Goal: Information Seeking & Learning: Learn about a topic

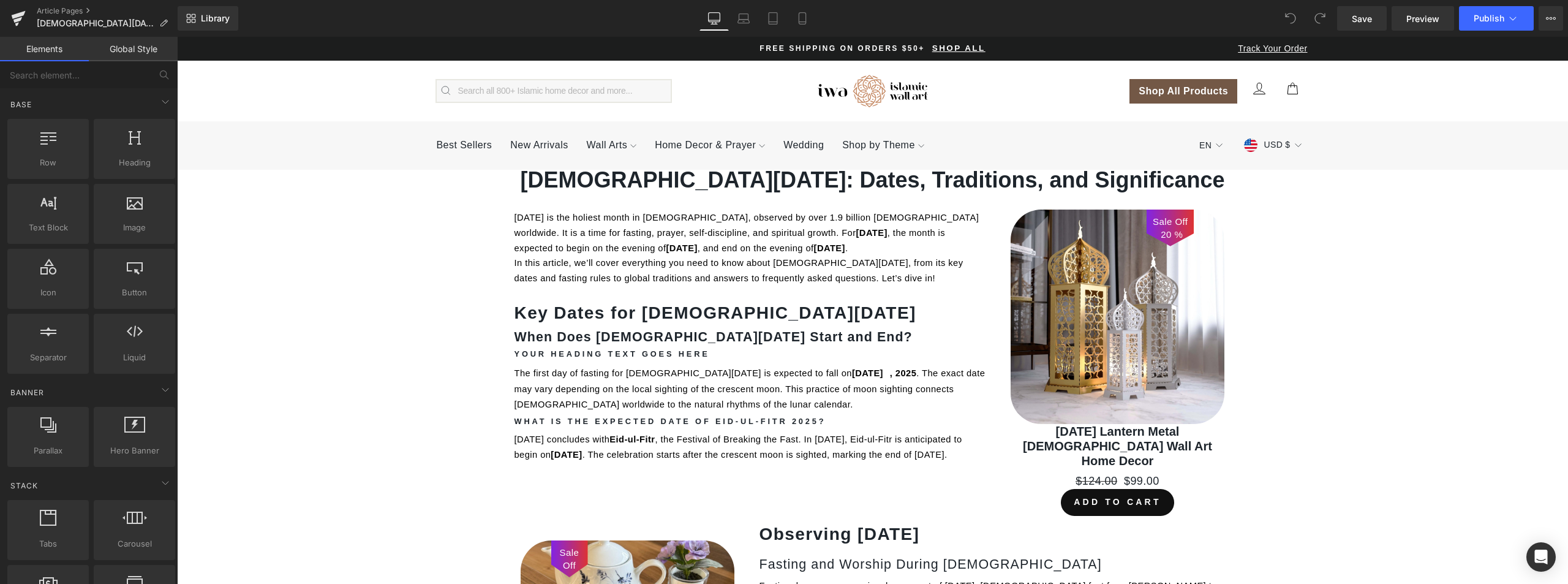
click at [1536, 18] on div "Save Preview Publish Scheduled View Live Page View with current Template Save T…" at bounding box center [1450, 18] width 236 height 25
click at [1555, 11] on button "View Live Page View with current Template Save Template to Library Schedule Pub…" at bounding box center [1551, 18] width 25 height 25
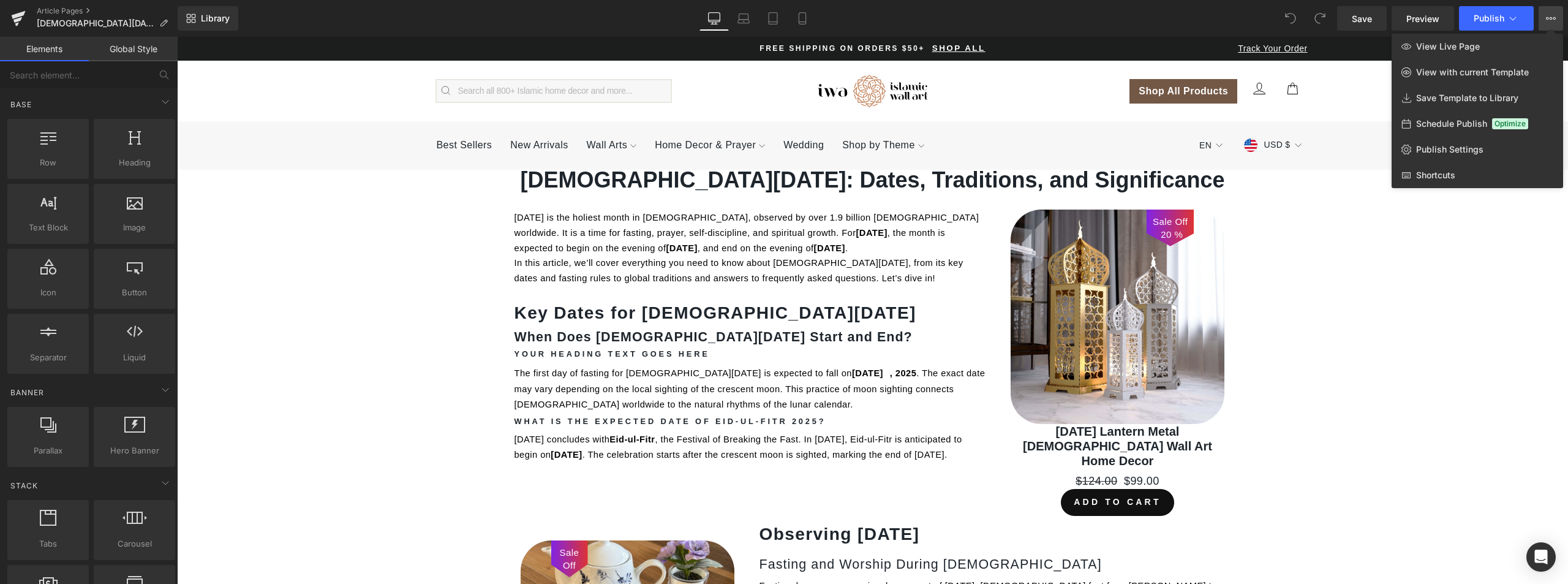
drag, startPoint x: 796, startPoint y: 252, endPoint x: 364, endPoint y: 18, distance: 491.3
click at [796, 252] on div at bounding box center [872, 310] width 1391 height 547
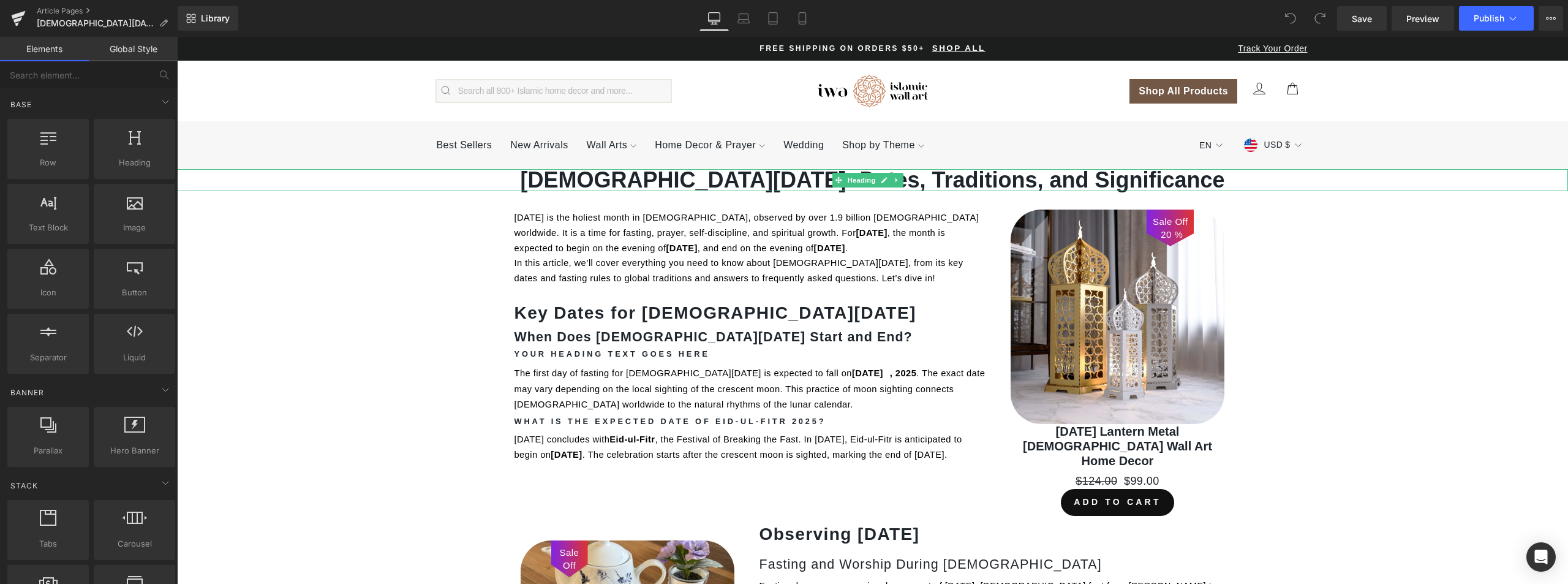
click at [796, 177] on h1 "[DEMOGRAPHIC_DATA][DATE]: Dates, Traditions, and Significance" at bounding box center [872, 181] width 1391 height 22
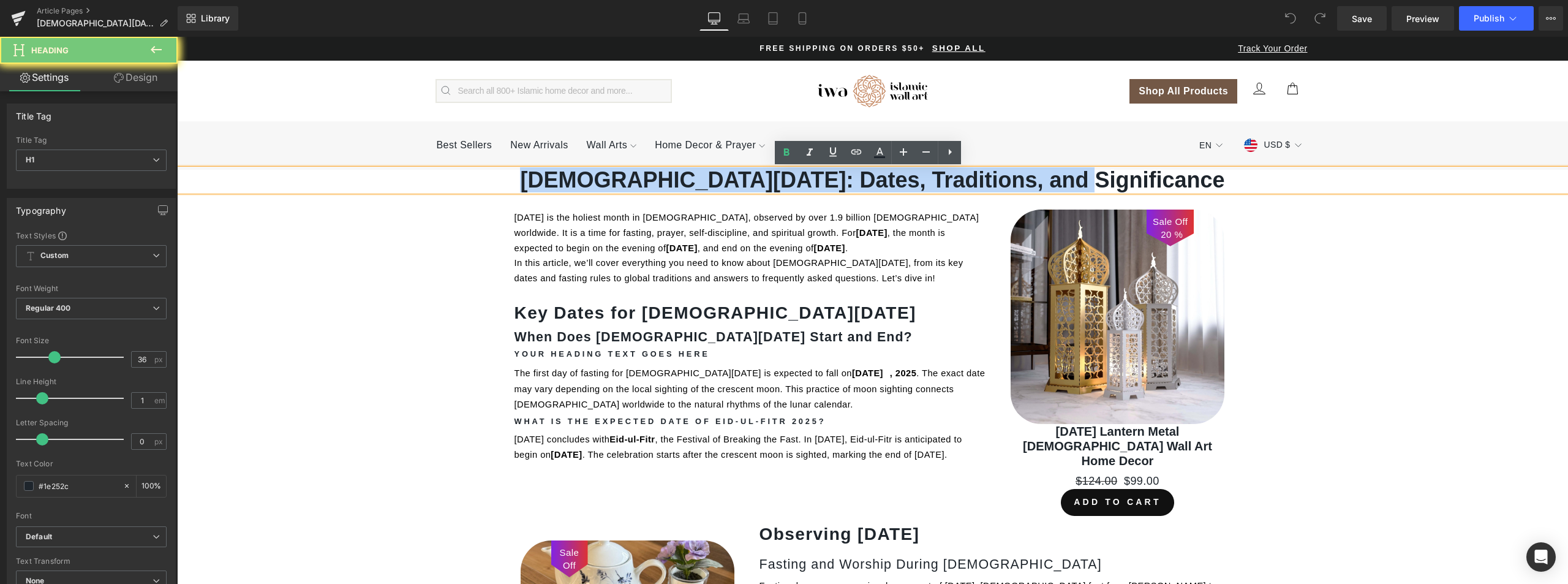
copy h1 "[DEMOGRAPHIC_DATA][DATE]: Dates, Traditions, and Significance"
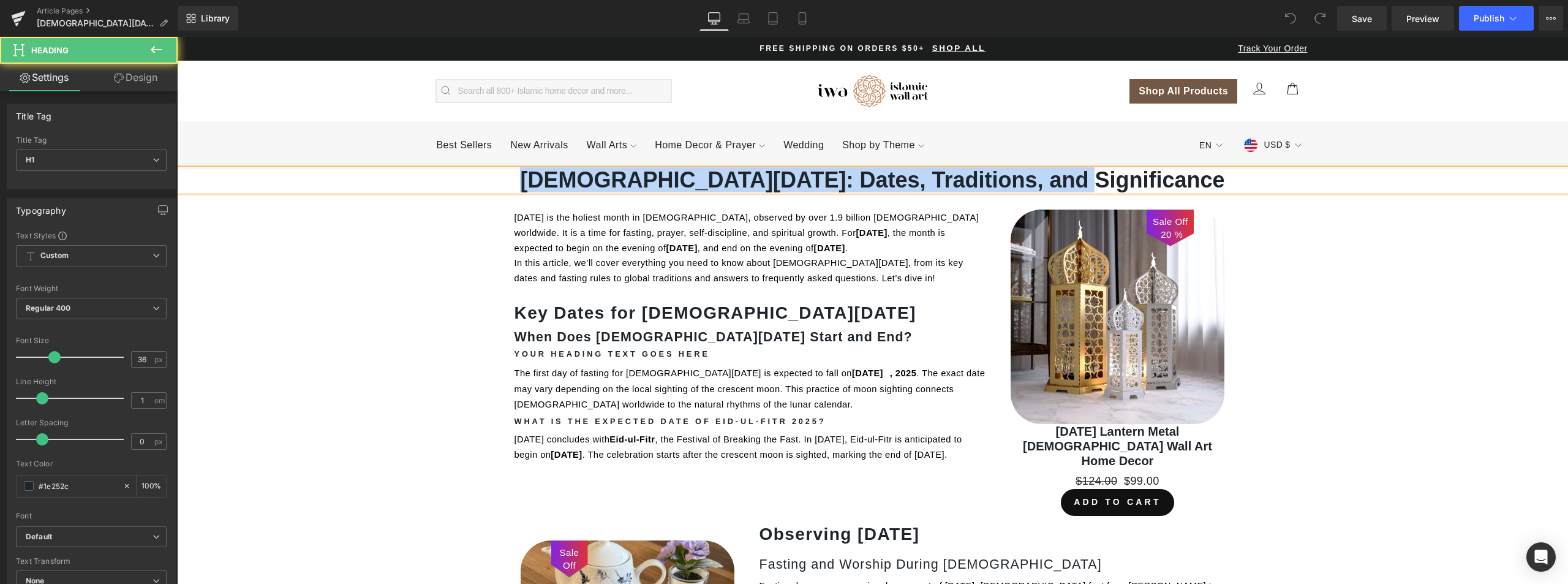
click at [1034, 184] on h1 "[DEMOGRAPHIC_DATA][DATE]: Dates, Traditions, and Significance" at bounding box center [872, 181] width 1391 height 22
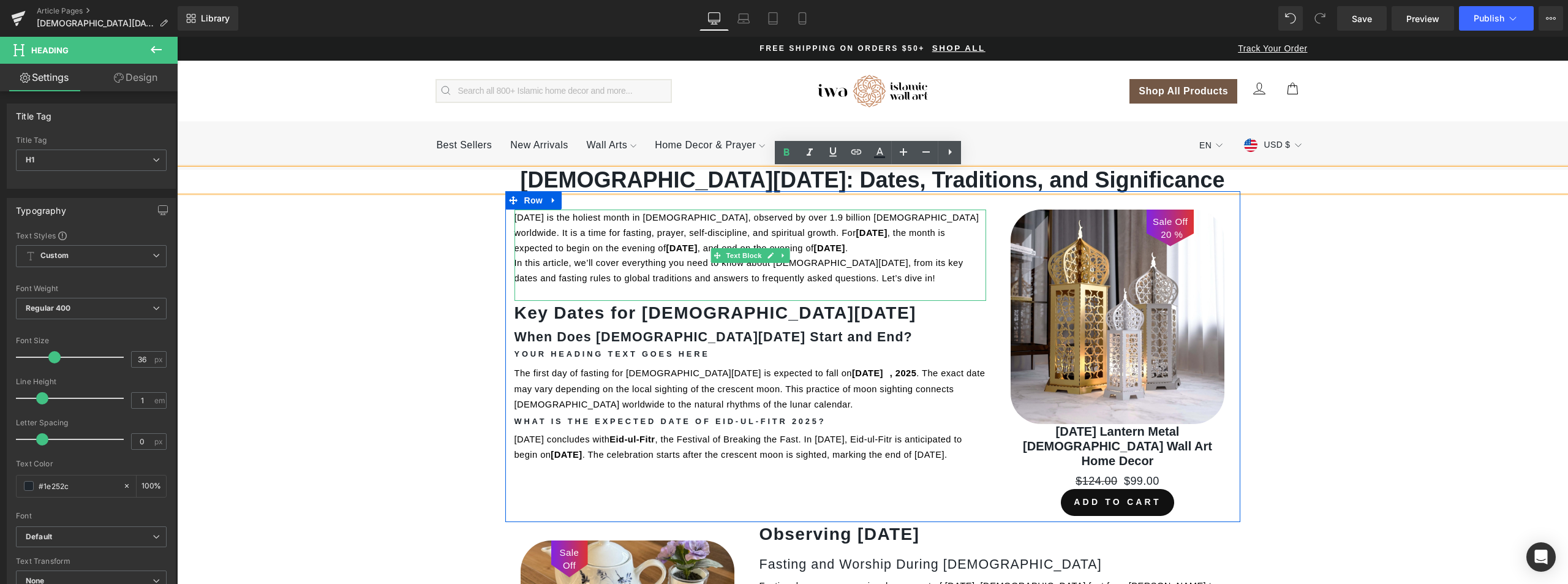
click at [779, 239] on p "[DATE] is the holiest month in [DEMOGRAPHIC_DATA], observed by over 1.9 billion…" at bounding box center [750, 231] width 471 height 45
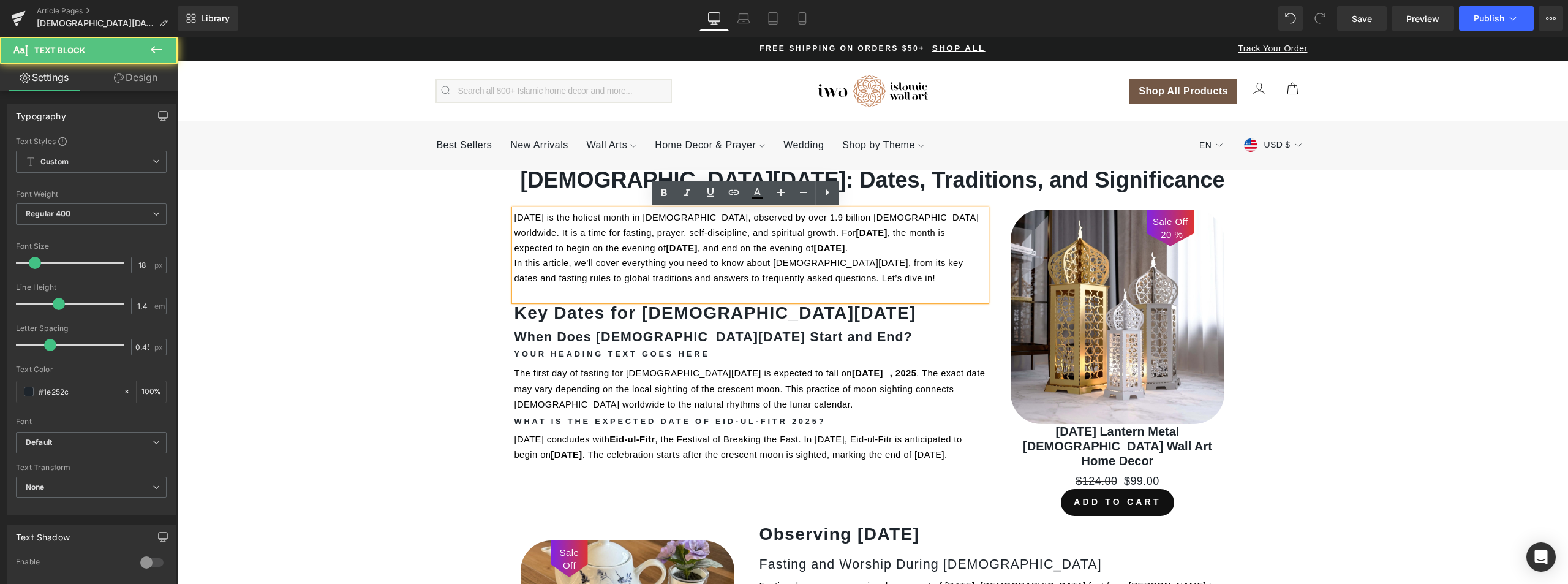
click at [788, 233] on span ", the month is expected to begin on the evening of" at bounding box center [731, 239] width 434 height 25
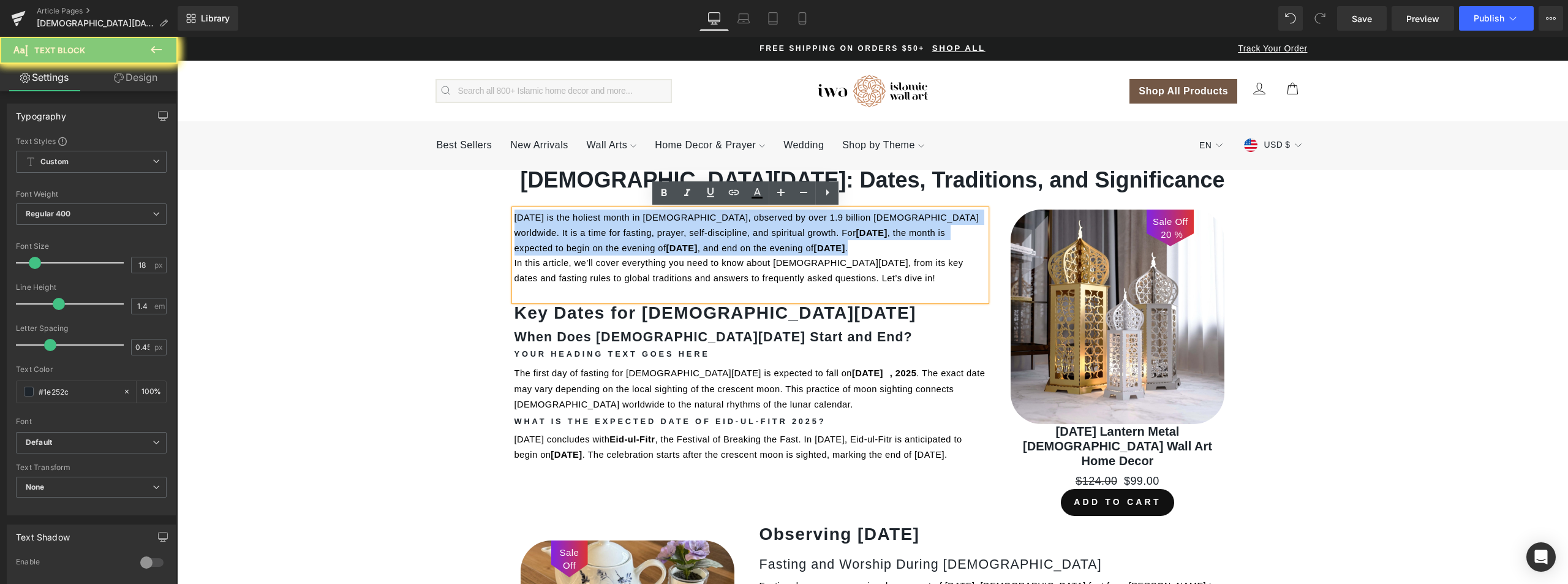
click at [788, 233] on span ", the month is expected to begin on the evening of" at bounding box center [731, 239] width 434 height 25
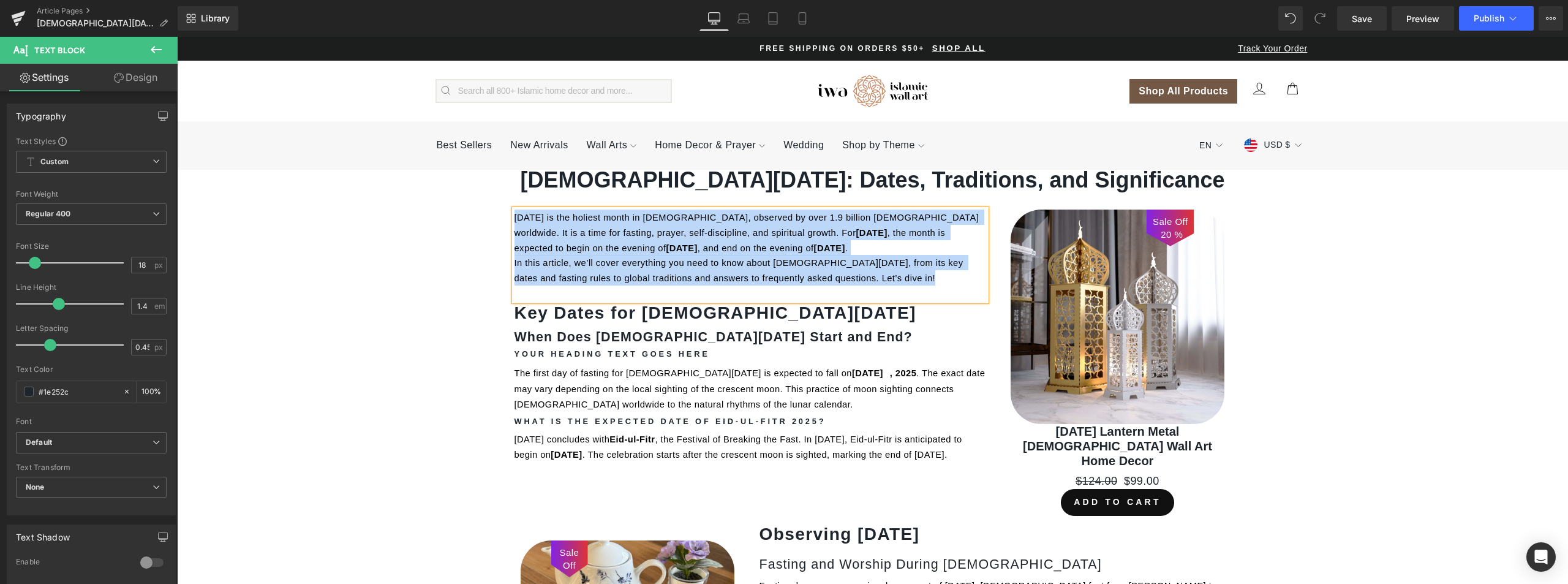
copy div "[DATE] is the holiest month in [DEMOGRAPHIC_DATA], observed by over 1.9 billion…"
click at [657, 307] on strong "Key Dates for [DEMOGRAPHIC_DATA][DATE]" at bounding box center [715, 312] width 401 height 19
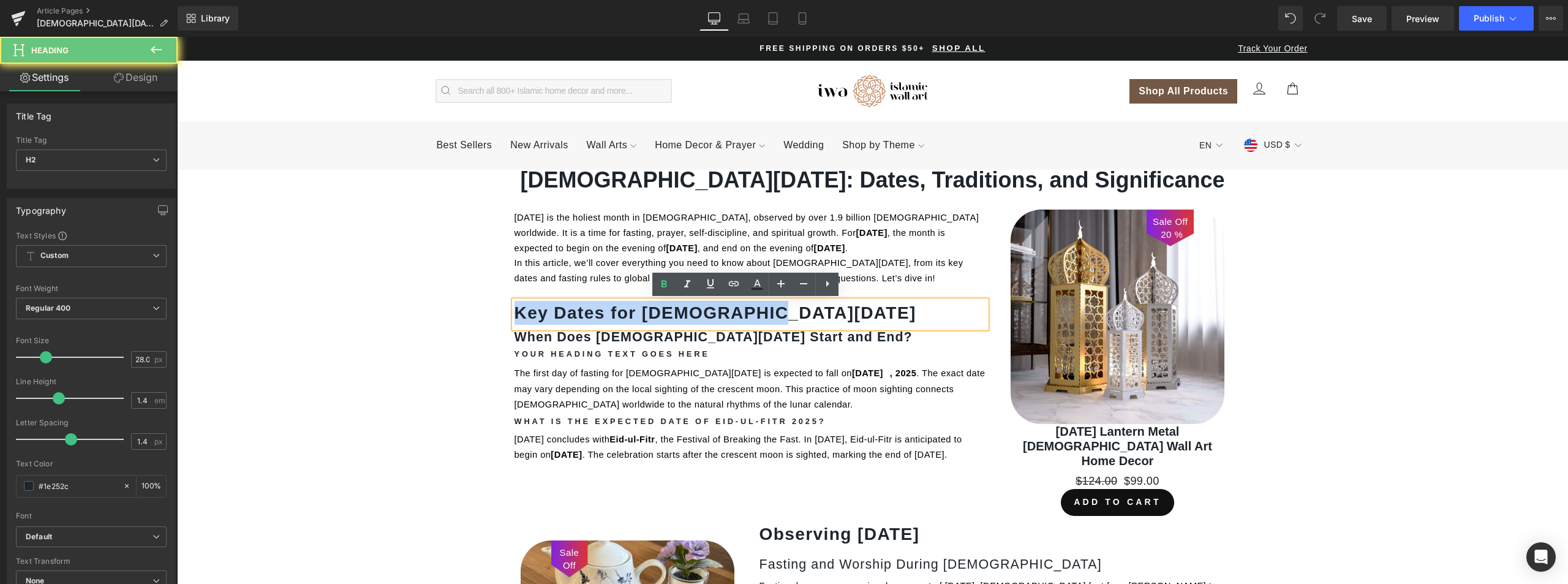
click at [657, 307] on strong "Key Dates for [DEMOGRAPHIC_DATA][DATE]" at bounding box center [715, 312] width 401 height 19
copy strong "Key Dates for [DEMOGRAPHIC_DATA][DATE]"
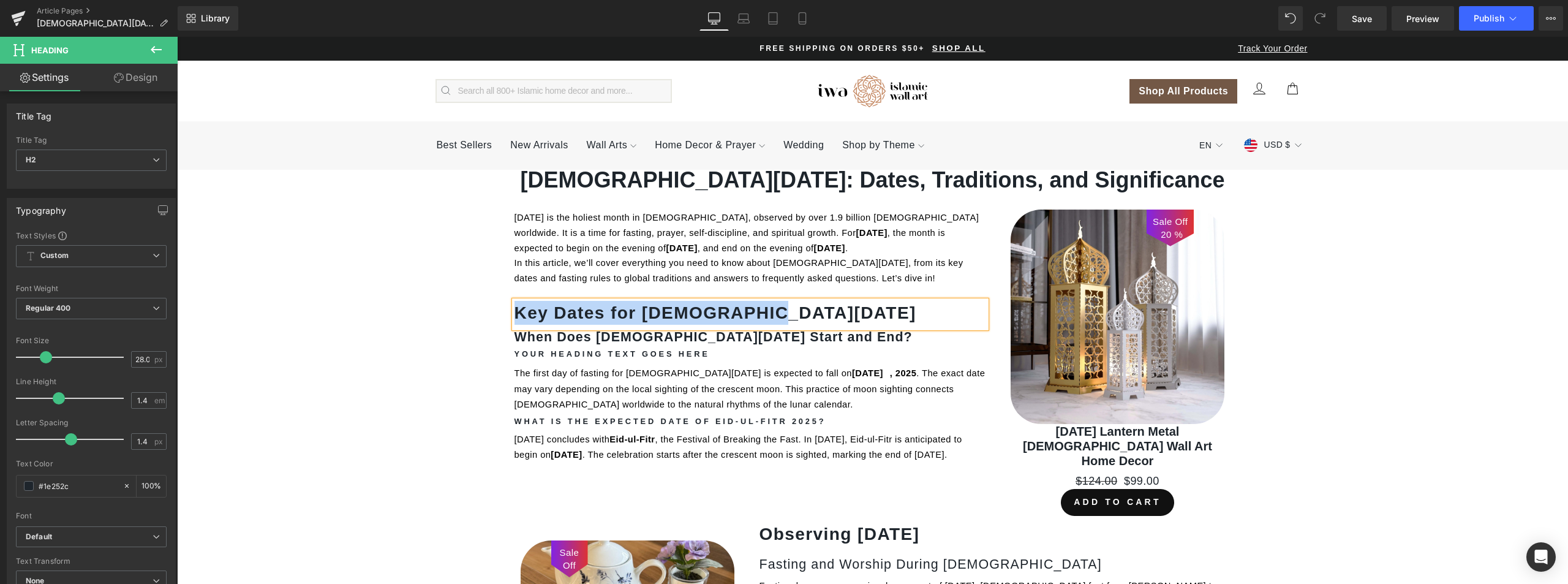
click at [771, 303] on h2 "Key Dates for [DEMOGRAPHIC_DATA][DATE]" at bounding box center [750, 313] width 471 height 24
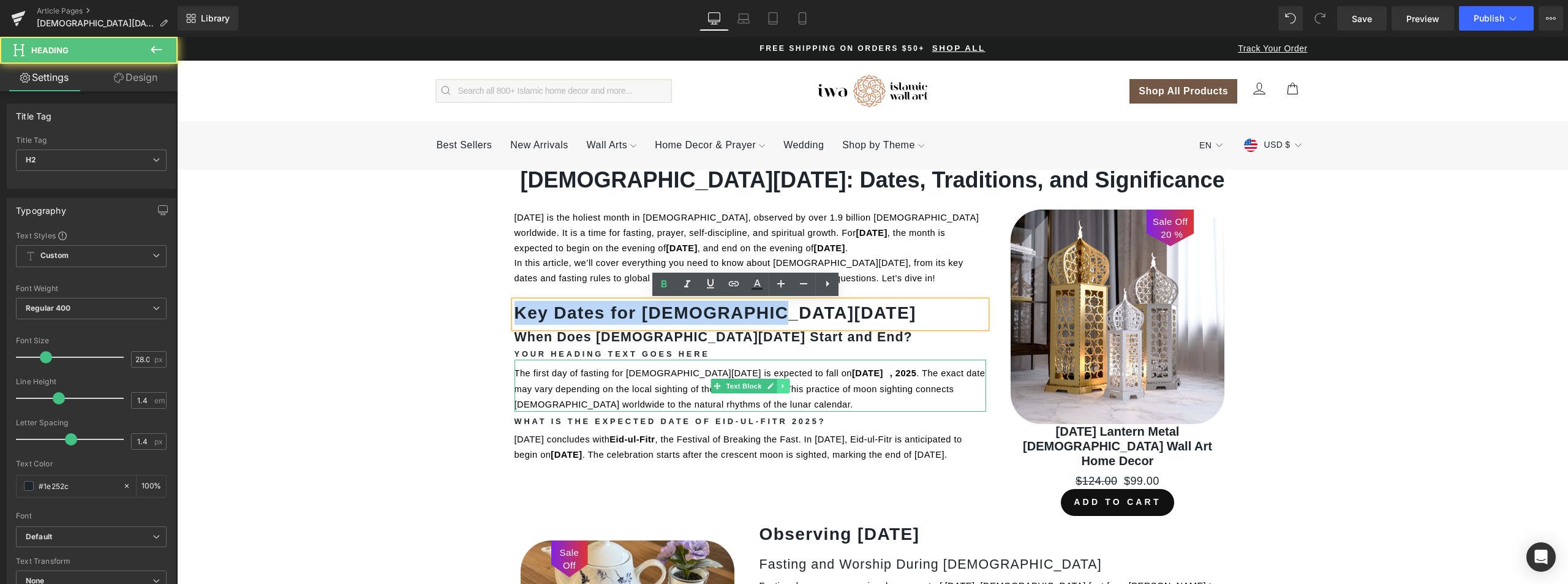
click at [778, 390] on link at bounding box center [783, 386] width 13 height 15
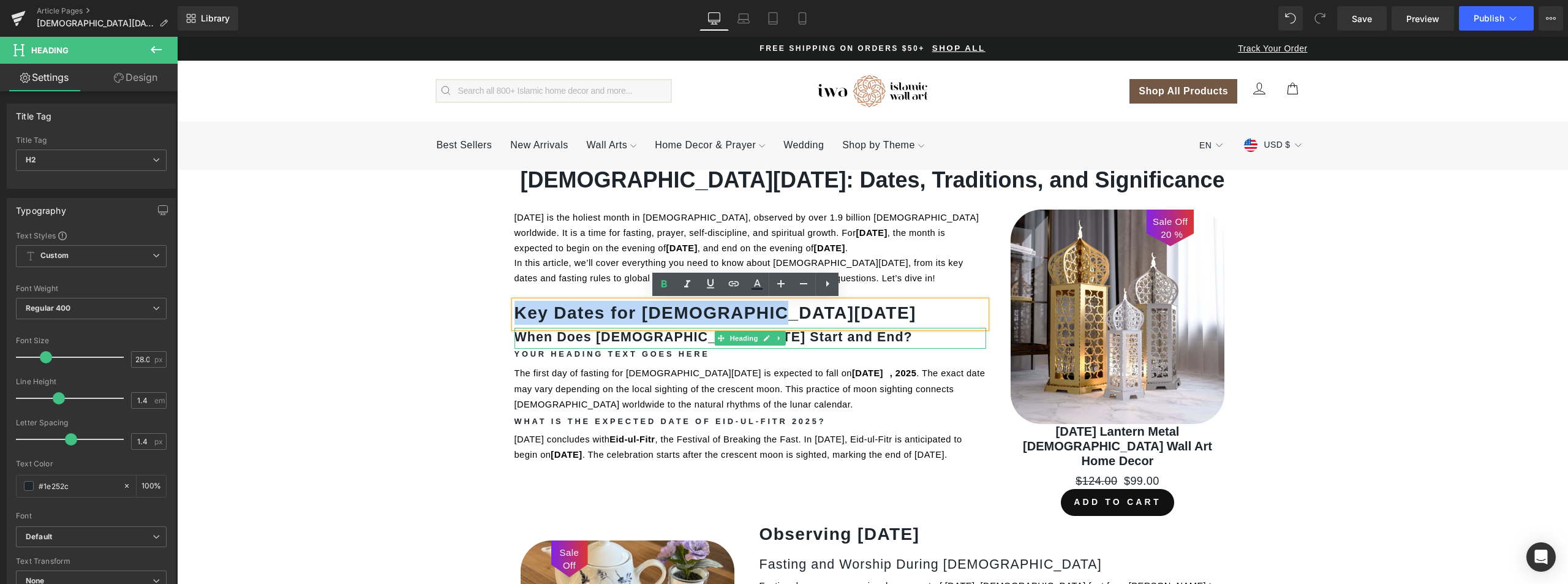
click at [588, 336] on strong "When Does [DEMOGRAPHIC_DATA][DATE] Start and End?" at bounding box center [714, 337] width 398 height 15
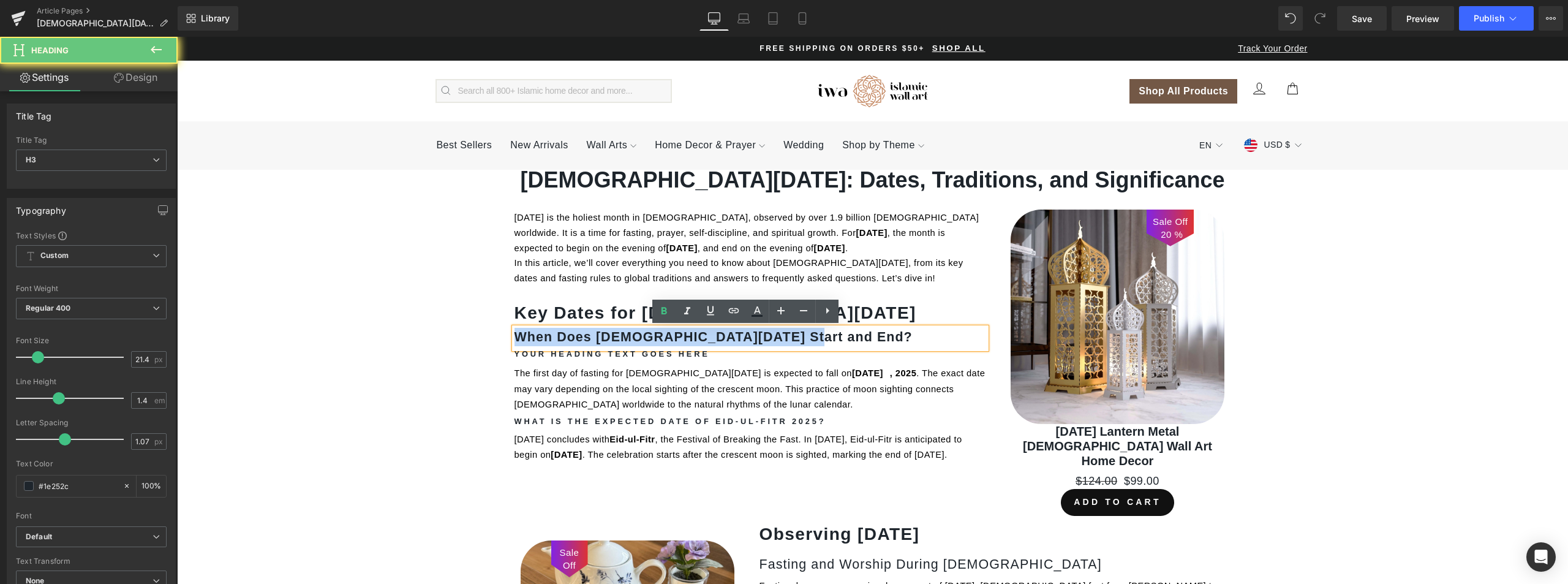
click at [588, 336] on strong "When Does [DEMOGRAPHIC_DATA][DATE] Start and End?" at bounding box center [714, 337] width 398 height 15
copy strong "When Does [DEMOGRAPHIC_DATA][DATE] Start and End?"
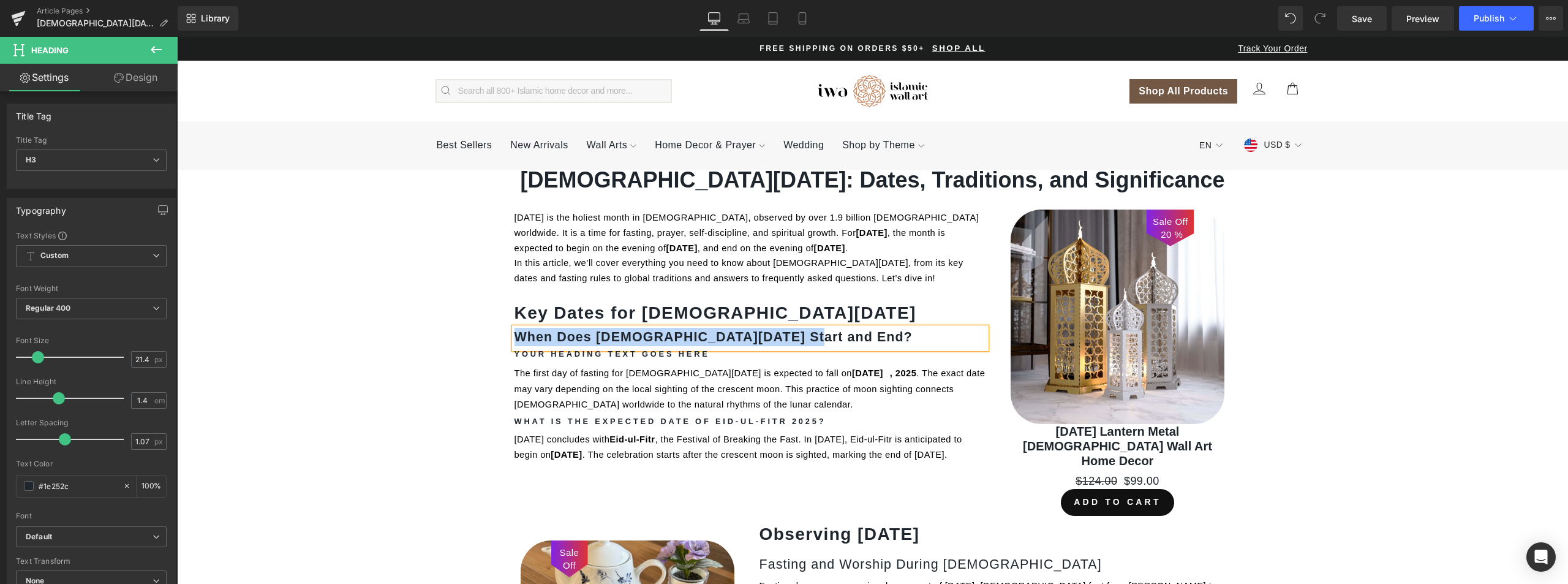
click at [622, 386] on span ". The exact date may vary depending on the local sighting of the crescent moon.…" at bounding box center [751, 389] width 473 height 41
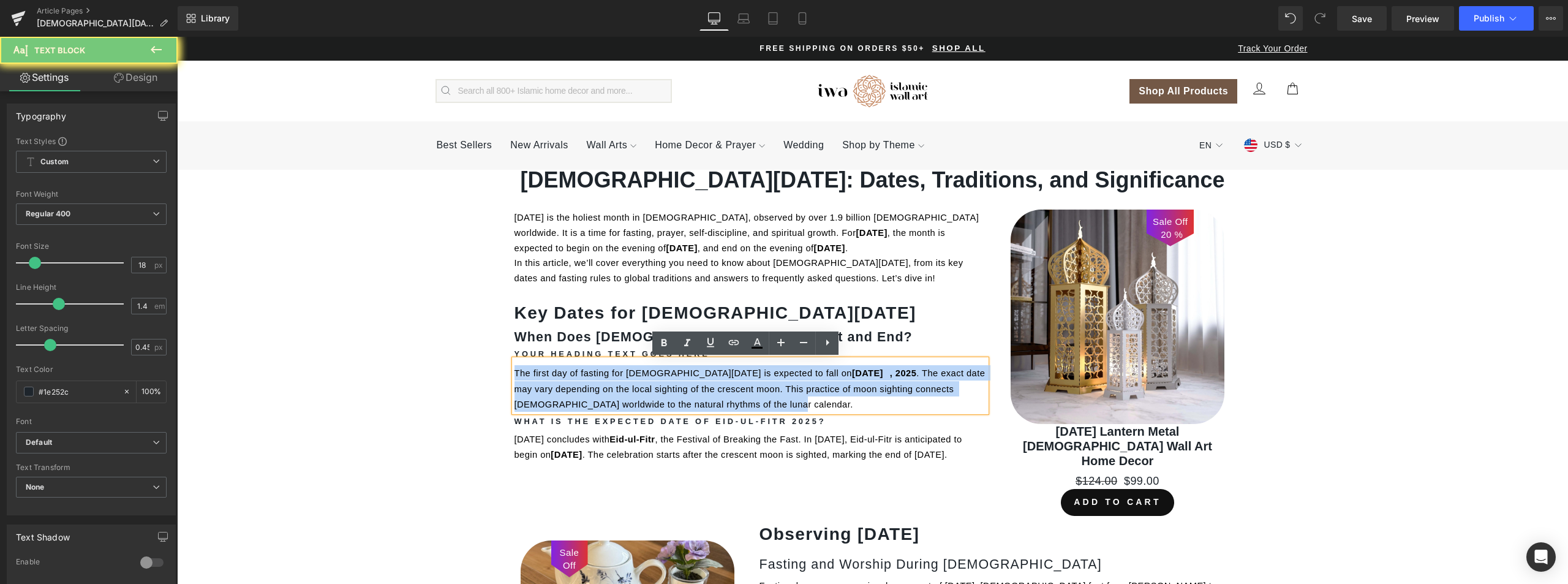
click at [622, 386] on span ". The exact date may vary depending on the local sighting of the crescent moon.…" at bounding box center [751, 389] width 473 height 41
copy span "The first day of fasting for [DEMOGRAPHIC_DATA][DATE] is expected to fall [DATE…"
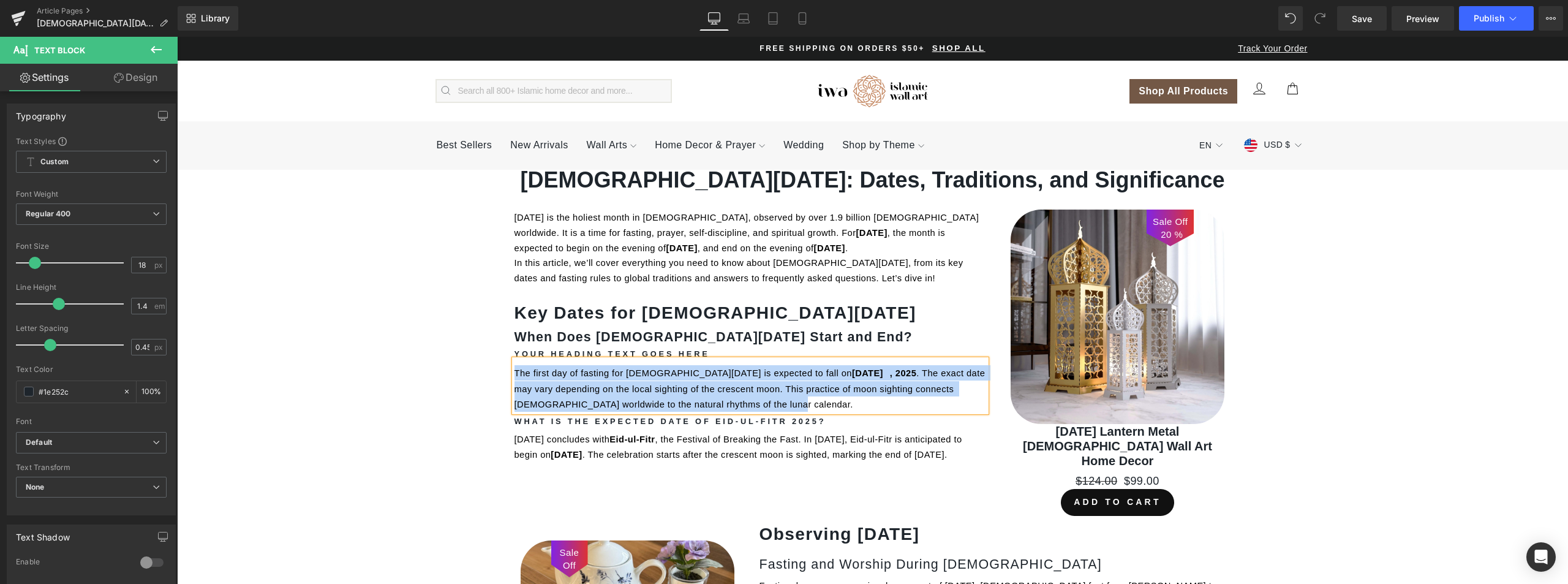
click at [646, 422] on strong "What is the Expected Date of Eid-ul-Fitr 2025?" at bounding box center [670, 421] width 312 height 9
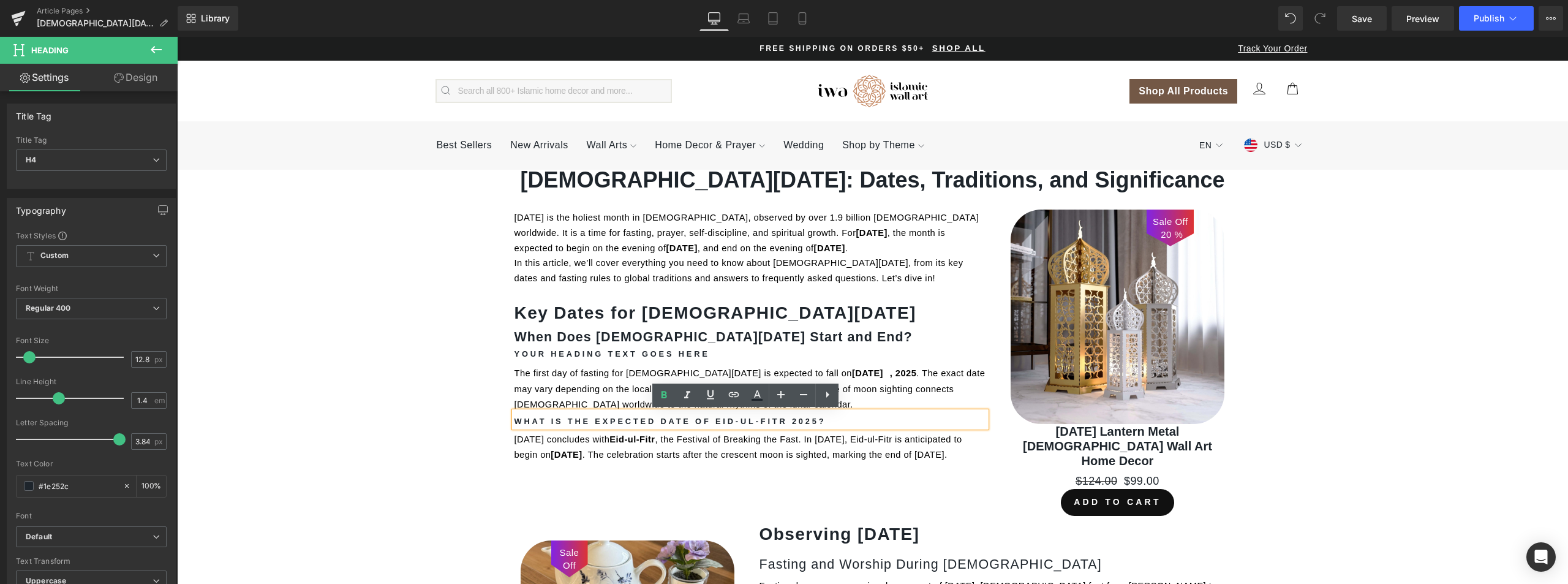
click at [596, 417] on strong "What is the Expected Date of Eid-ul-Fitr 2025?" at bounding box center [670, 421] width 312 height 9
click at [596, 418] on strong "What is the Expected Date of Eid-ul-Fitr 2025?" at bounding box center [670, 421] width 312 height 9
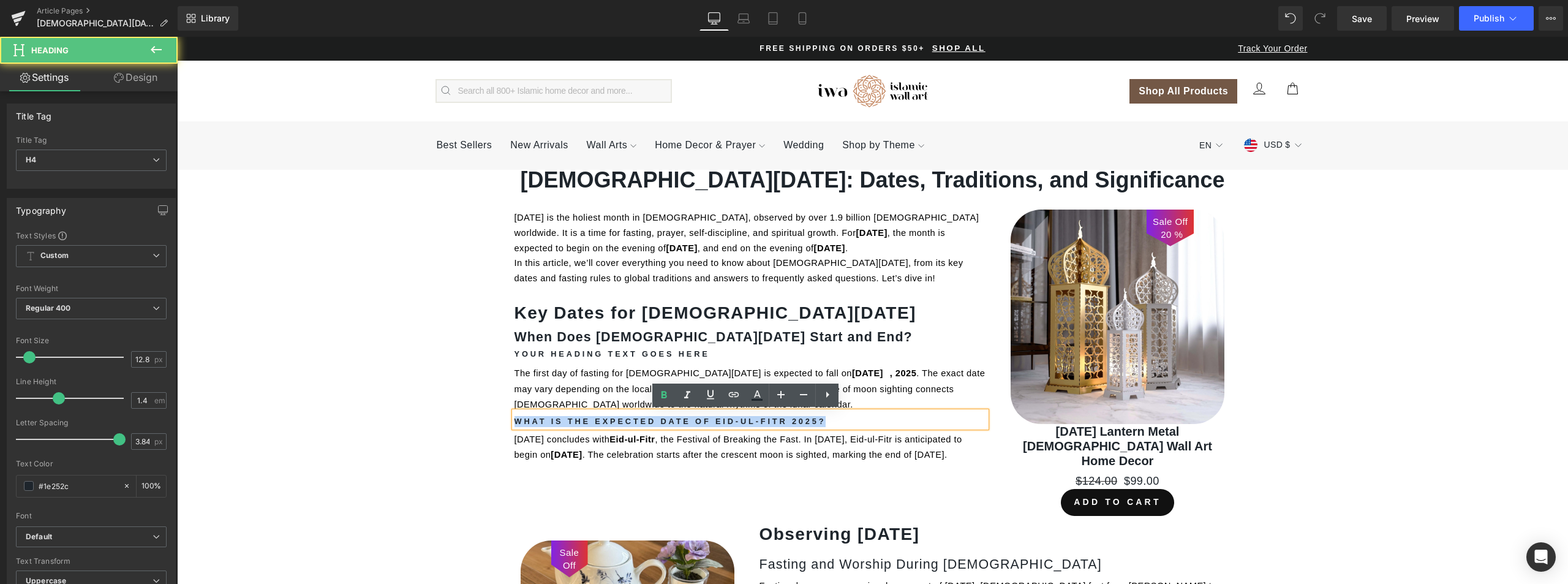
click at [596, 418] on strong "What is the Expected Date of Eid-ul-Fitr 2025?" at bounding box center [670, 421] width 312 height 9
copy strong "What is the Expected Date of Eid-ul-Fitr 2025?"
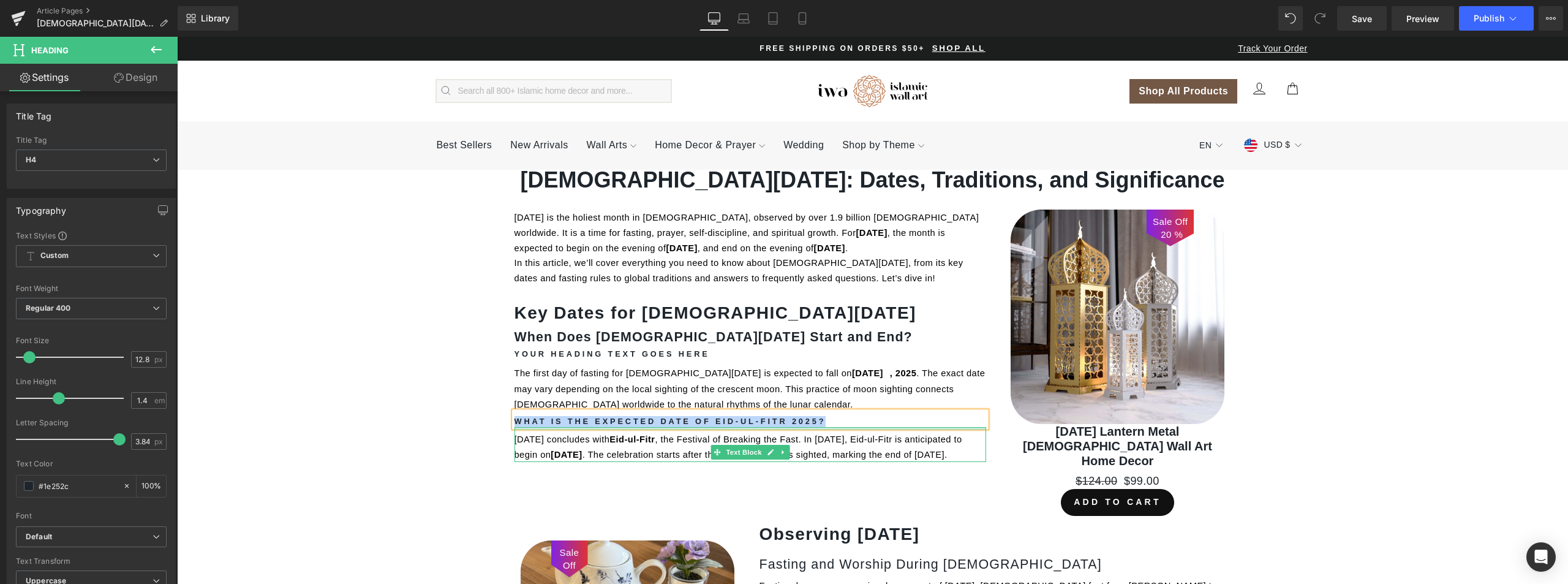
click at [564, 433] on span "[DATE] concludes with Eid-ul-Fitr , the Festival of Breaking the Fast. In [DATE…" at bounding box center [740, 447] width 451 height 28
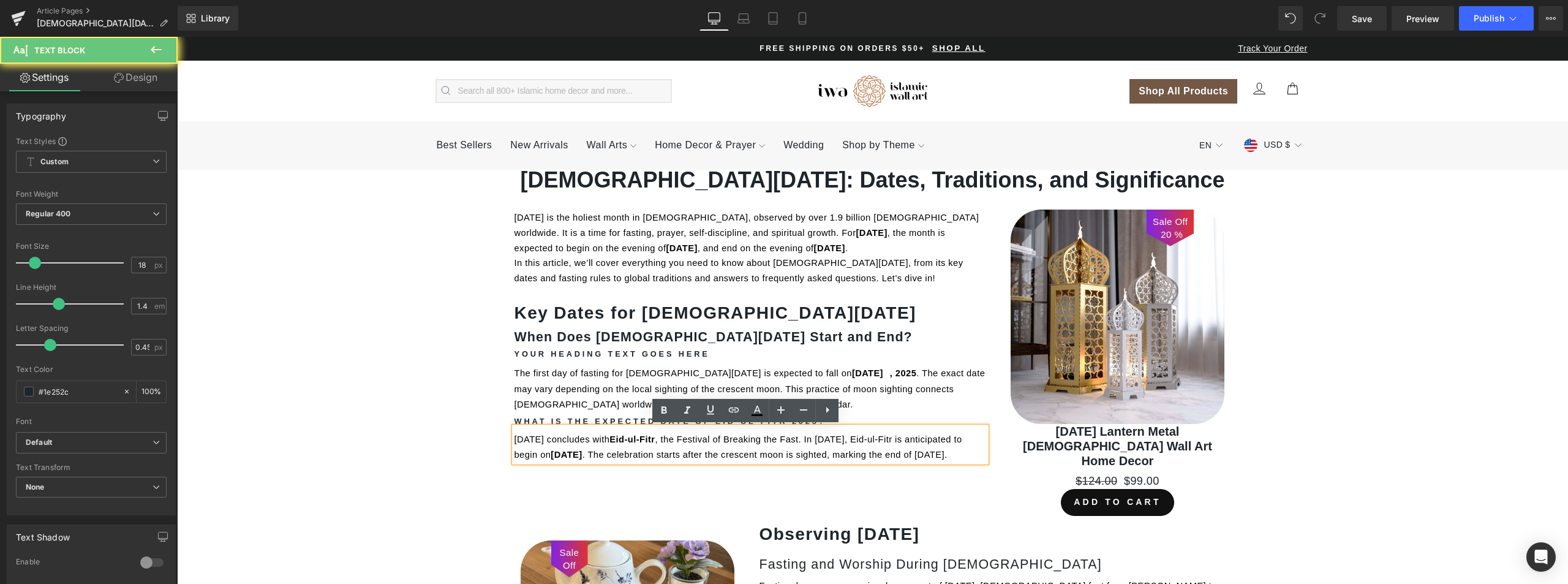
click at [564, 442] on span "[DATE] concludes with" at bounding box center [563, 439] width 96 height 10
copy span "[DATE] concludes with Eid-ul-Fitr , the Festival of Breaking the Fast. In [DATE…"
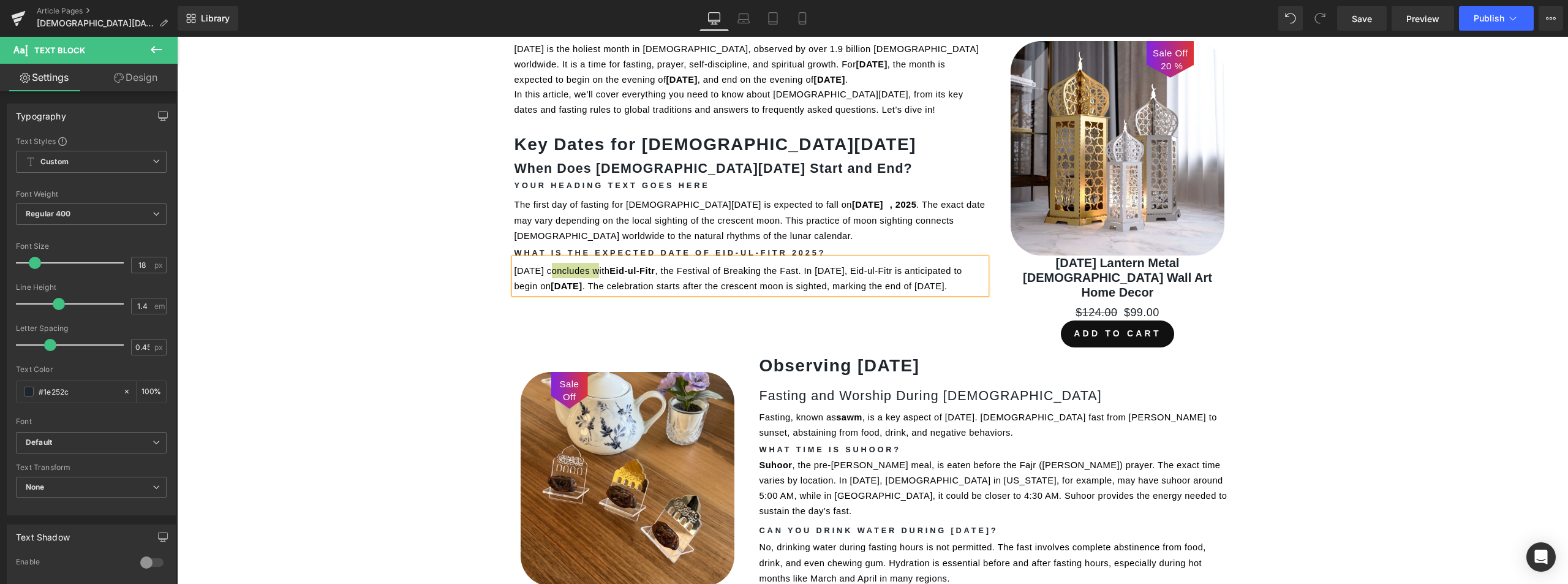
scroll to position [261, 0]
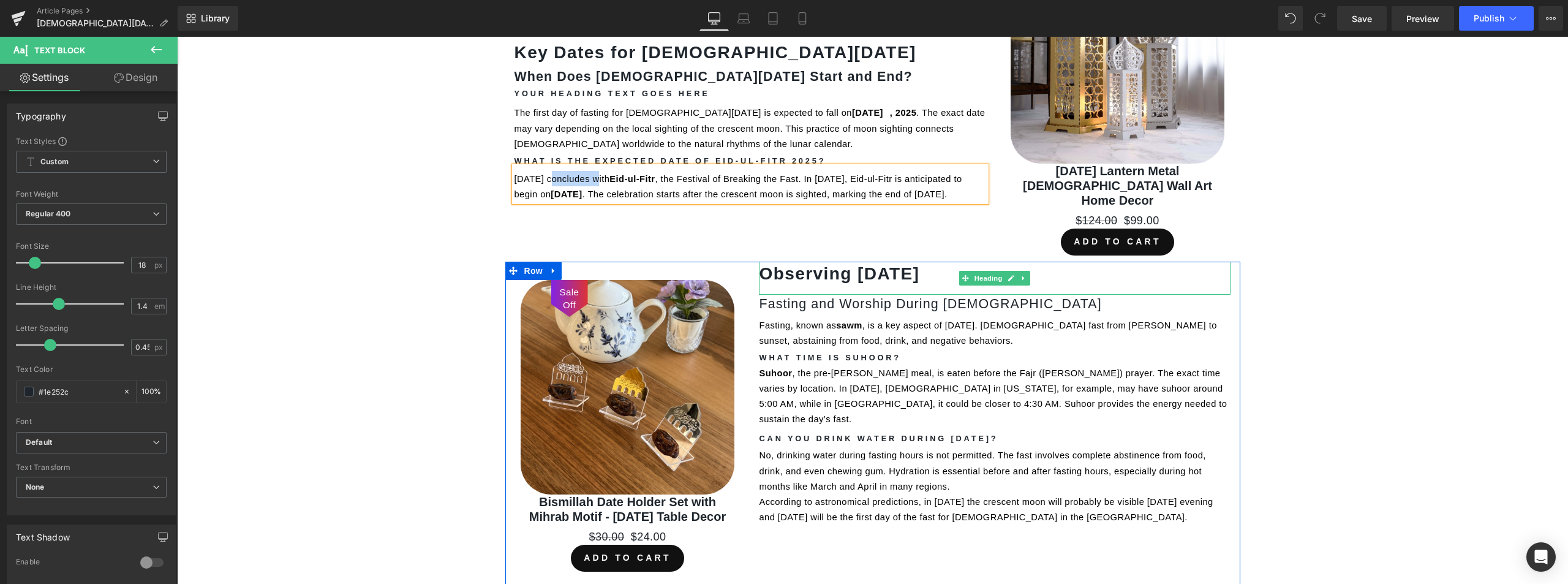
click at [837, 264] on b "Observing [DATE]" at bounding box center [839, 274] width 160 height 19
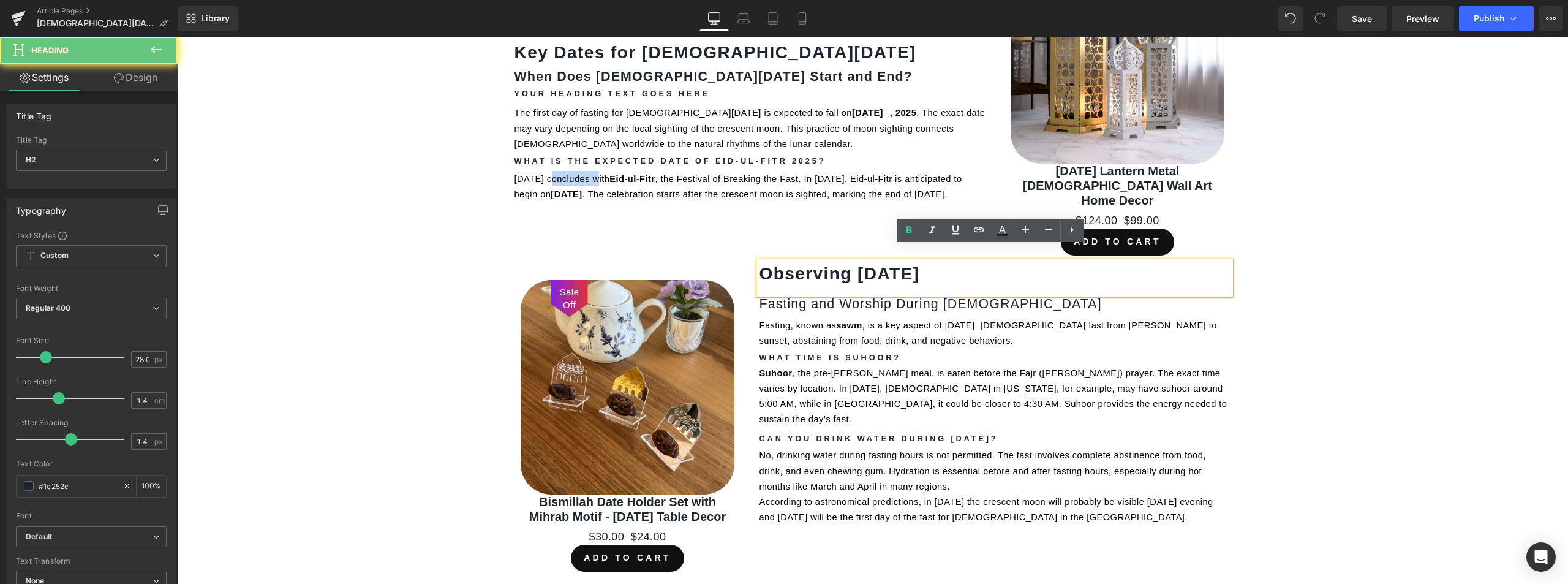
click at [837, 264] on b "Observing [DATE]" at bounding box center [839, 274] width 160 height 19
copy b "Observing [DATE]"
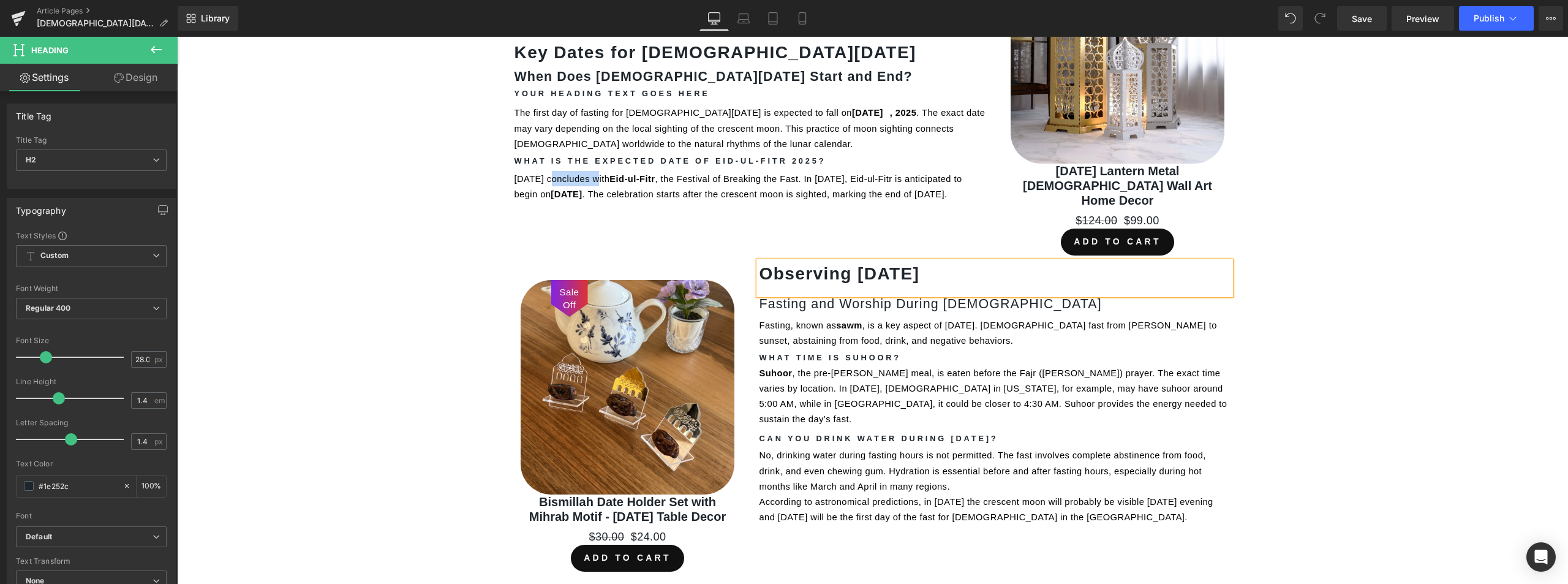
click at [824, 296] on h3 "Fasting and Worship During [DEMOGRAPHIC_DATA]" at bounding box center [994, 304] width 471 height 18
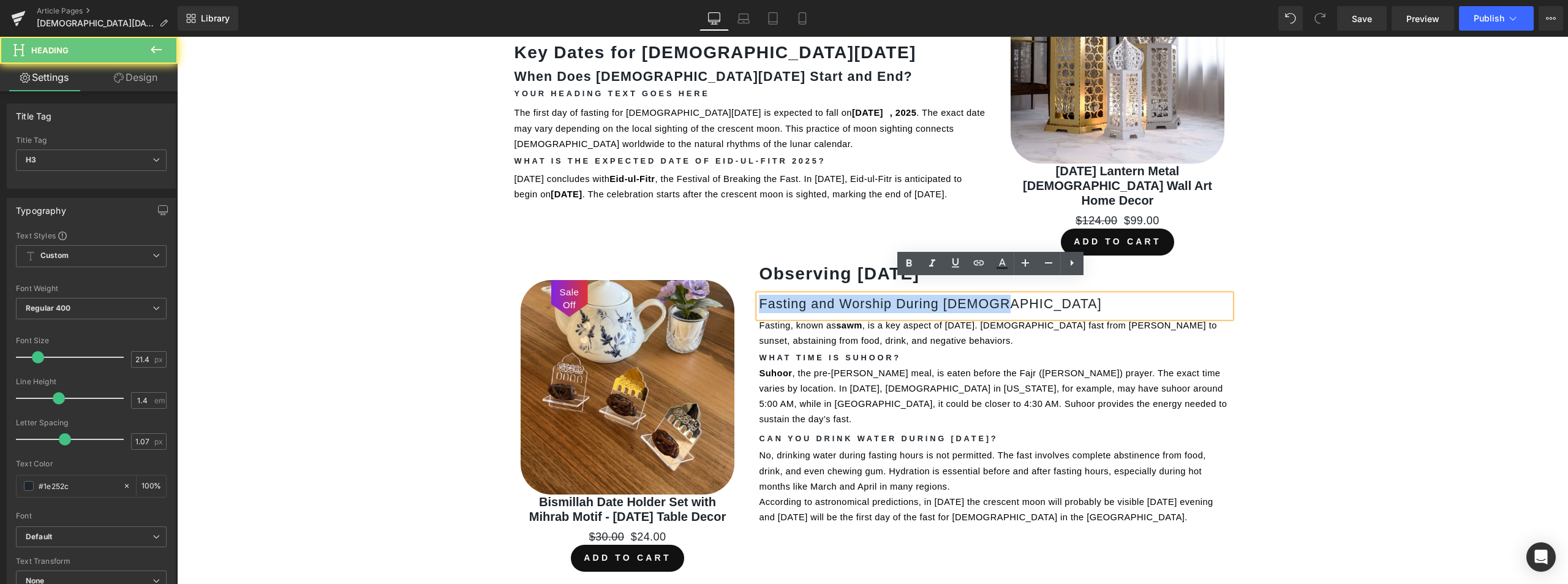
click at [824, 296] on h3 "Fasting and Worship During [DEMOGRAPHIC_DATA]" at bounding box center [994, 304] width 471 height 18
copy h3 "Fasting and Worship During [DEMOGRAPHIC_DATA]"
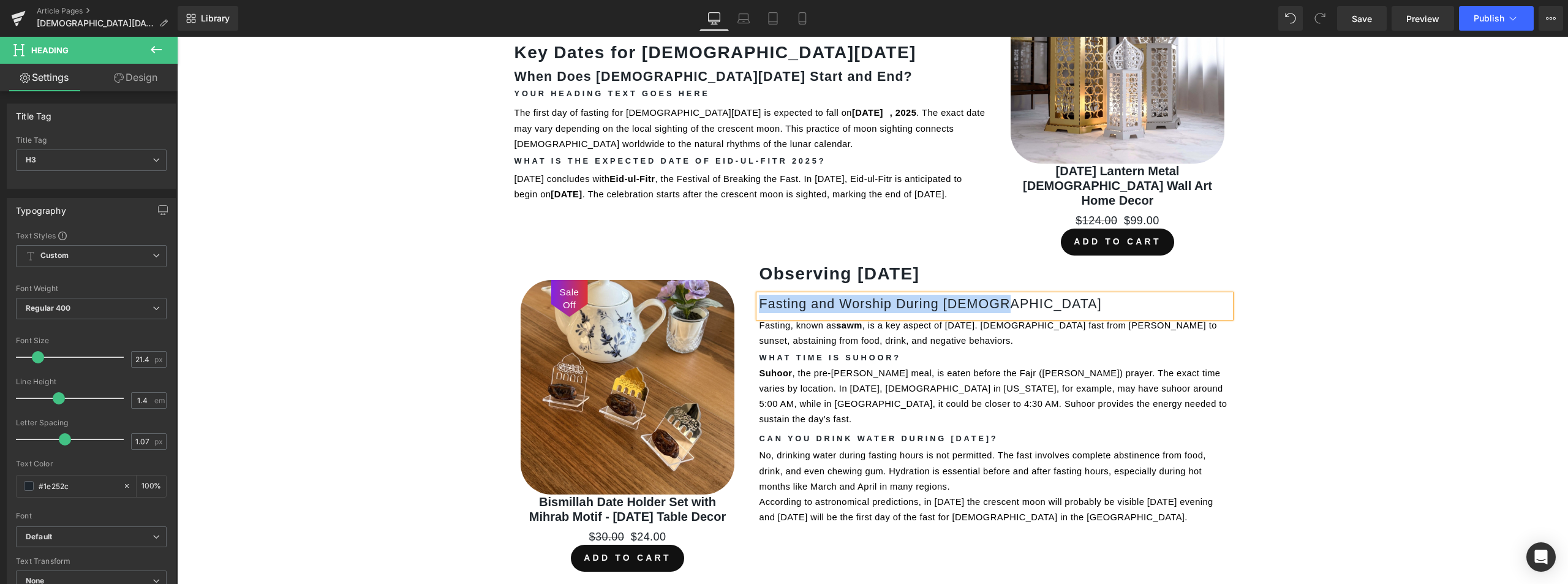
click at [177, 37] on div at bounding box center [177, 37] width 0 height 0
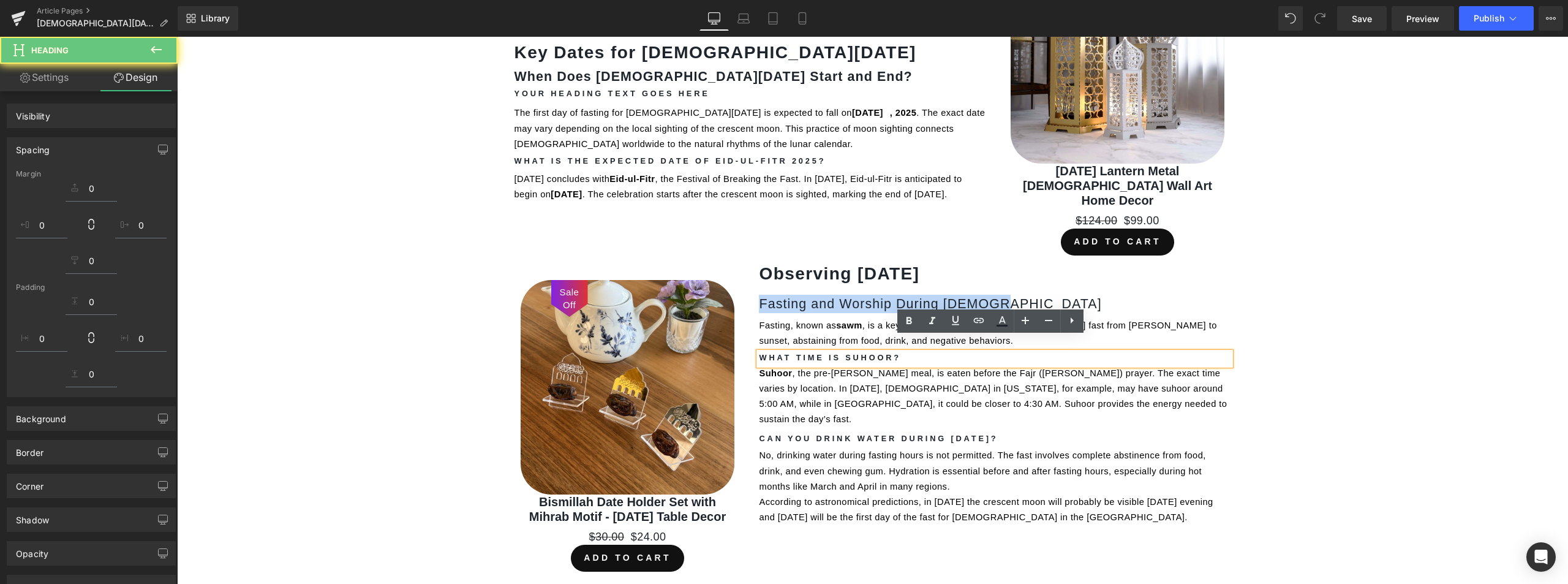
click at [880, 318] on p "Fasting, known as [DEMOGRAPHIC_DATA] , is a key aspect of [DEMOGRAPHIC_DATA]. […" at bounding box center [994, 333] width 471 height 30
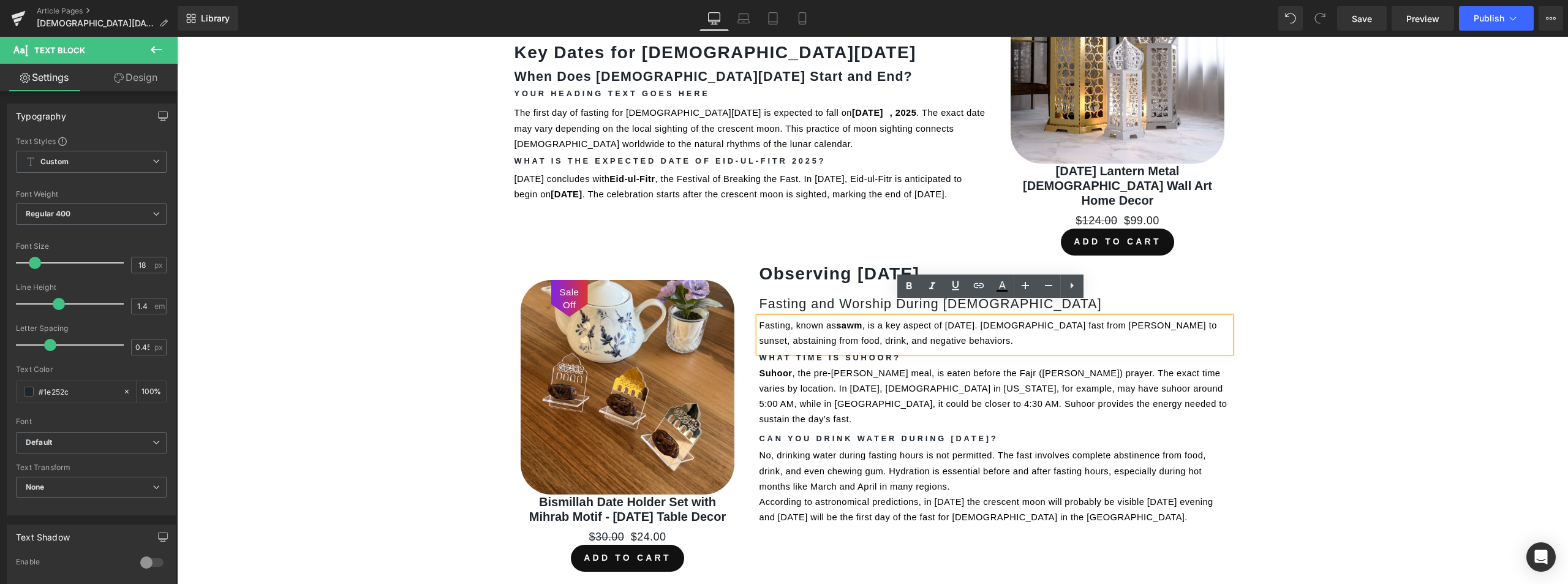
click at [854, 321] on span "sawm" at bounding box center [849, 325] width 27 height 10
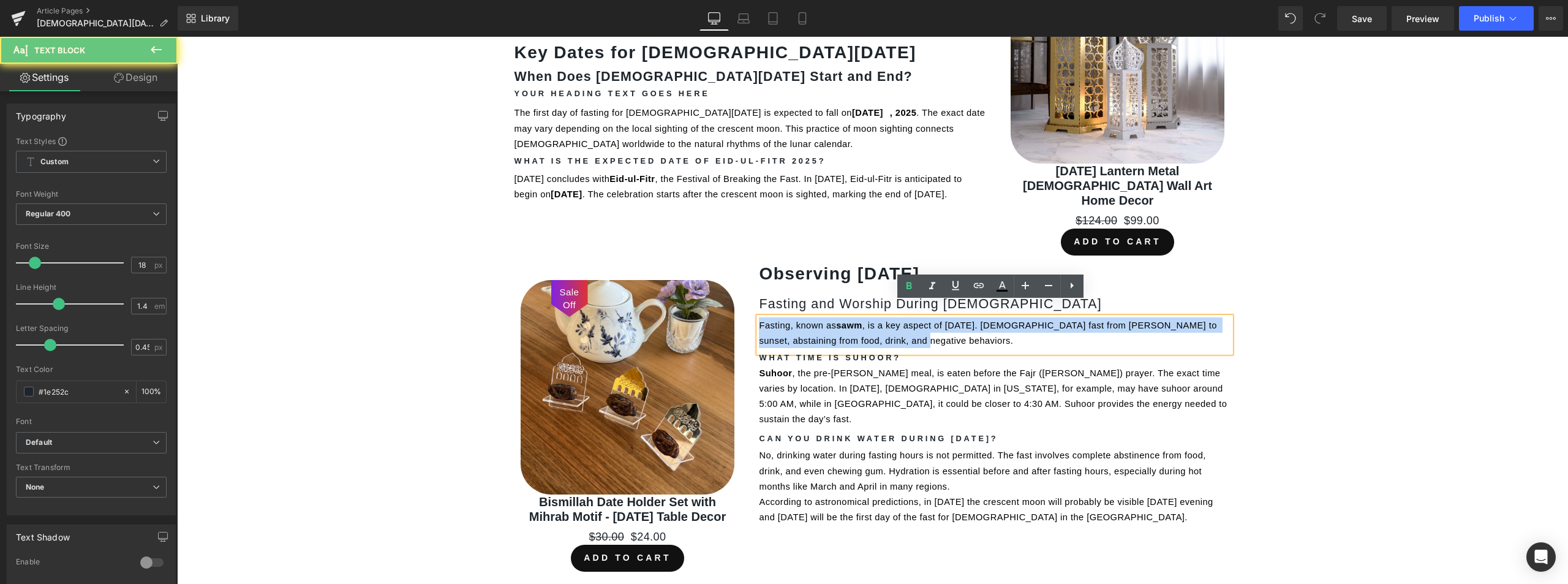
click at [854, 321] on span "sawm" at bounding box center [849, 325] width 27 height 10
copy p "Fasting, known as [DEMOGRAPHIC_DATA] , is a key aspect of [DEMOGRAPHIC_DATA]. […"
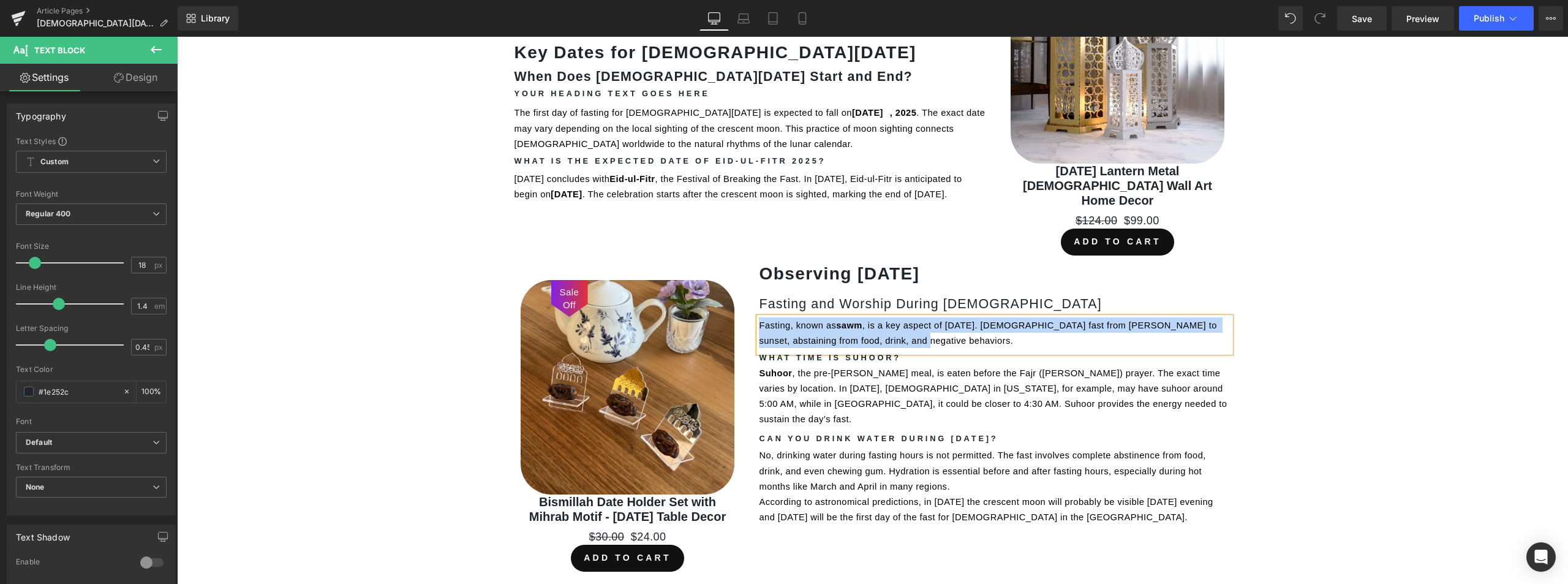
click at [804, 336] on div "Fasting, known as [DEMOGRAPHIC_DATA] , is a key aspect of [DEMOGRAPHIC_DATA]. […" at bounding box center [994, 335] width 471 height 35
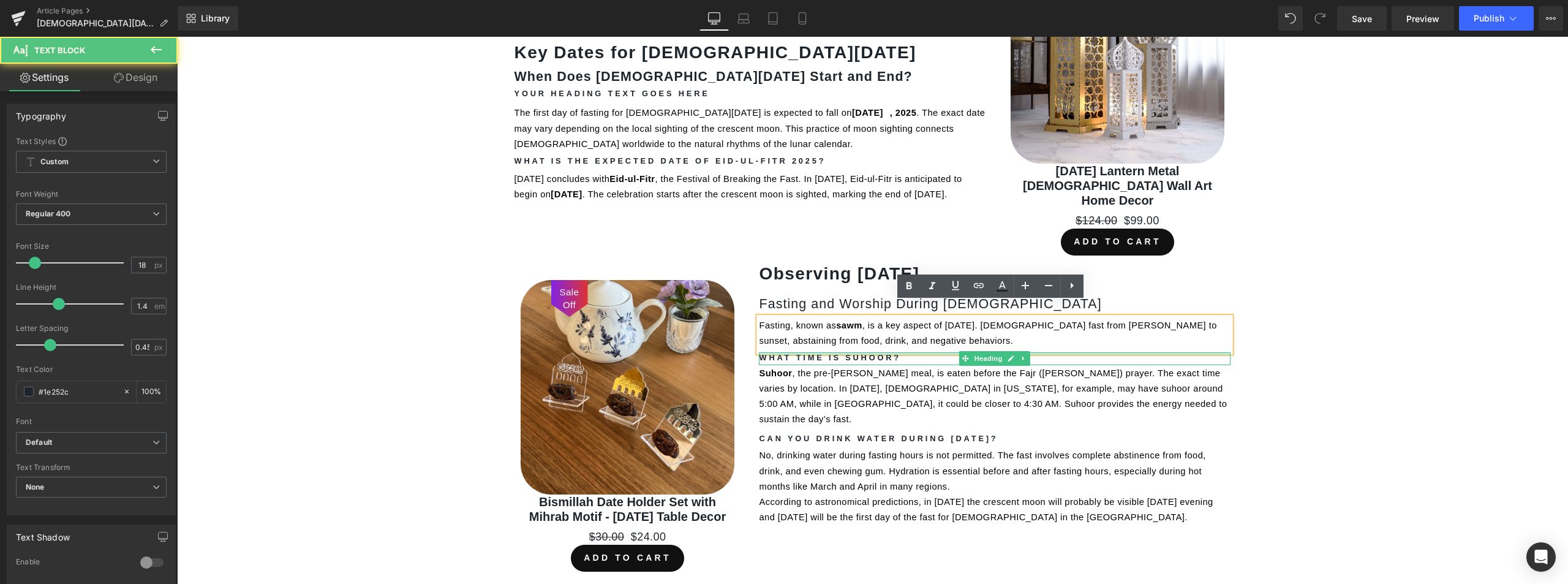
click at [806, 353] on strong "What Time is Suhoor?" at bounding box center [830, 357] width 142 height 9
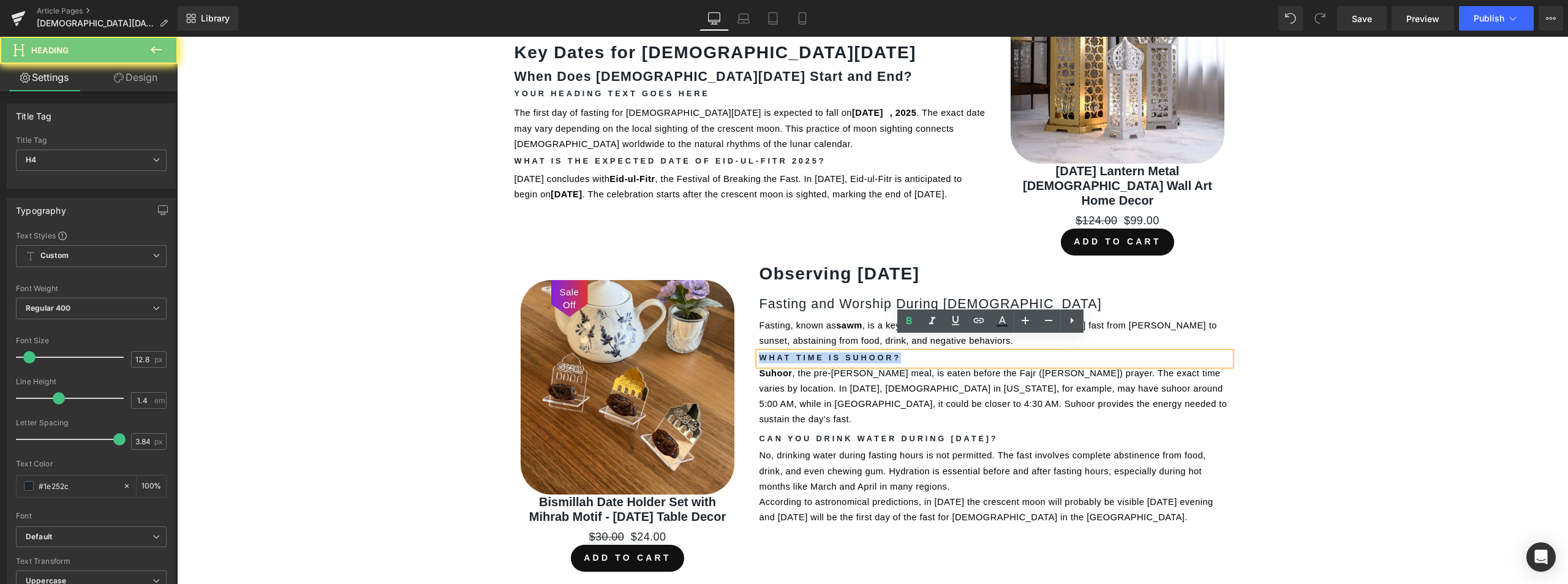
click at [806, 353] on strong "What Time is Suhoor?" at bounding box center [830, 357] width 142 height 9
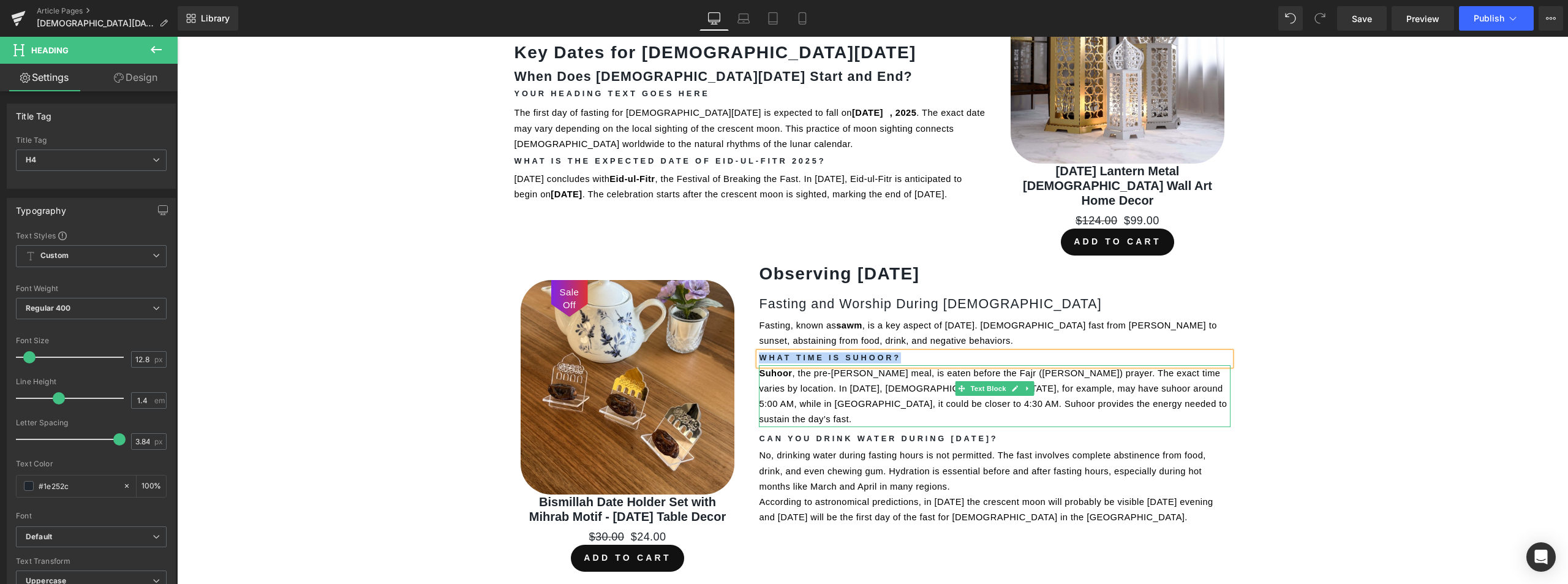
drag, startPoint x: 799, startPoint y: 367, endPoint x: 812, endPoint y: 363, distance: 13.6
click at [799, 367] on p "Suhoor , the pre-[PERSON_NAME] meal, is eaten before the Fajr ([PERSON_NAME]) p…" at bounding box center [994, 395] width 471 height 62
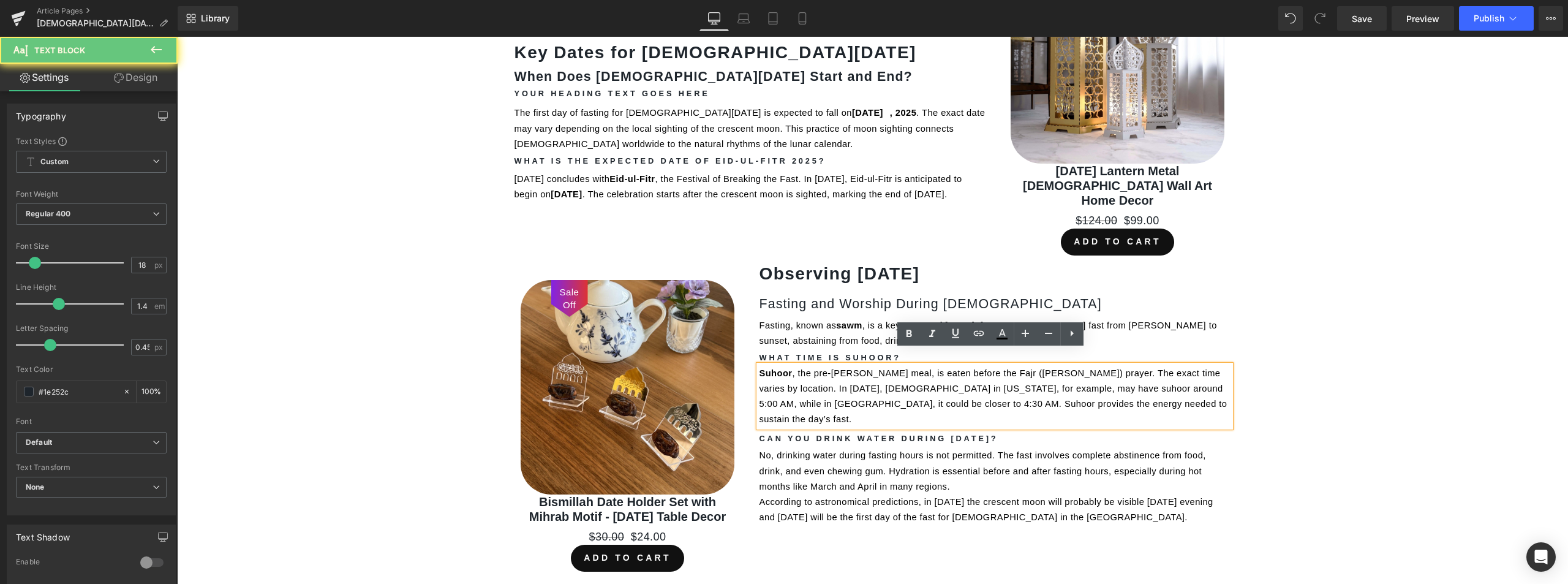
click at [812, 368] on span ", the pre-[PERSON_NAME] meal, is eaten before the Fajr ([PERSON_NAME]) prayer. …" at bounding box center [994, 396] width 471 height 56
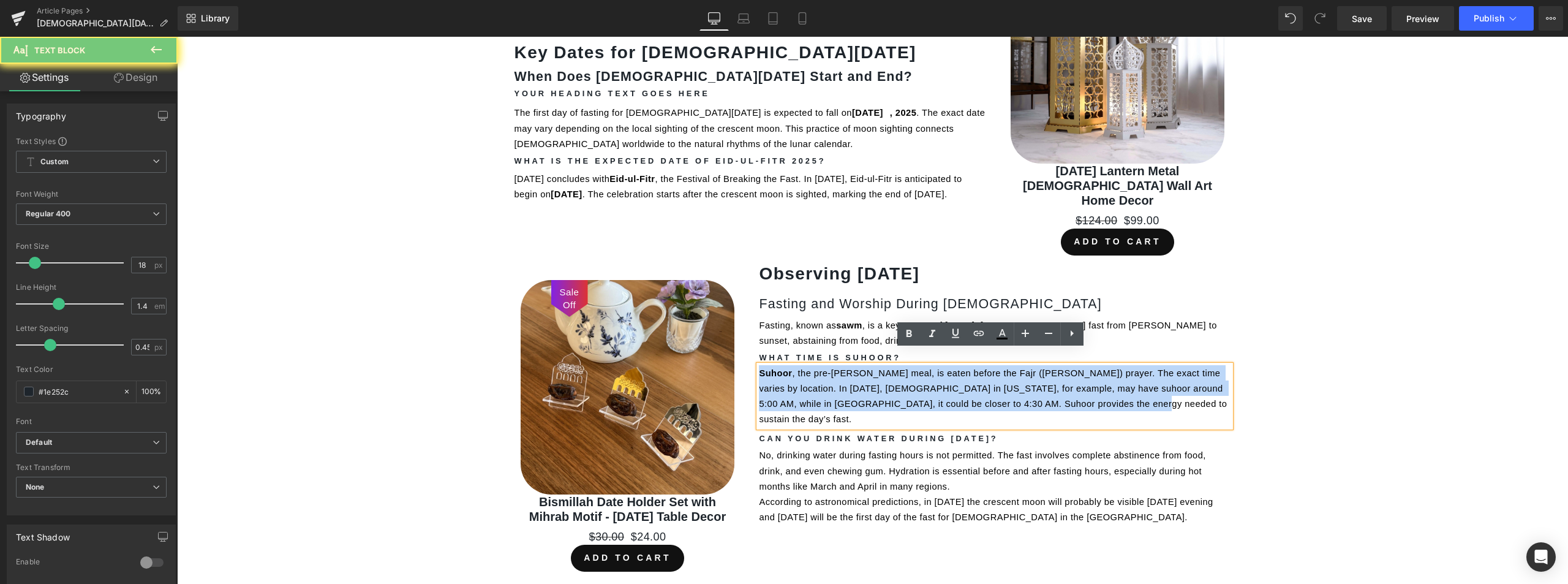
click at [812, 368] on span ", the pre-[PERSON_NAME] meal, is eaten before the Fajr ([PERSON_NAME]) prayer. …" at bounding box center [994, 396] width 471 height 56
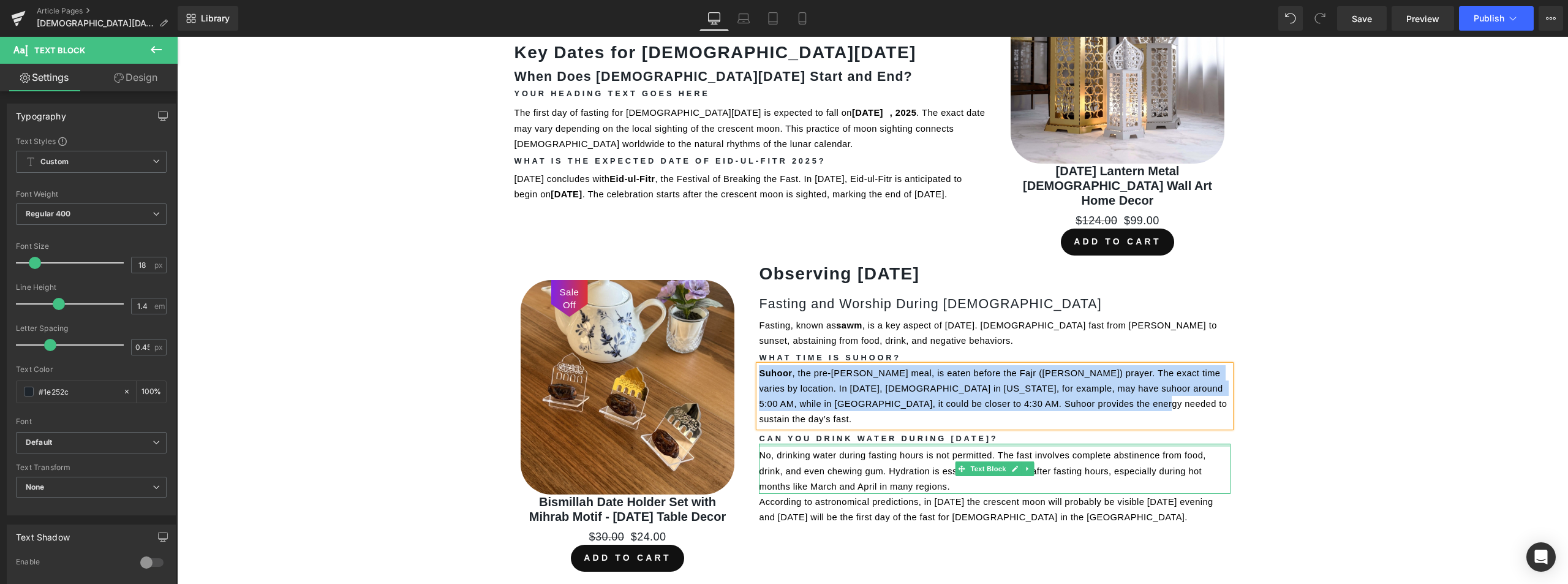
drag, startPoint x: 826, startPoint y: 414, endPoint x: 833, endPoint y: 409, distance: 8.6
click at [826, 444] on div at bounding box center [994, 445] width 471 height 3
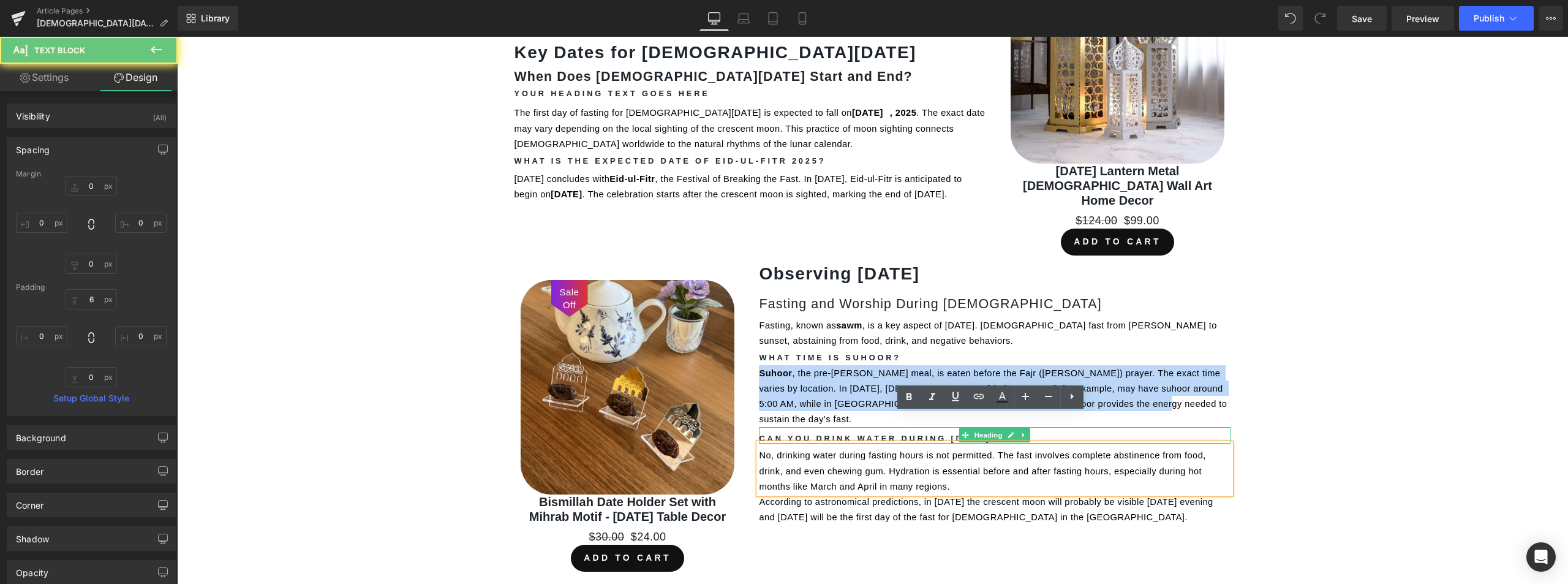
click at [853, 434] on strong "Can You Drink Water During [DATE]?" at bounding box center [877, 438] width 238 height 9
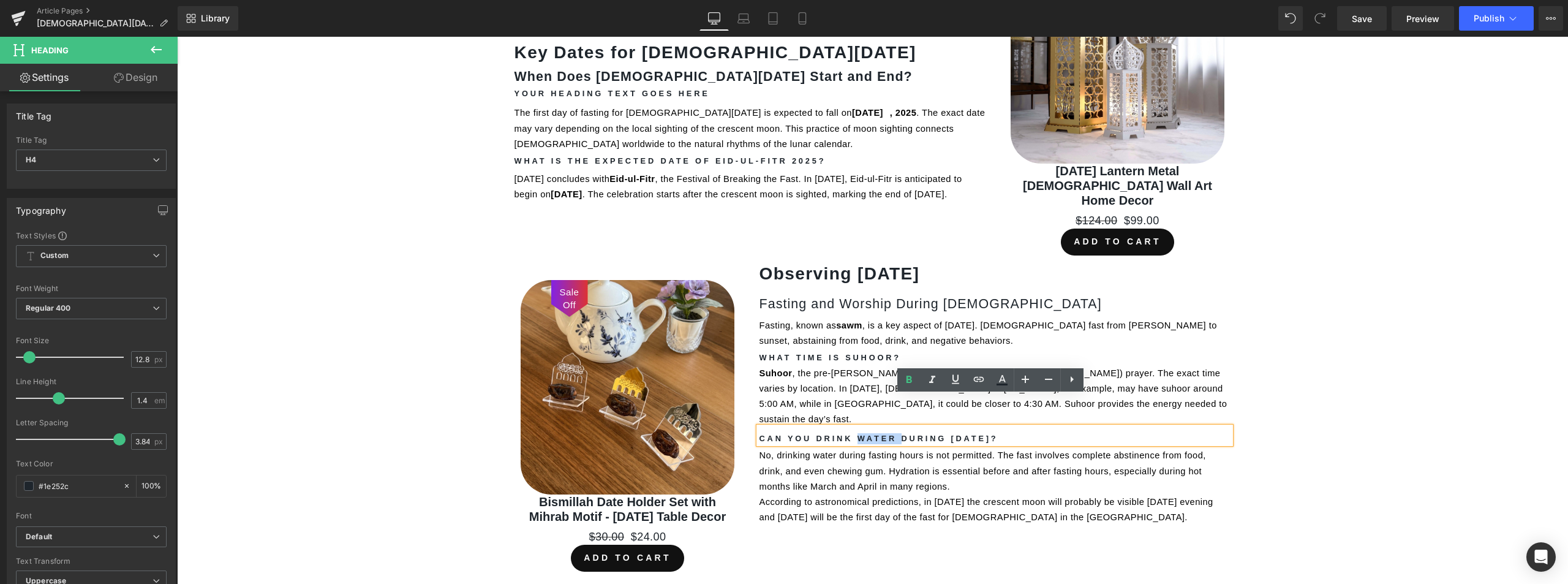
click at [853, 434] on strong "Can You Drink Water During [DATE]?" at bounding box center [877, 438] width 238 height 9
click at [907, 450] on span "No, drinking water during fasting hours is not permitted. The fast involves com…" at bounding box center [983, 471] width 449 height 41
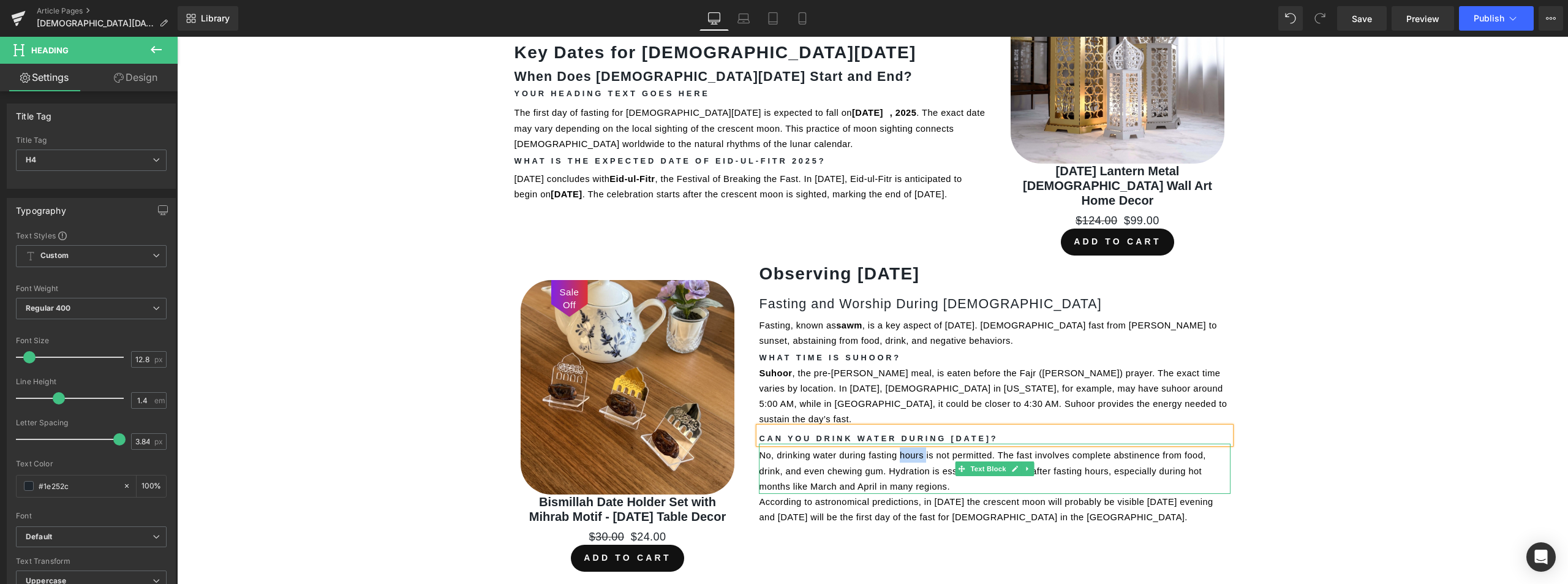
click at [907, 450] on span "No, drinking water during fasting hours is not permitted. The fast involves com…" at bounding box center [983, 471] width 449 height 41
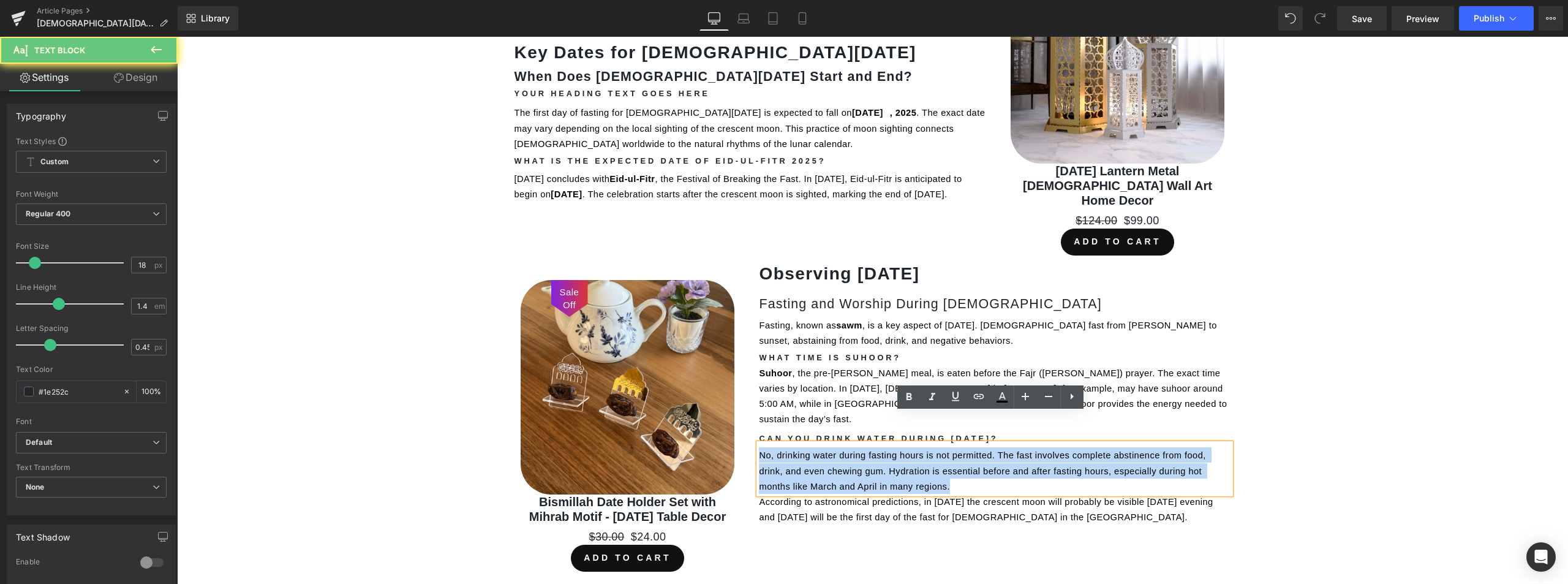
click at [907, 450] on span "No, drinking water during fasting hours is not permitted. The fast involves com…" at bounding box center [983, 471] width 449 height 41
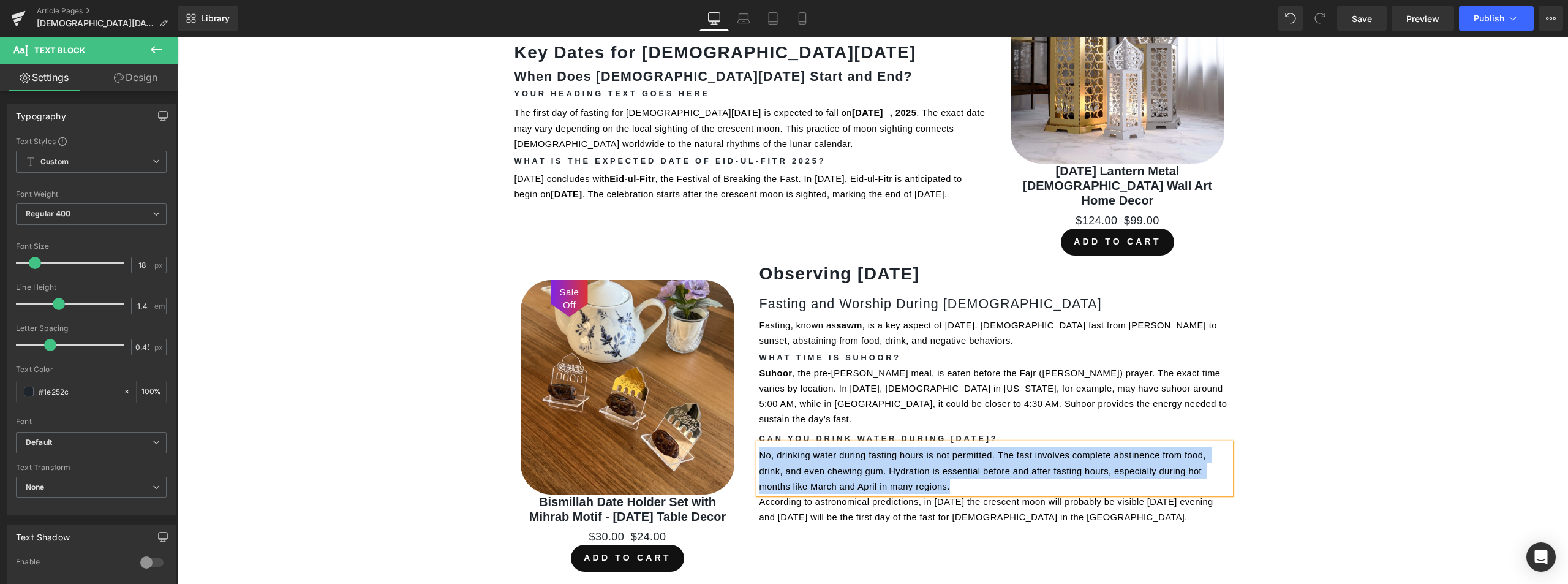
click at [820, 496] on span "According to astronomical predictions, in [DATE] the crescent moon will probabl…" at bounding box center [987, 508] width 457 height 25
click at [821, 496] on span "According to astronomical predictions, in [DATE] the crescent moon will probabl…" at bounding box center [987, 508] width 457 height 25
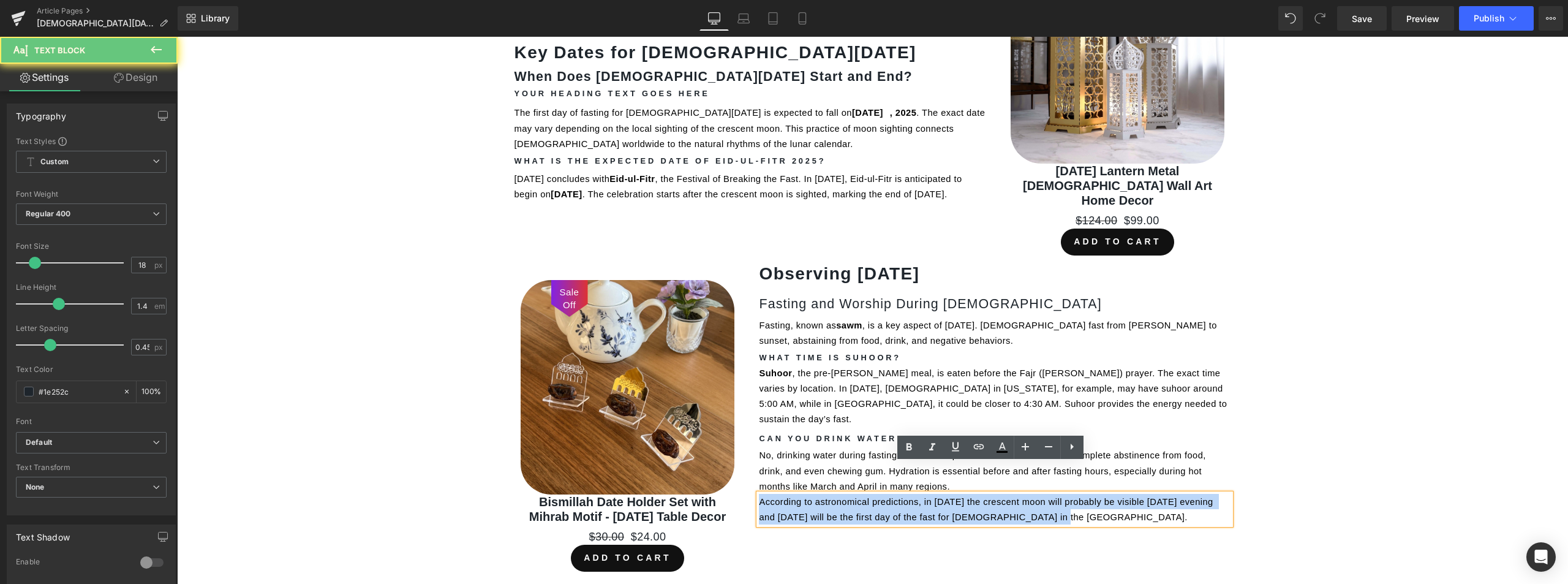
click at [821, 496] on span "According to astronomical predictions, in [DATE] the crescent moon will probabl…" at bounding box center [987, 508] width 457 height 25
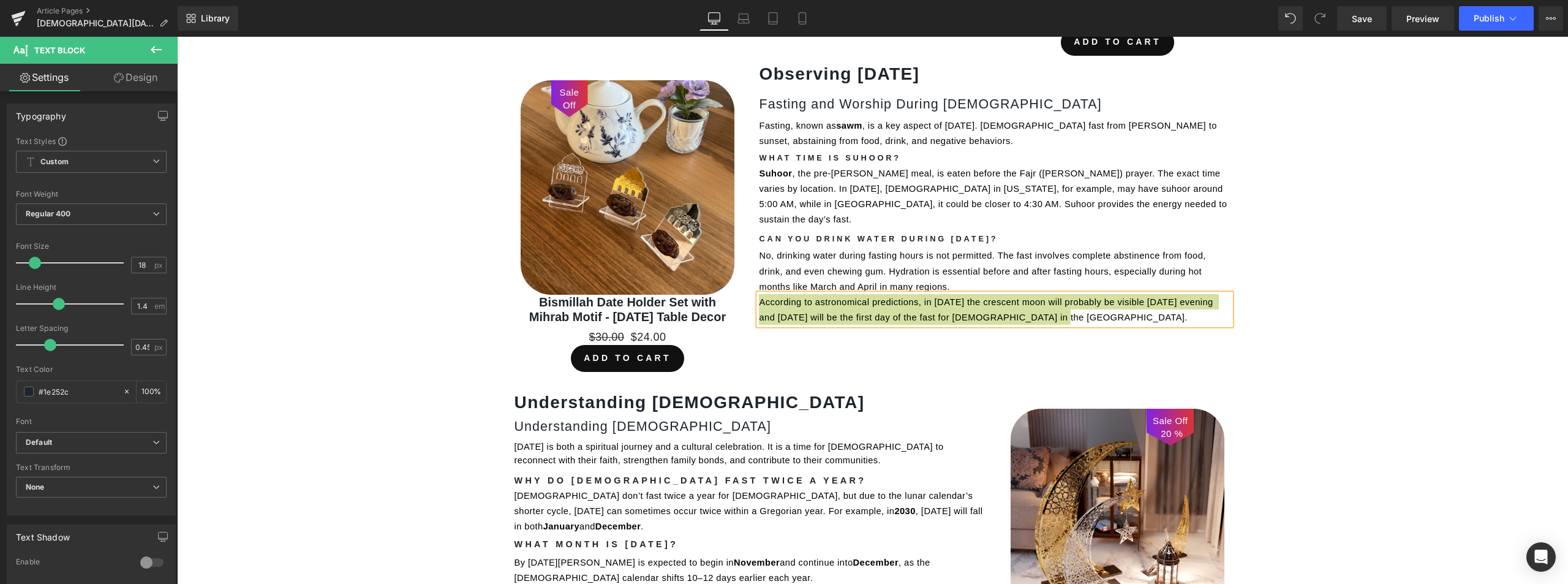
scroll to position [506, 0]
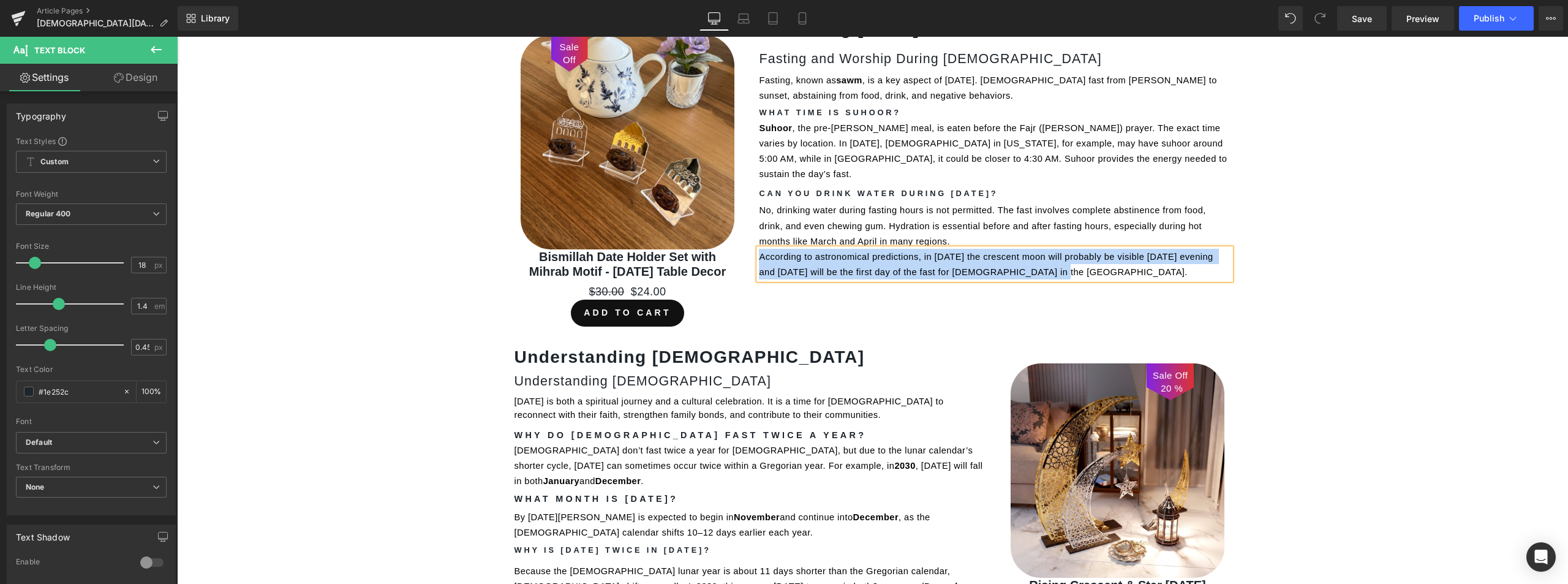
click at [574, 350] on b "Understanding [DEMOGRAPHIC_DATA]" at bounding box center [690, 356] width 350 height 19
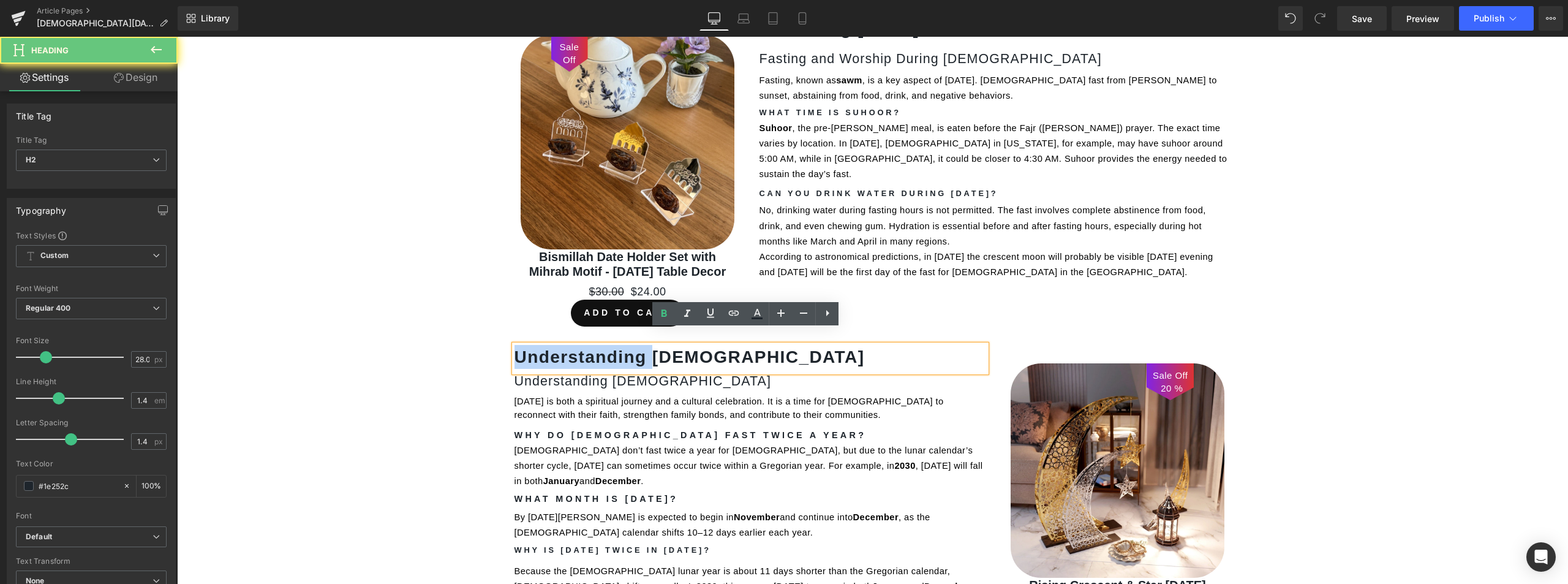
click at [574, 350] on b "Understanding [DEMOGRAPHIC_DATA]" at bounding box center [690, 356] width 350 height 19
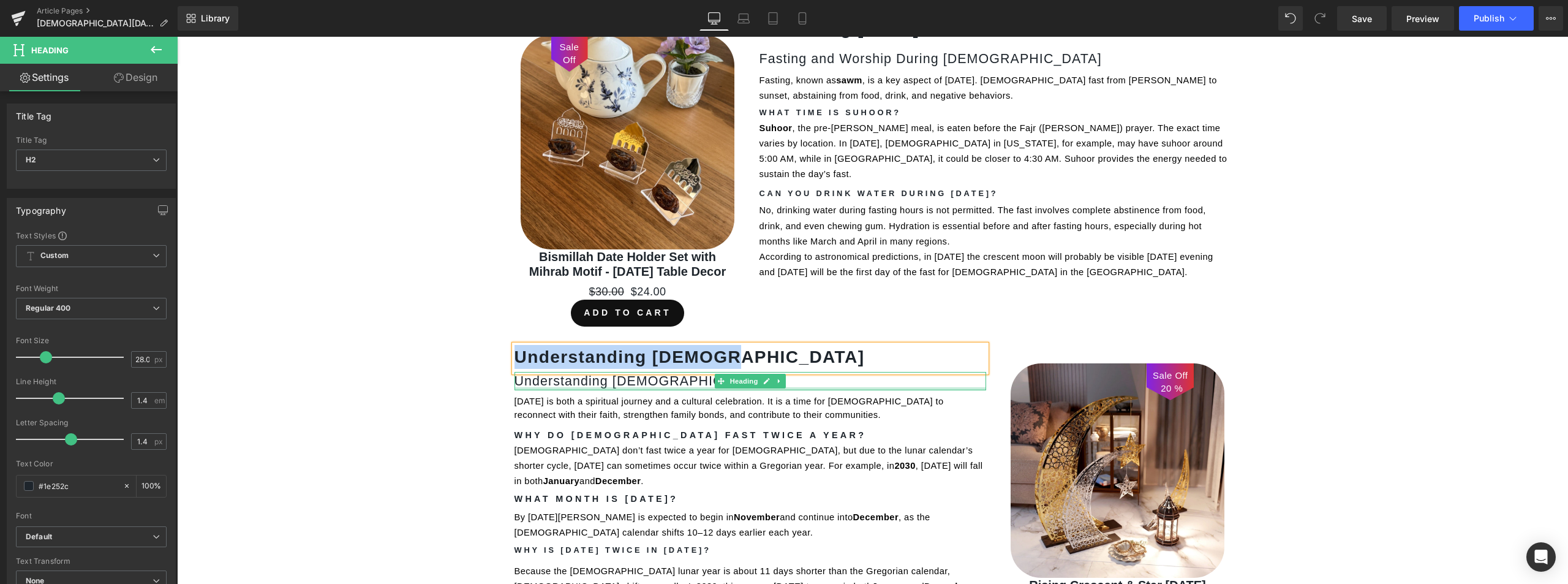
drag, startPoint x: 553, startPoint y: 374, endPoint x: 566, endPoint y: 368, distance: 14.3
click at [553, 374] on div "Understanding [DATE] Heading" at bounding box center [750, 381] width 471 height 18
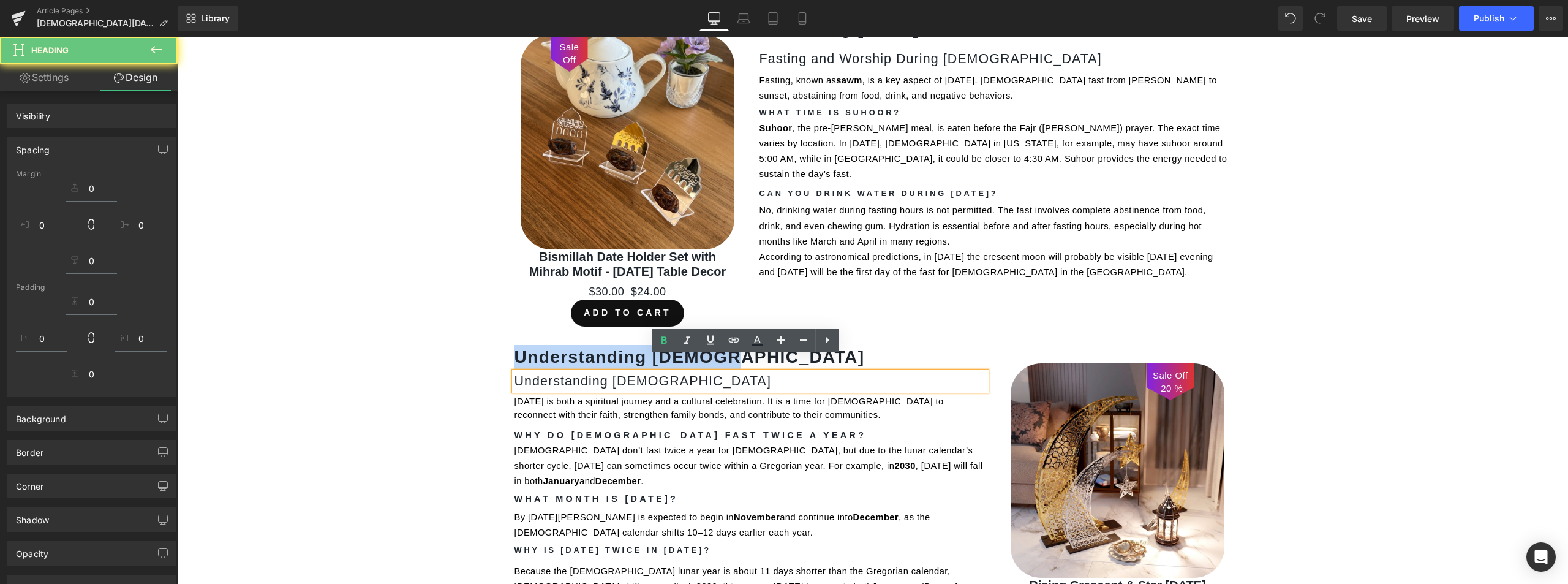
click at [568, 372] on h3 "Understanding [DEMOGRAPHIC_DATA]" at bounding box center [750, 381] width 471 height 18
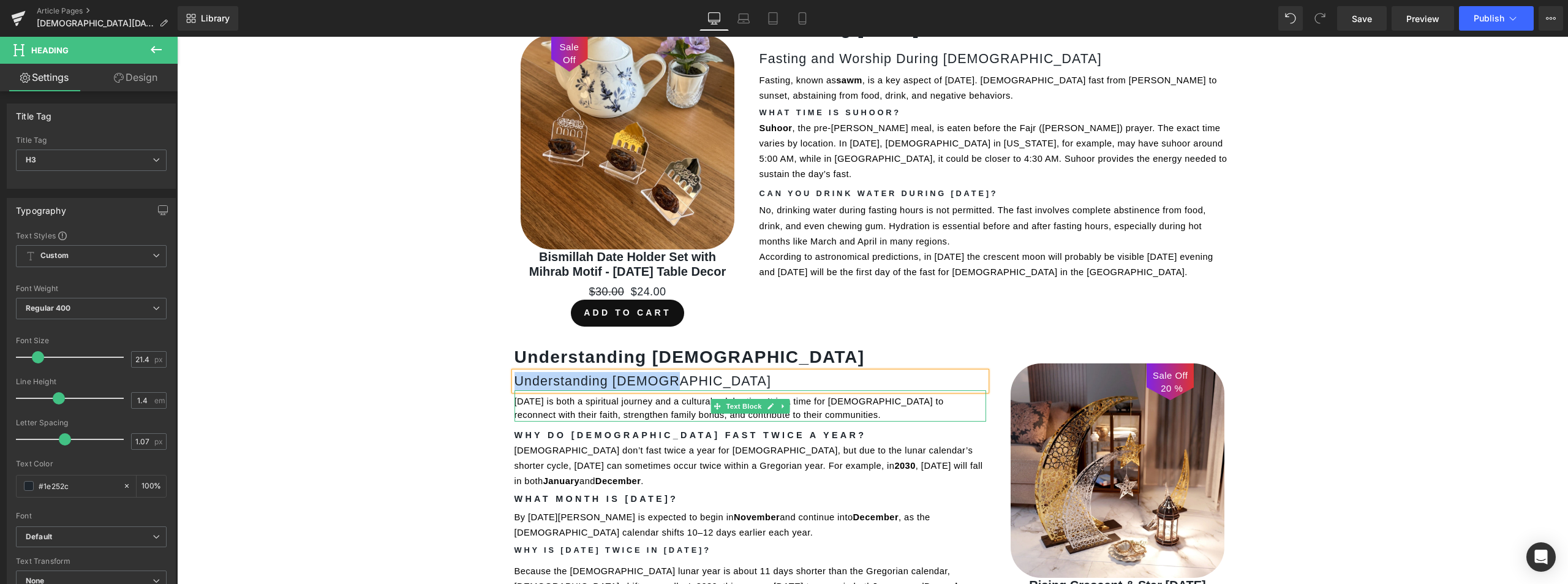
click at [572, 396] on span "[DATE] is both a spiritual journey and a cultural celebration. It is a time for…" at bounding box center [730, 407] width 432 height 23
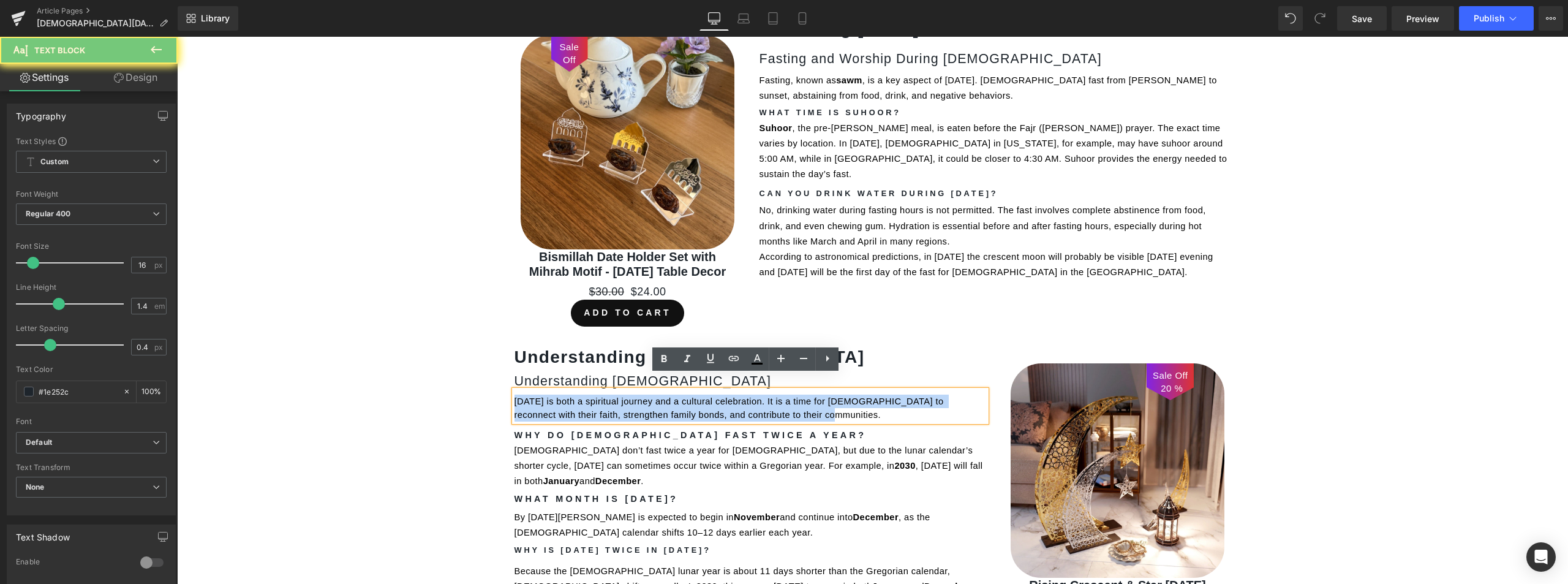
click at [572, 396] on span "[DATE] is both a spiritual journey and a cultural celebration. It is a time for…" at bounding box center [730, 407] width 432 height 23
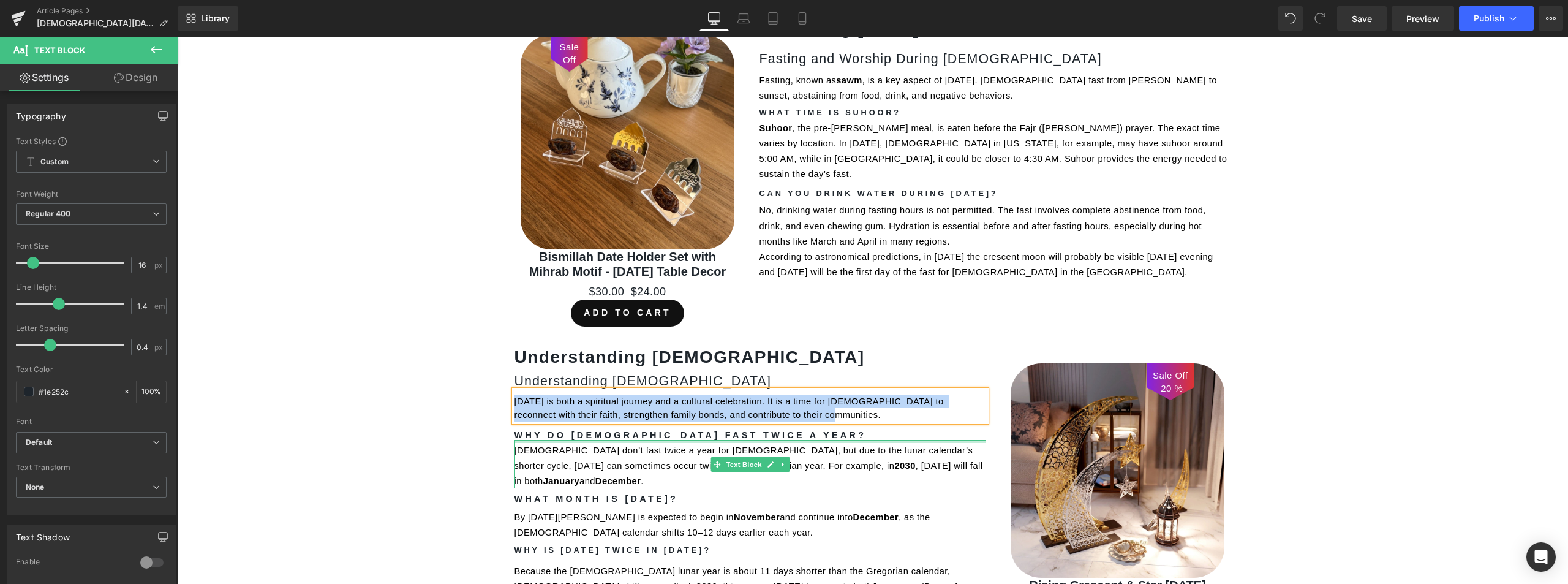
click at [632, 440] on div at bounding box center [750, 441] width 471 height 3
click at [632, 440] on div "[DEMOGRAPHIC_DATA] don’t fast twice a year for [DEMOGRAPHIC_DATA], but due to t…" at bounding box center [750, 464] width 471 height 49
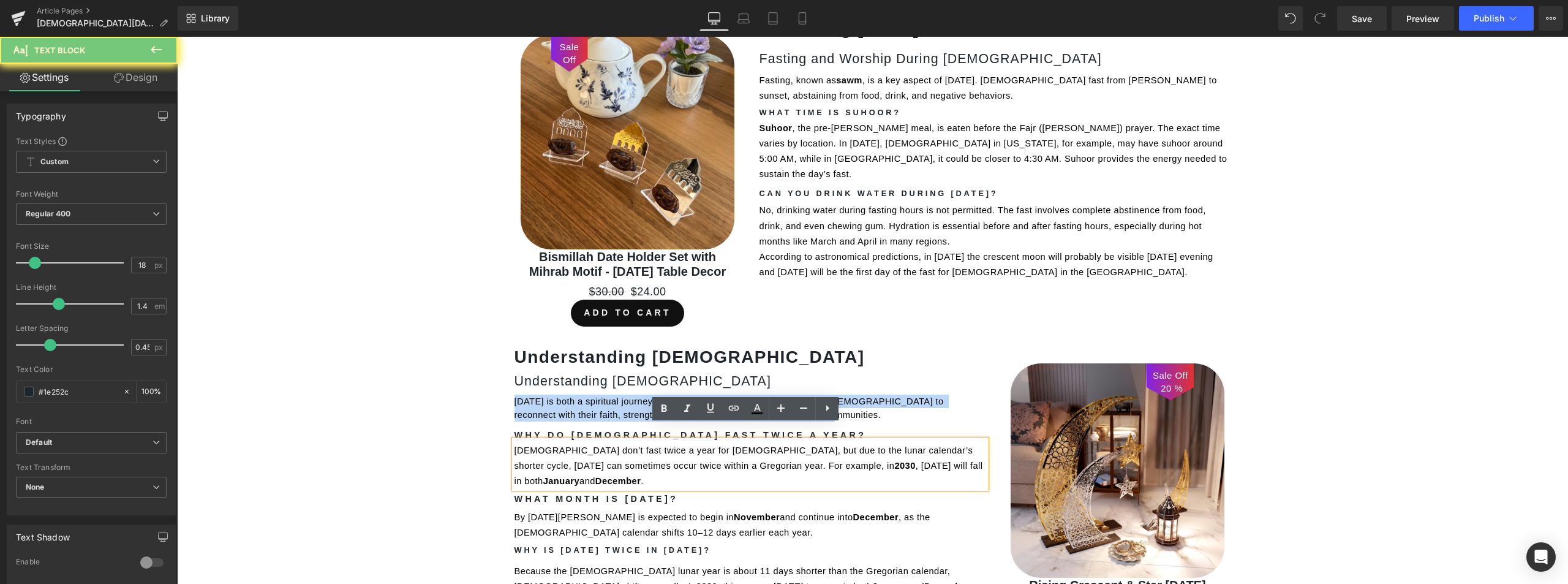
click at [641, 430] on b "Why Do [DEMOGRAPHIC_DATA] Fast Twice a Year?" at bounding box center [691, 435] width 352 height 10
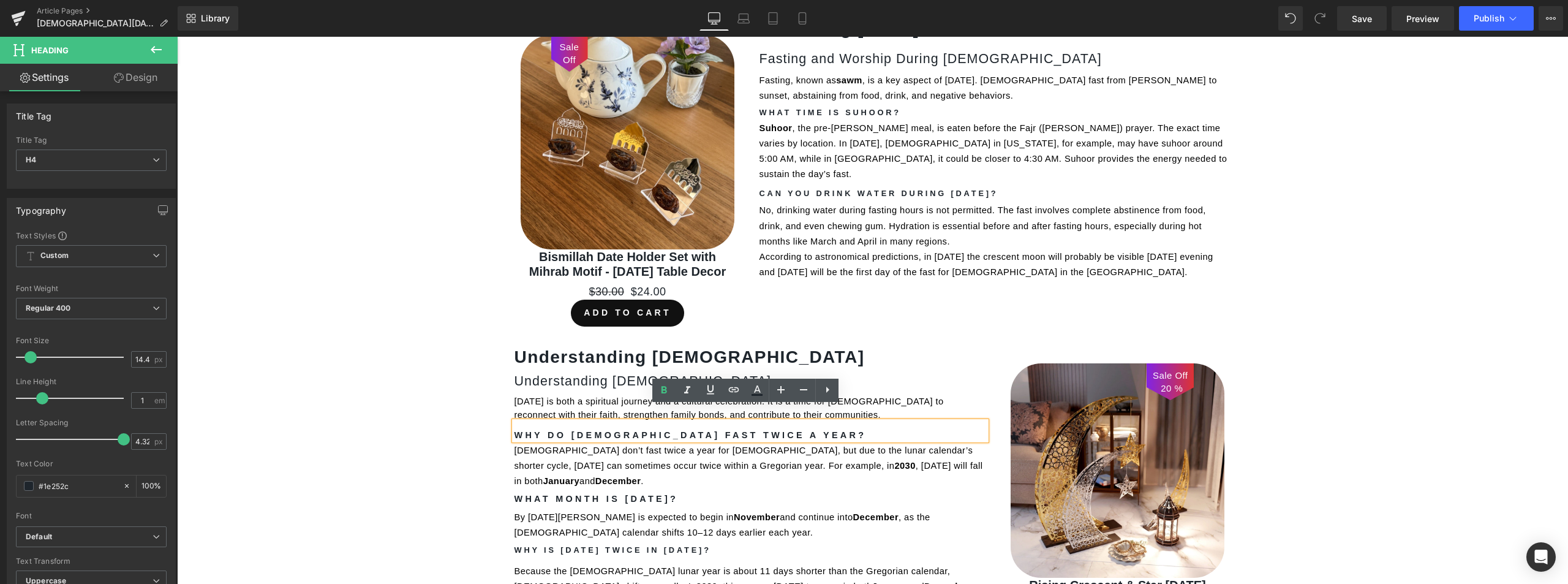
click at [608, 430] on b "Why Do [DEMOGRAPHIC_DATA] Fast Twice a Year?" at bounding box center [691, 435] width 352 height 10
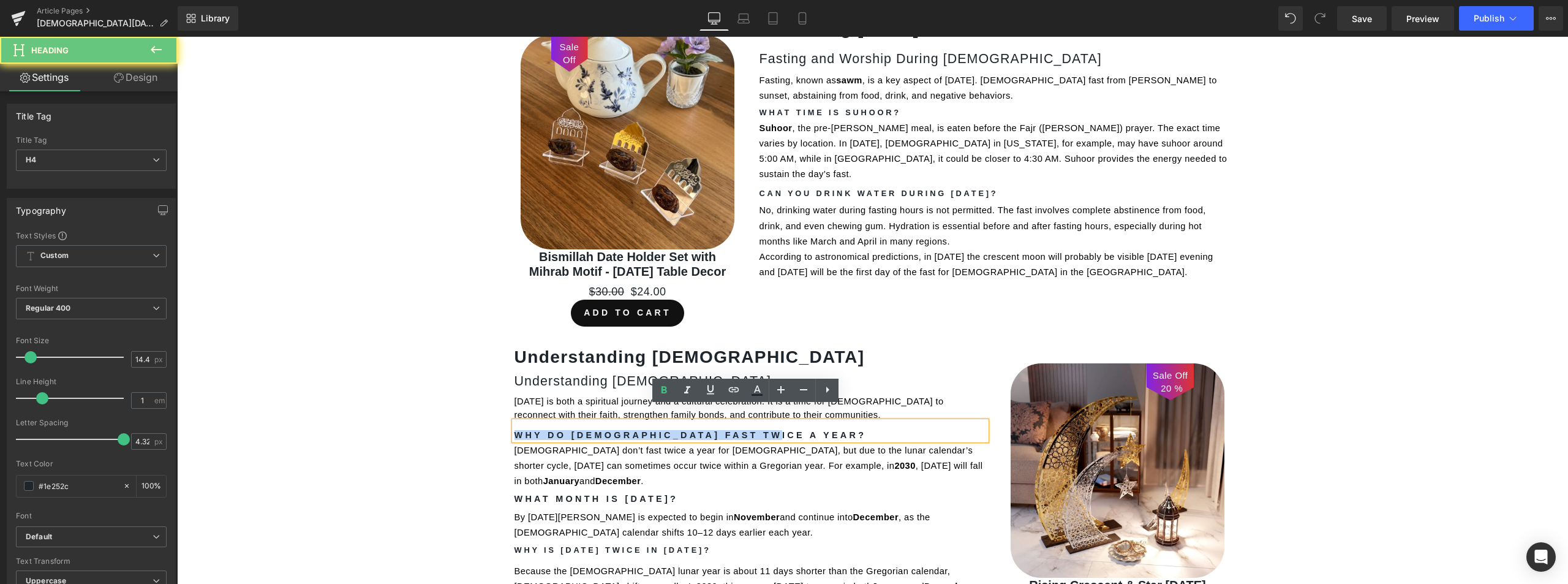
click at [608, 430] on b "Why Do [DEMOGRAPHIC_DATA] Fast Twice a Year?" at bounding box center [691, 435] width 352 height 10
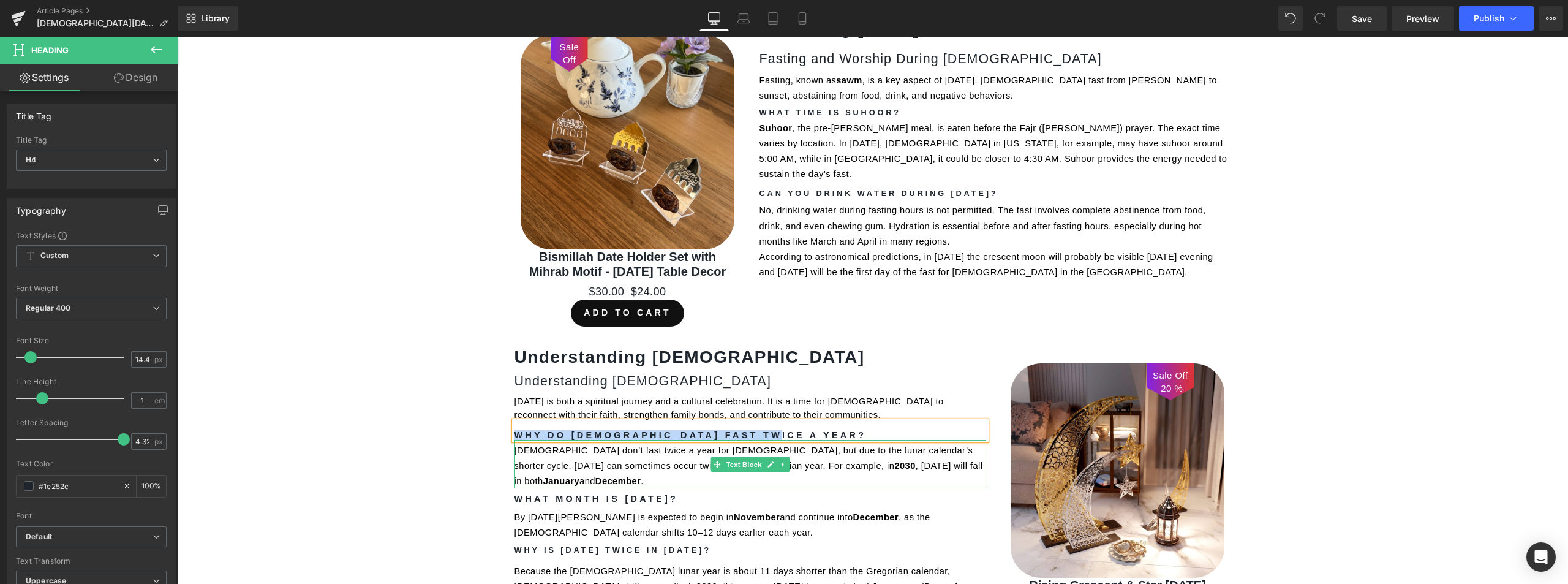
click at [550, 442] on p "[DEMOGRAPHIC_DATA] don’t fast twice a year for [DEMOGRAPHIC_DATA], but due to t…" at bounding box center [750, 465] width 471 height 47
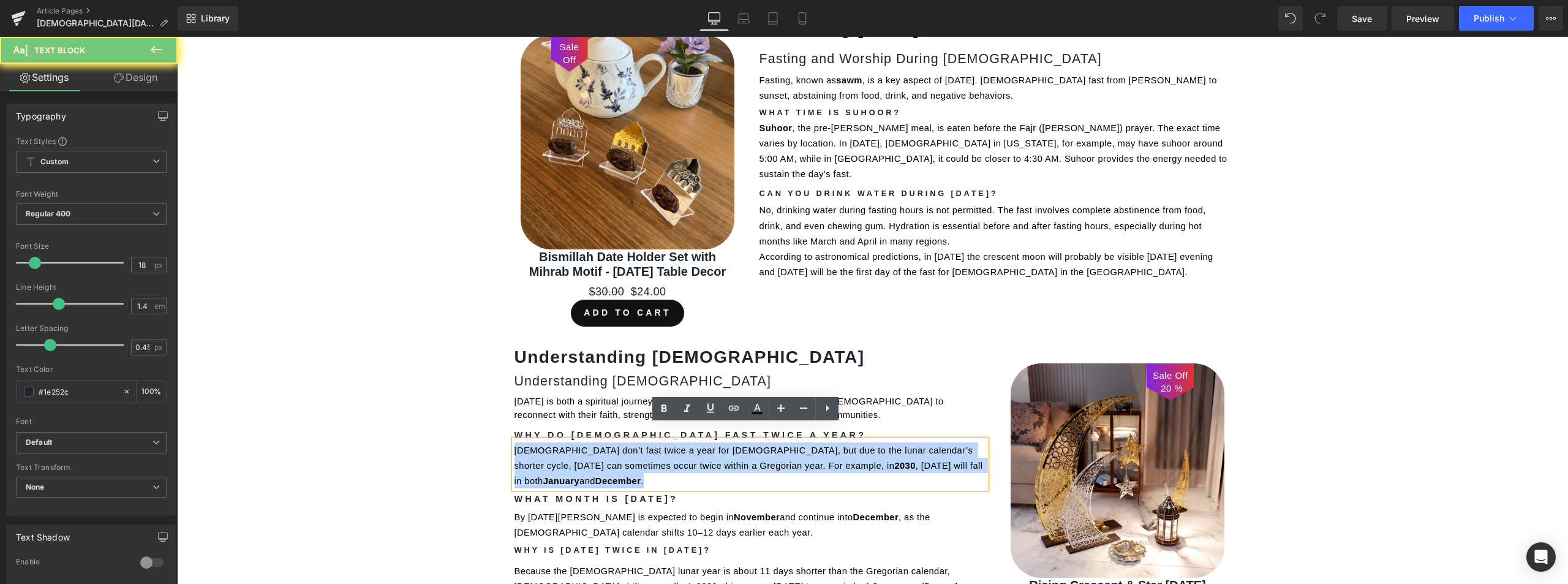
click at [550, 442] on p "[DEMOGRAPHIC_DATA] don’t fast twice a year for [DEMOGRAPHIC_DATA], but due to t…" at bounding box center [750, 465] width 471 height 47
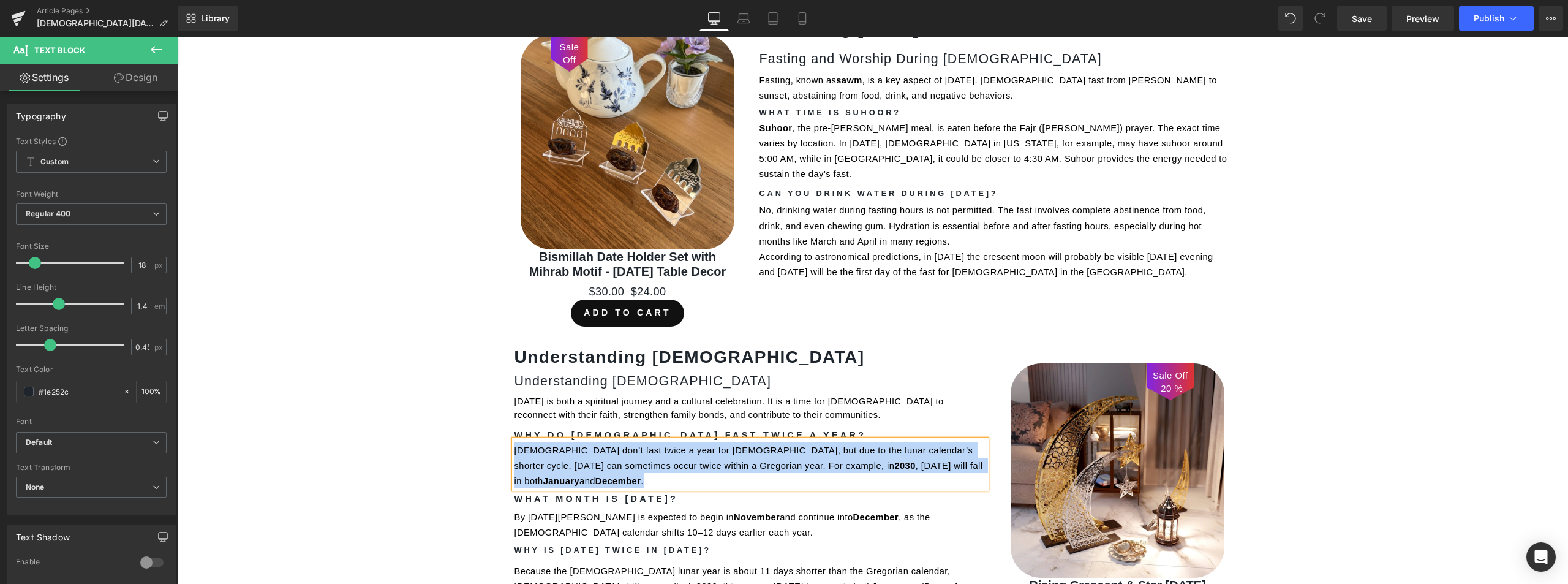
click at [672, 488] on div "What Month is [DATE]? Heading" at bounding box center [750, 496] width 471 height 15
click at [672, 495] on h4 "What Month is [DATE]?" at bounding box center [750, 498] width 471 height 8
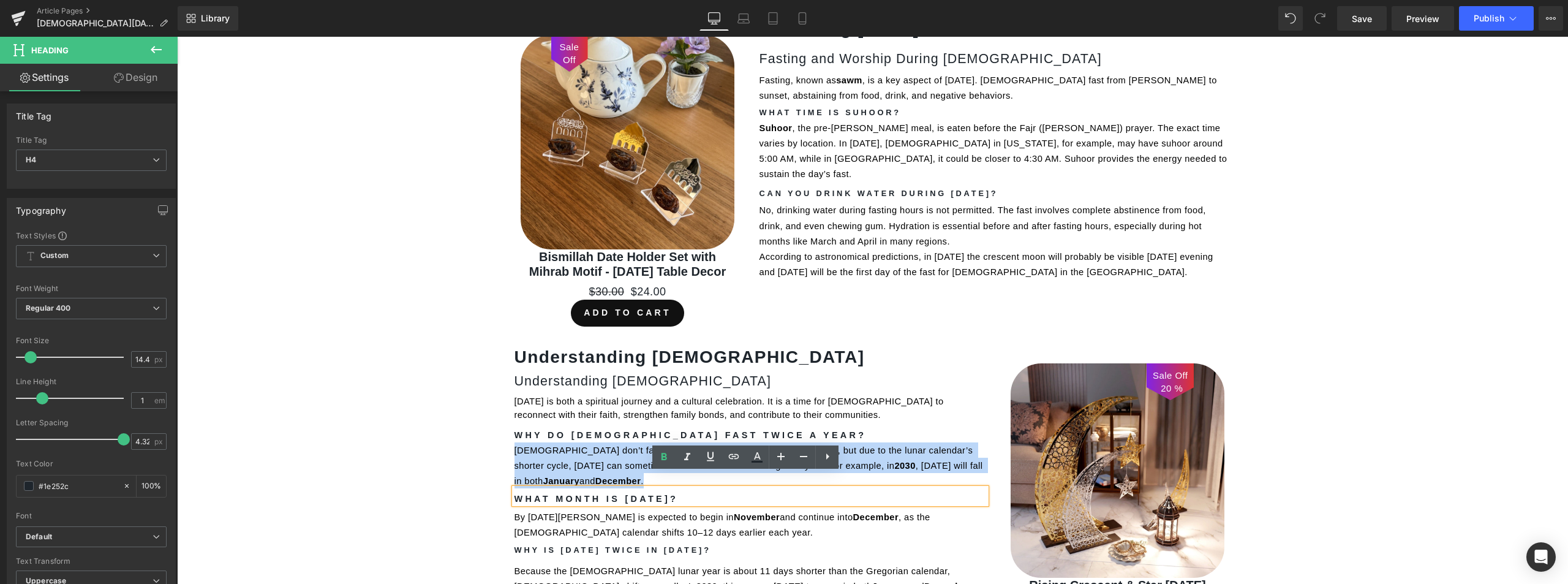
click at [672, 495] on h4 "What Month is [DATE]?" at bounding box center [750, 498] width 471 height 8
click at [590, 512] on span "By [DATE][PERSON_NAME] is expected to begin in" at bounding box center [624, 517] width 219 height 10
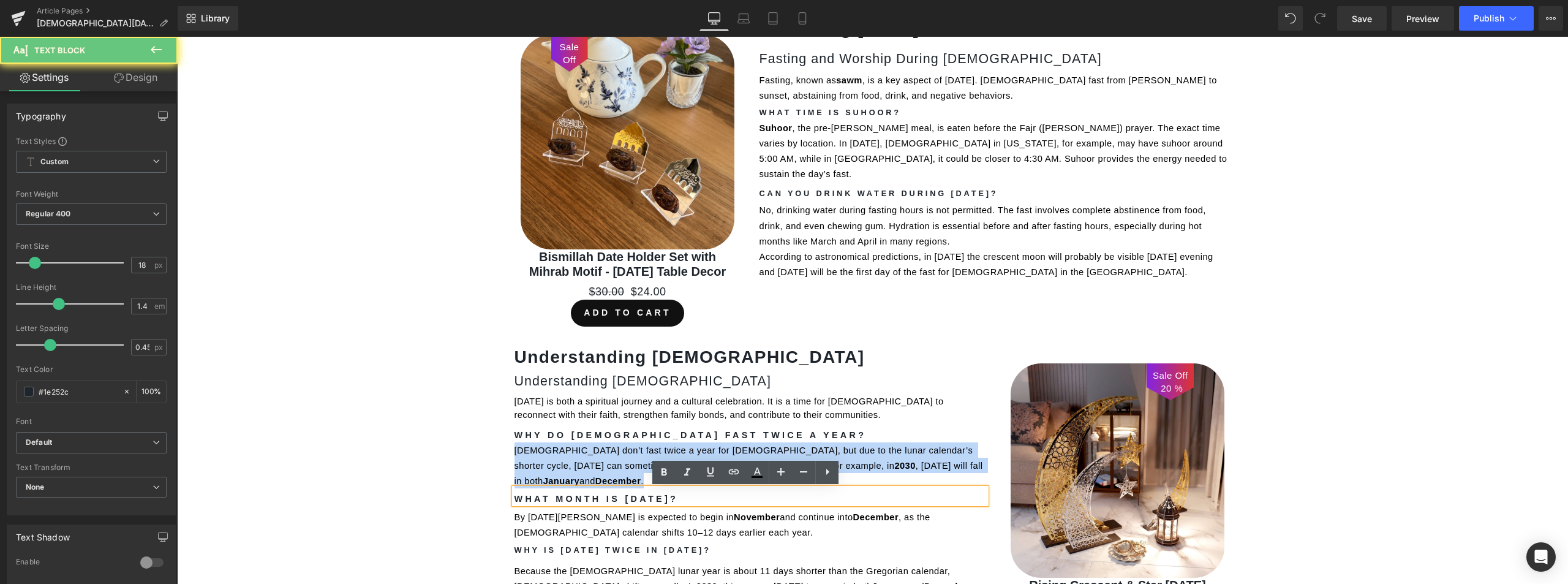
click at [590, 512] on span "By [DATE][PERSON_NAME] is expected to begin in" at bounding box center [624, 517] width 219 height 10
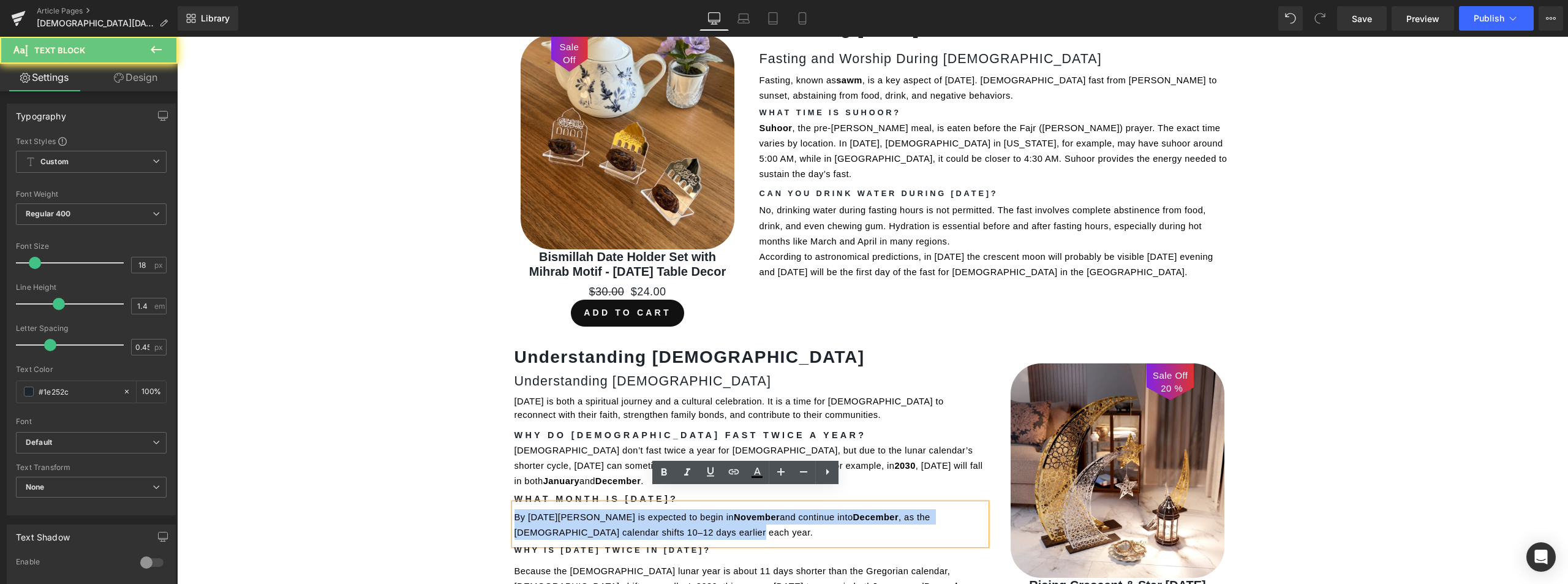
click at [590, 512] on span "By [DATE][PERSON_NAME] is expected to begin in" at bounding box center [624, 517] width 219 height 10
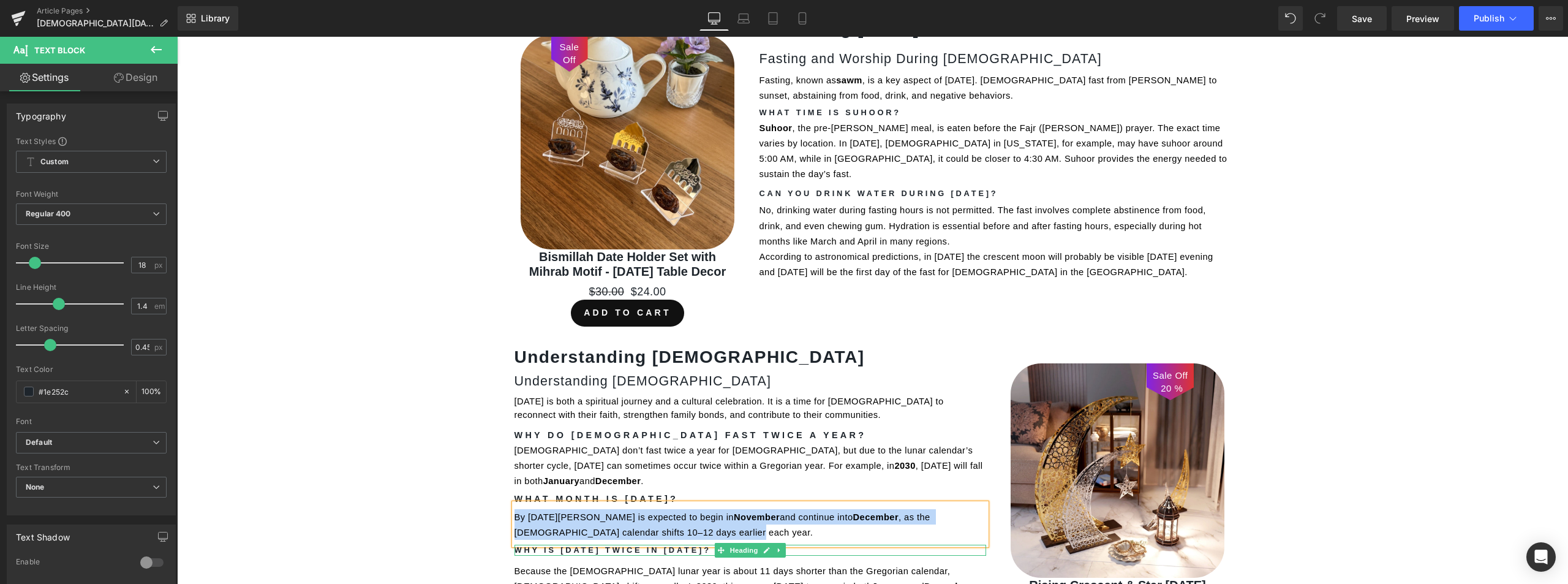
click at [566, 545] on strong "Why is [DATE] Twice in [DATE]?" at bounding box center [613, 550] width 197 height 9
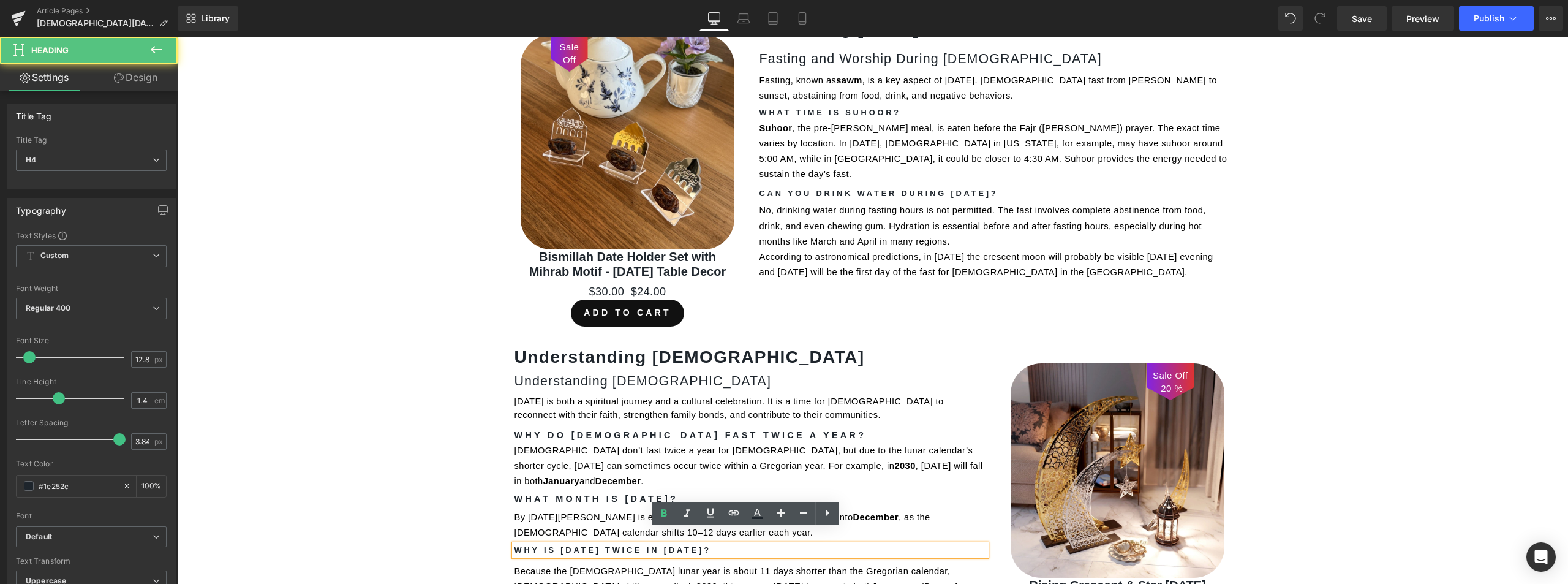
click at [571, 545] on strong "Why is [DATE] Twice in [DATE]?" at bounding box center [613, 550] width 197 height 9
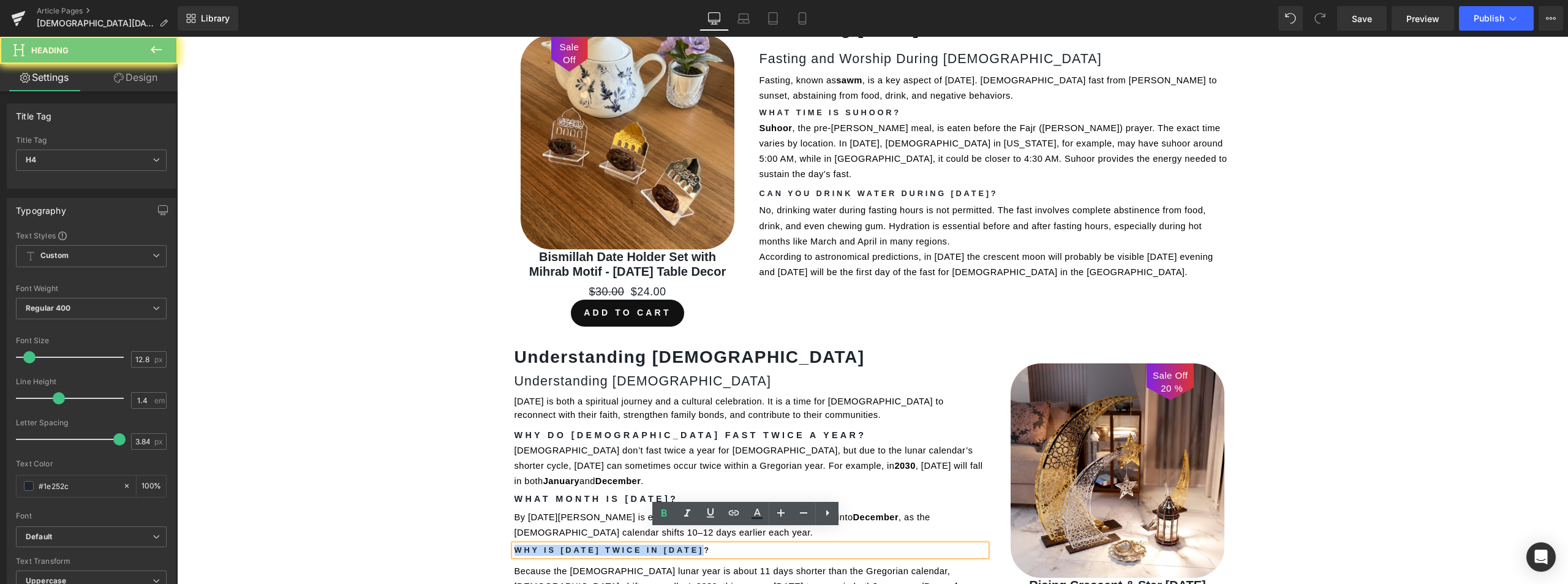
click at [571, 545] on strong "Why is [DATE] Twice in [DATE]?" at bounding box center [613, 550] width 197 height 9
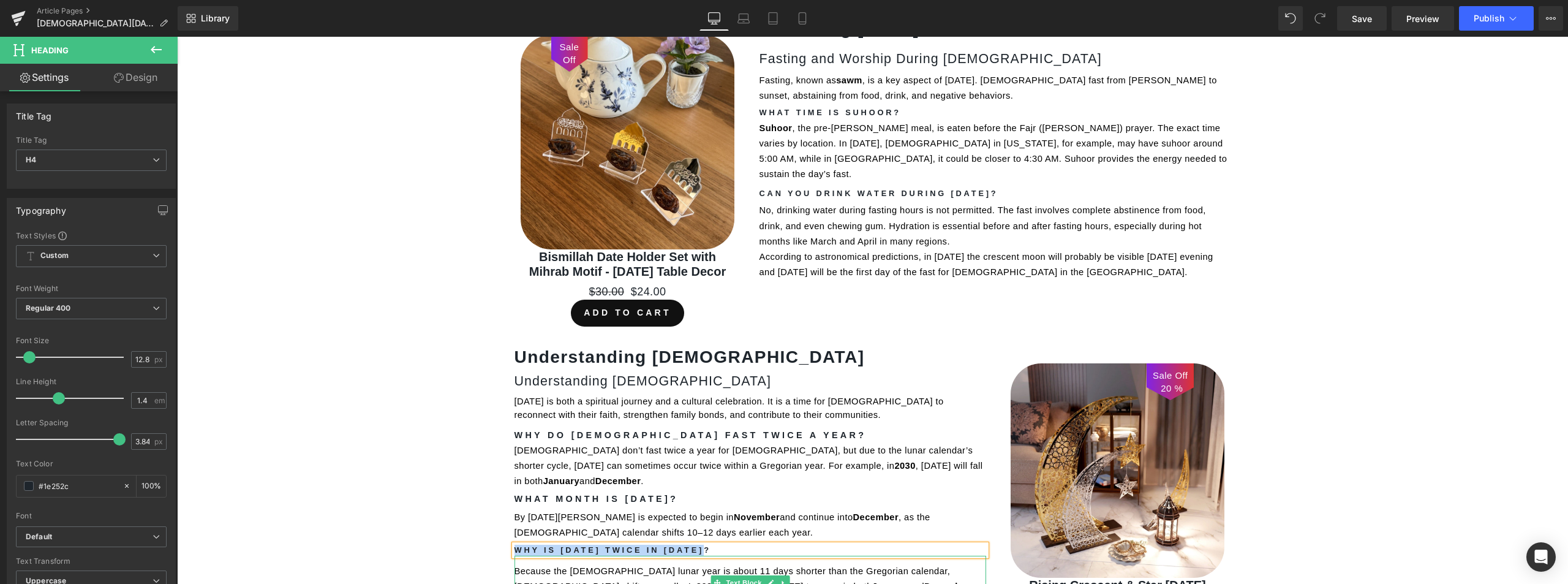
click at [575, 566] on span "Because the [DEMOGRAPHIC_DATA] lunar year is about 11 days shorter than the Gre…" at bounding box center [734, 578] width 438 height 25
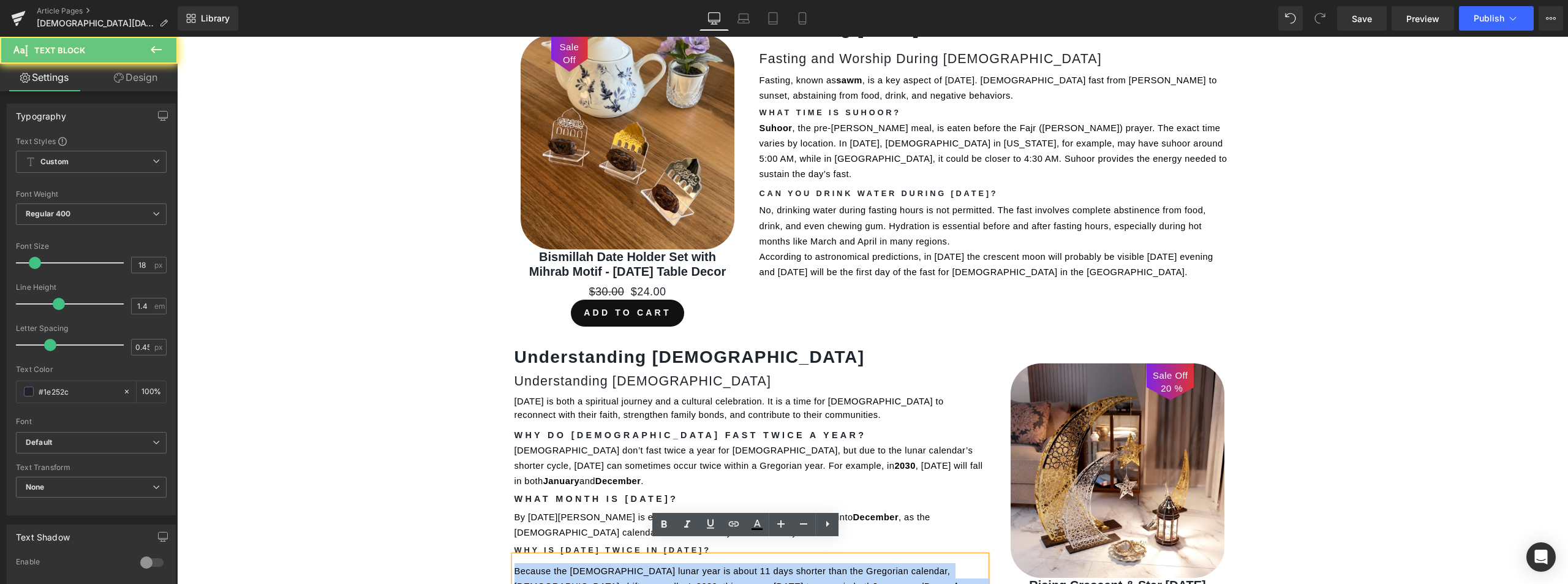
click at [575, 566] on span "Because the [DEMOGRAPHIC_DATA] lunar year is about 11 days shorter than the Gre…" at bounding box center [734, 578] width 438 height 25
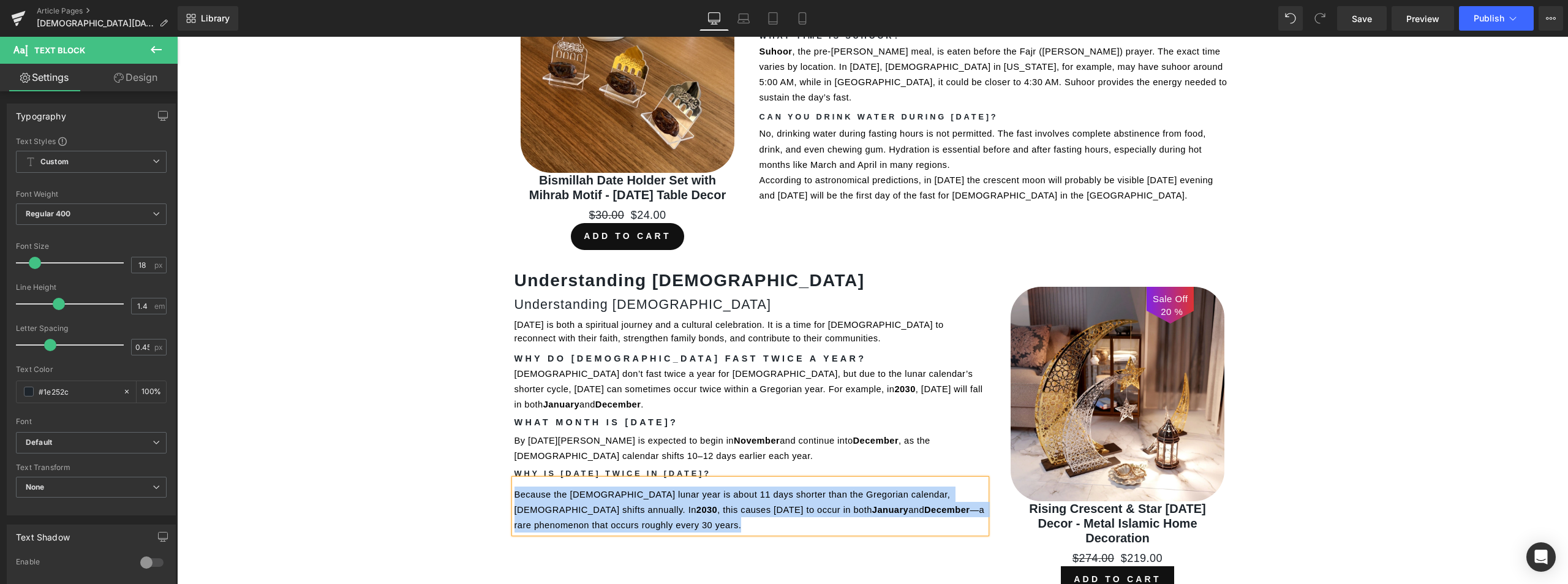
scroll to position [812, 0]
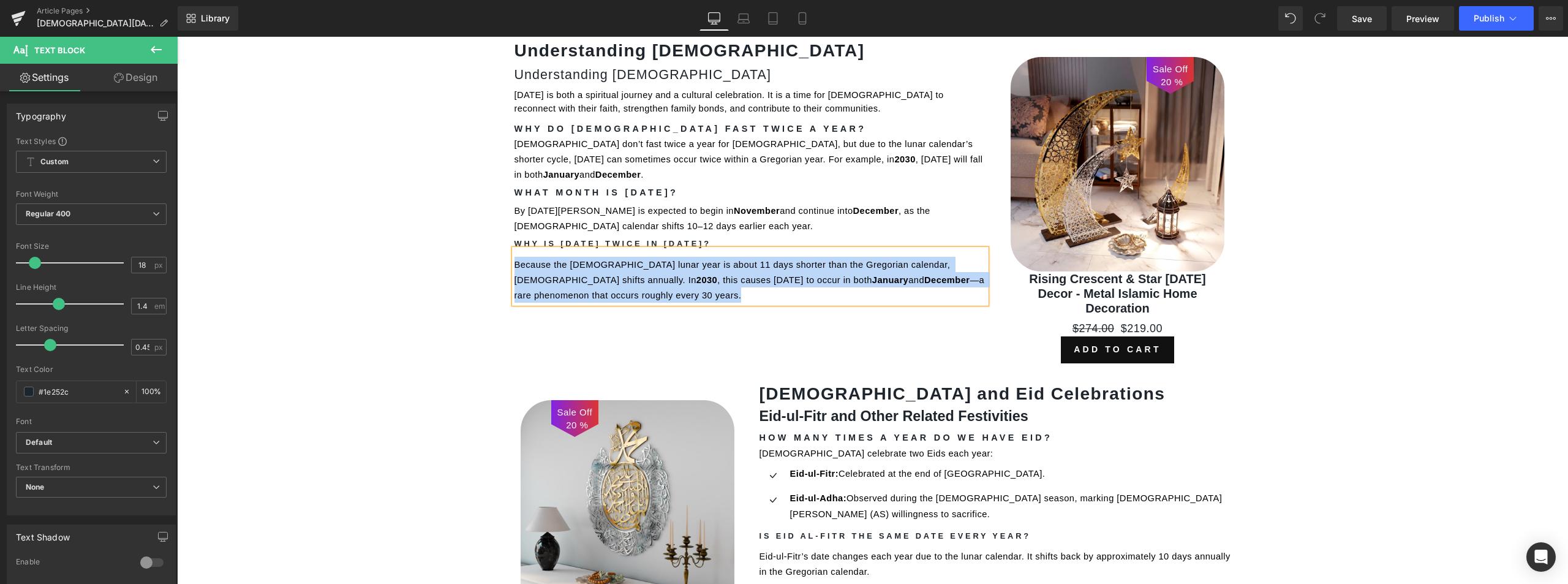
drag, startPoint x: 859, startPoint y: 422, endPoint x: 841, endPoint y: 378, distance: 47.5
click at [859, 433] on h4 "How Many Times a Year Do We Have Eid?" at bounding box center [994, 437] width 471 height 8
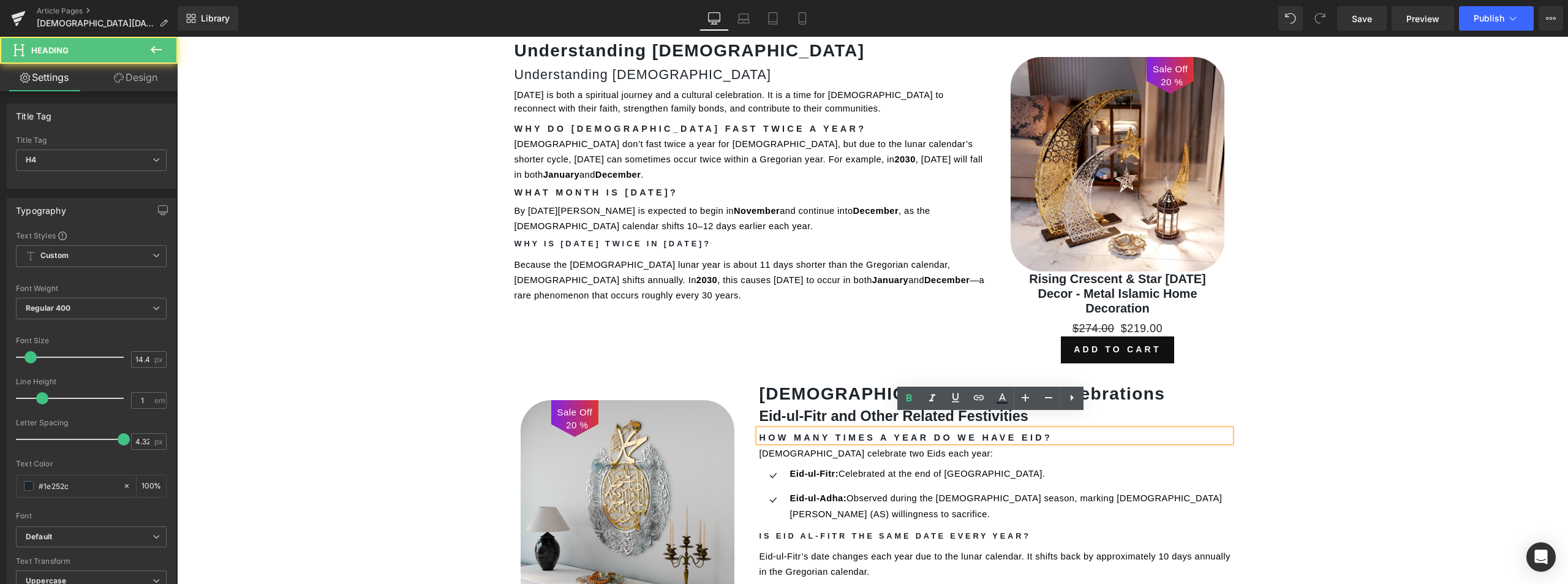
click at [841, 384] on strong "[DEMOGRAPHIC_DATA] and Eid Celebrations" at bounding box center [961, 393] width 406 height 19
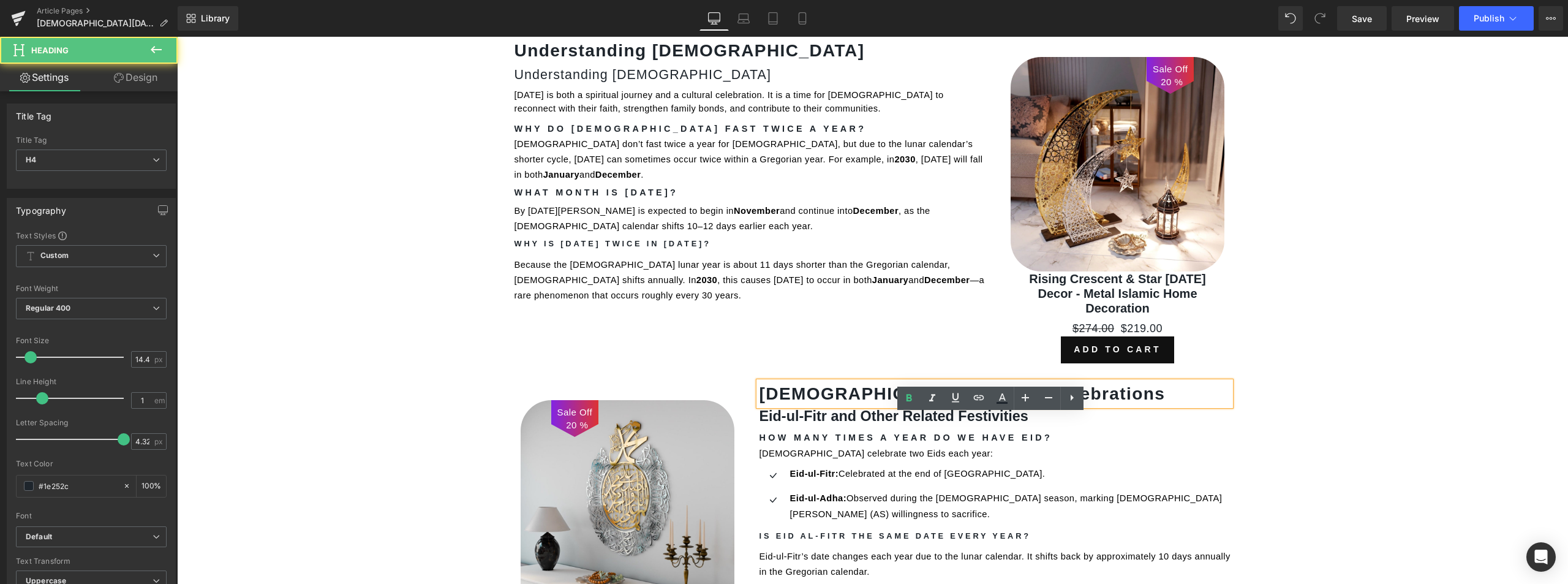
click at [841, 384] on strong "[DEMOGRAPHIC_DATA] and Eid Celebrations" at bounding box center [961, 393] width 406 height 19
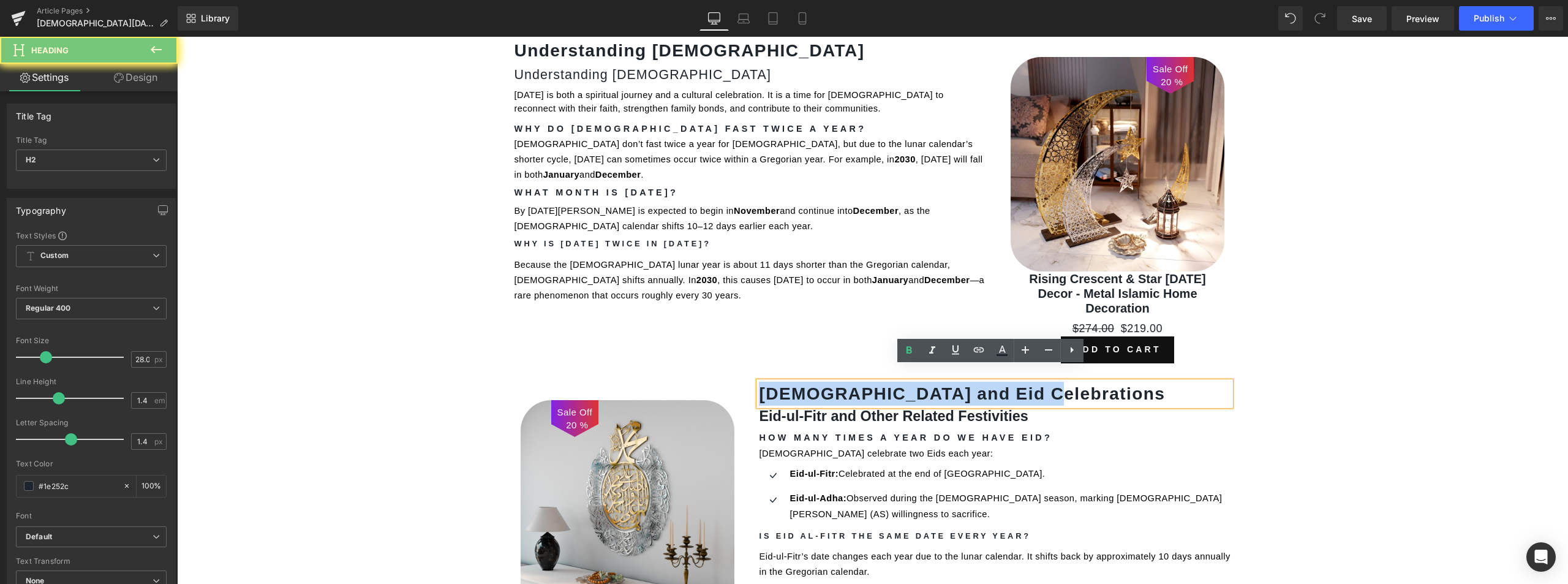
click at [841, 384] on strong "[DEMOGRAPHIC_DATA] and Eid Celebrations" at bounding box center [961, 393] width 406 height 19
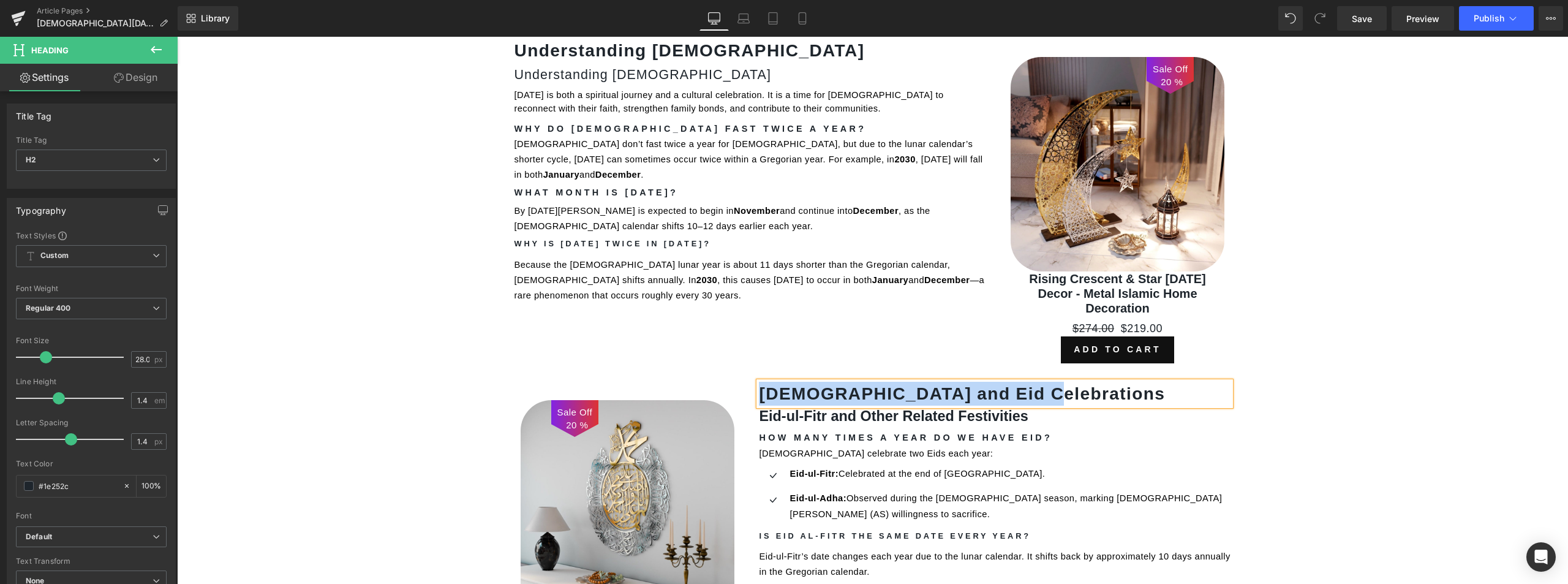
click at [846, 409] on h3 "Eid-ul-Fitr and Other Related Festivities" at bounding box center [994, 415] width 471 height 14
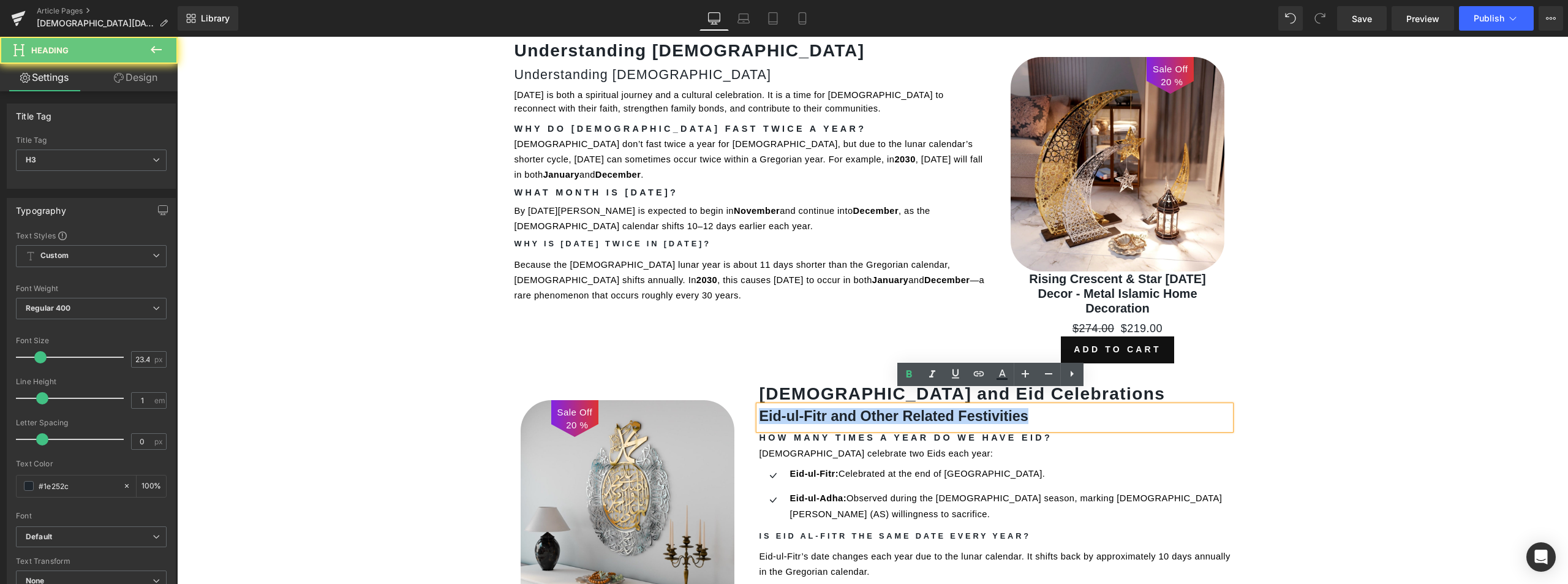
click at [846, 409] on h3 "Eid-ul-Fitr and Other Related Festivities" at bounding box center [994, 415] width 471 height 14
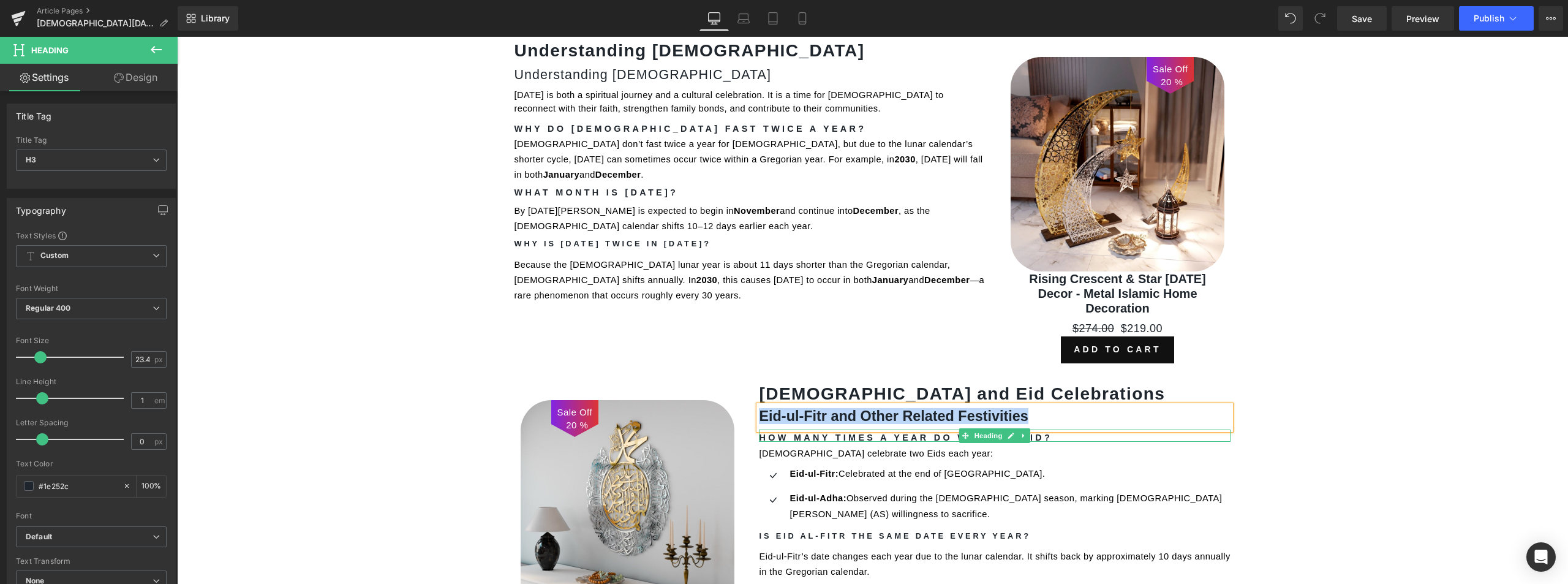
click at [831, 433] on h4 "How Many Times a Year Do We Have Eid?" at bounding box center [994, 437] width 471 height 8
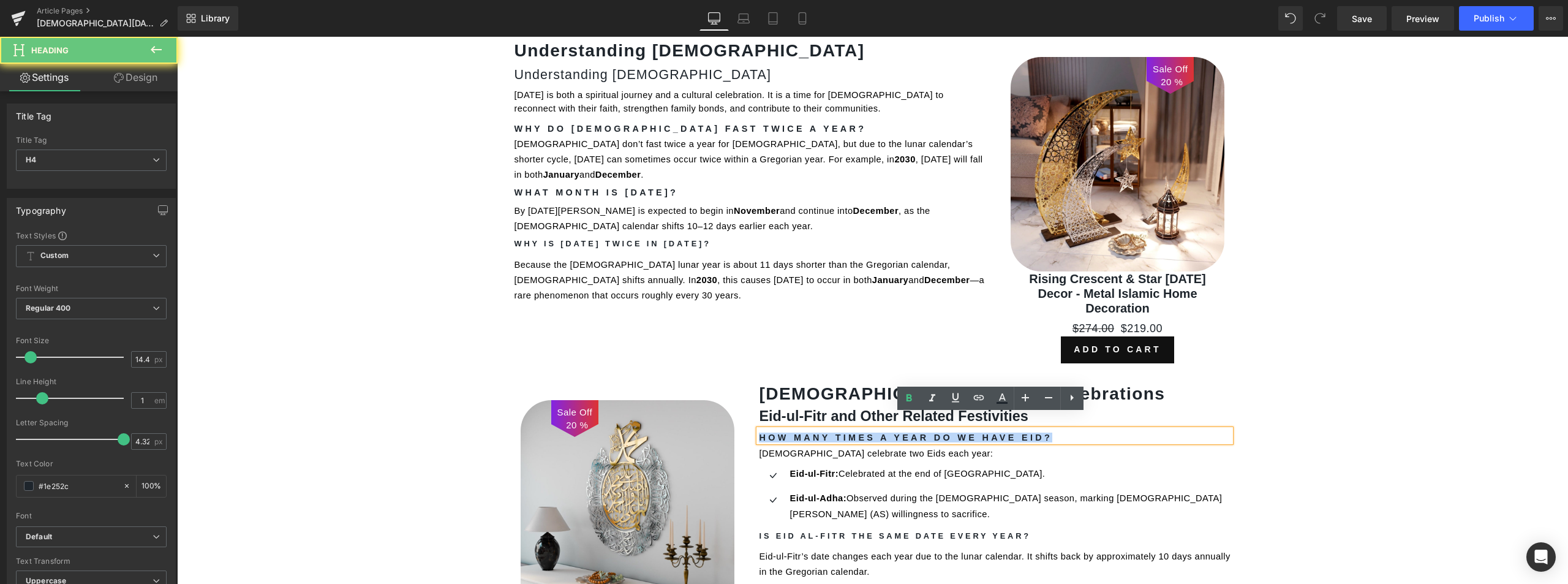
click at [831, 433] on h4 "How Many Times a Year Do We Have Eid?" at bounding box center [994, 437] width 471 height 8
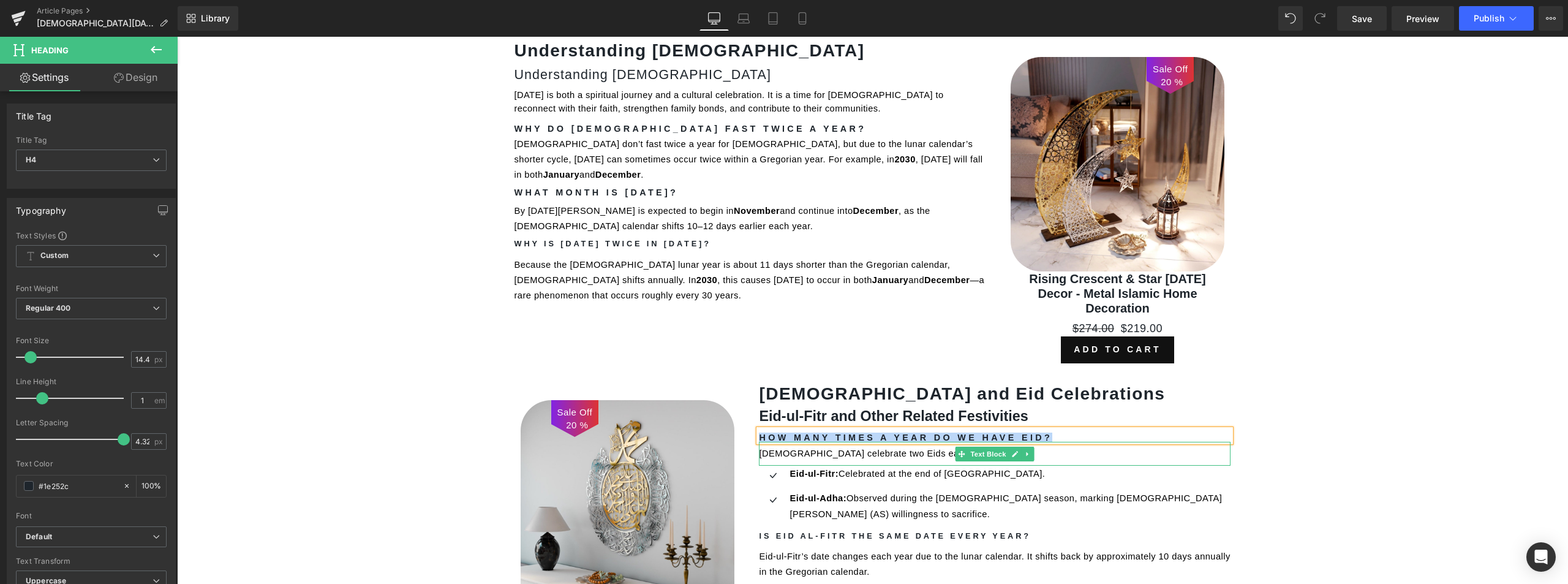
click at [796, 449] on span "[DEMOGRAPHIC_DATA] celebrate two Eids each year:" at bounding box center [876, 453] width 234 height 10
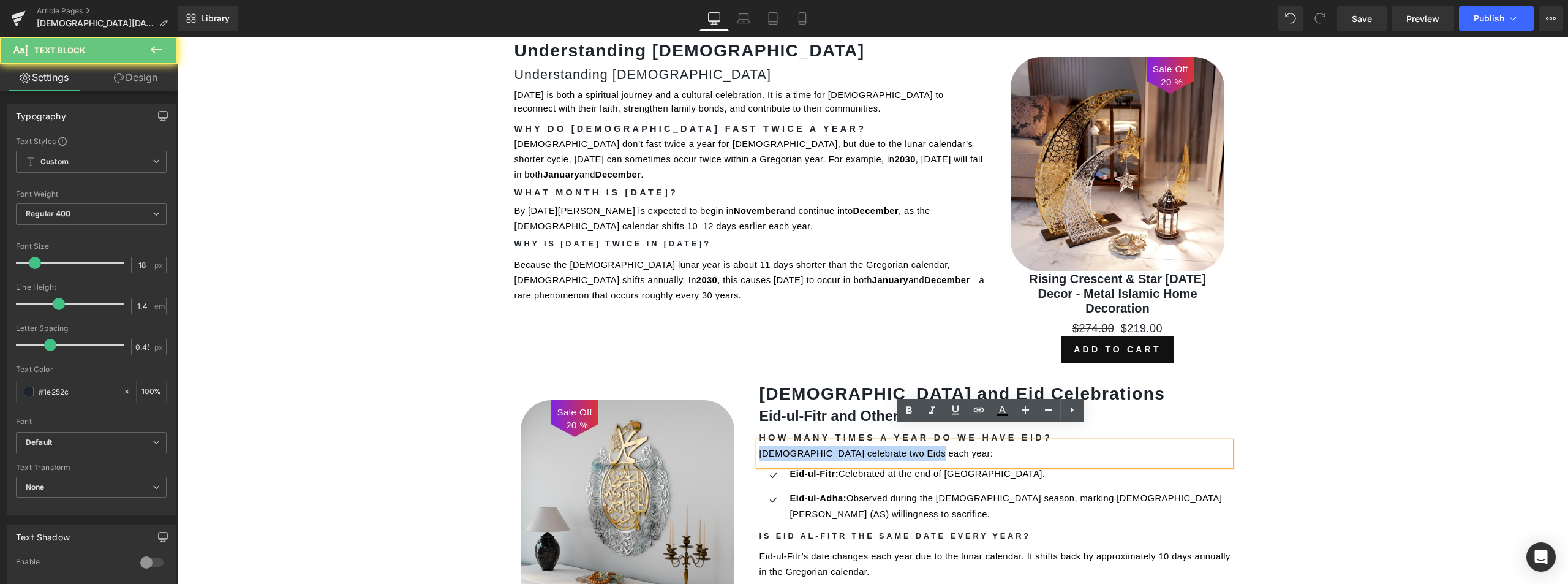
click at [796, 449] on span "[DEMOGRAPHIC_DATA] celebrate two Eids each year:" at bounding box center [876, 453] width 234 height 10
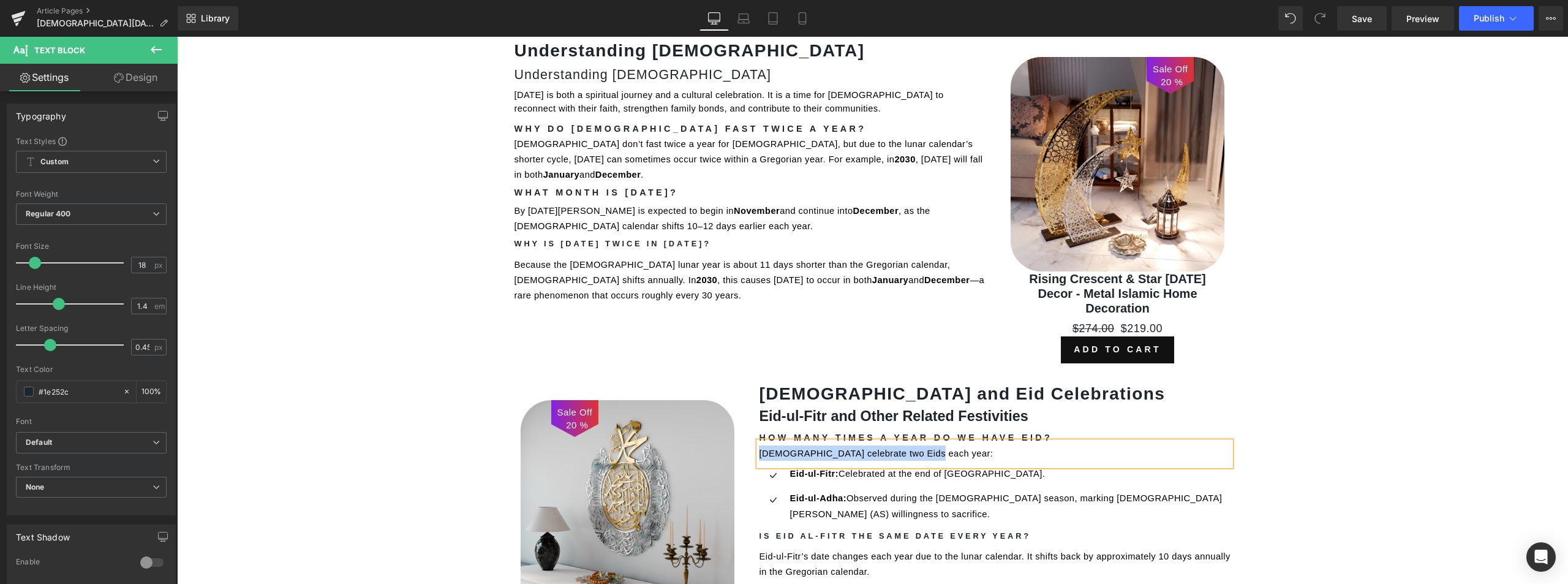
click at [805, 469] on span "Eid-ul-Fitr:" at bounding box center [813, 473] width 49 height 10
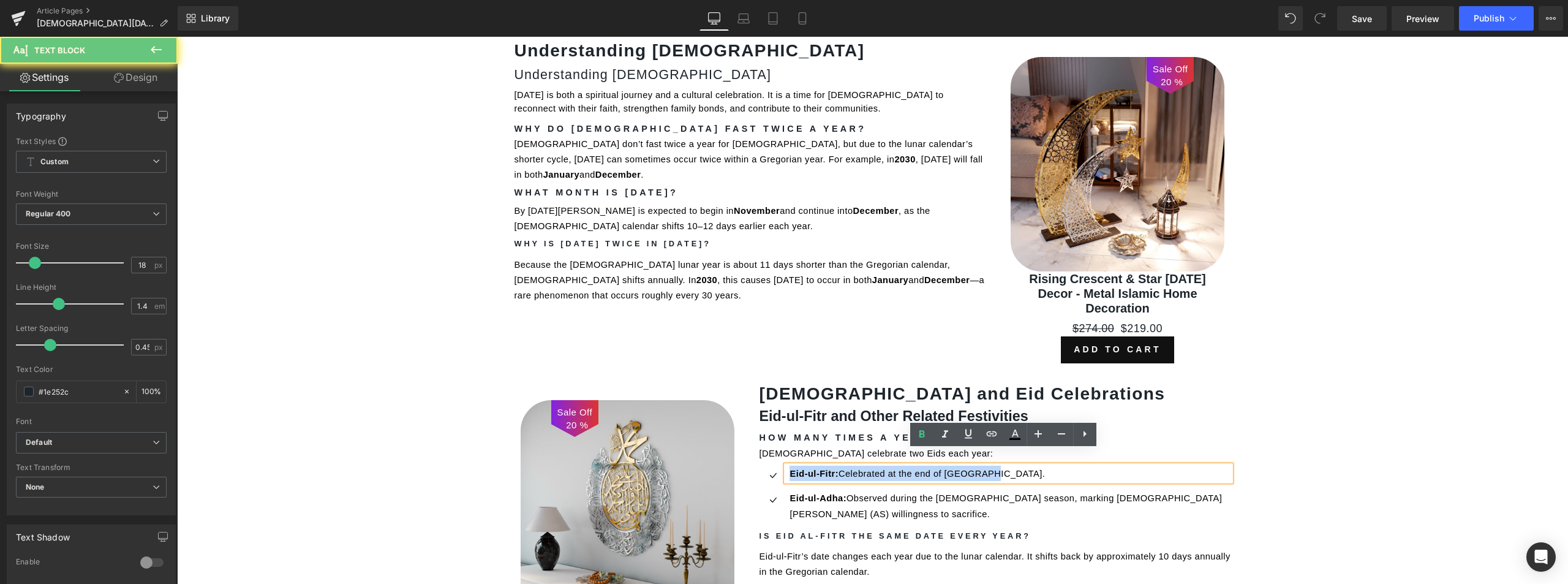
click at [805, 469] on span "Eid-ul-Fitr:" at bounding box center [813, 473] width 49 height 10
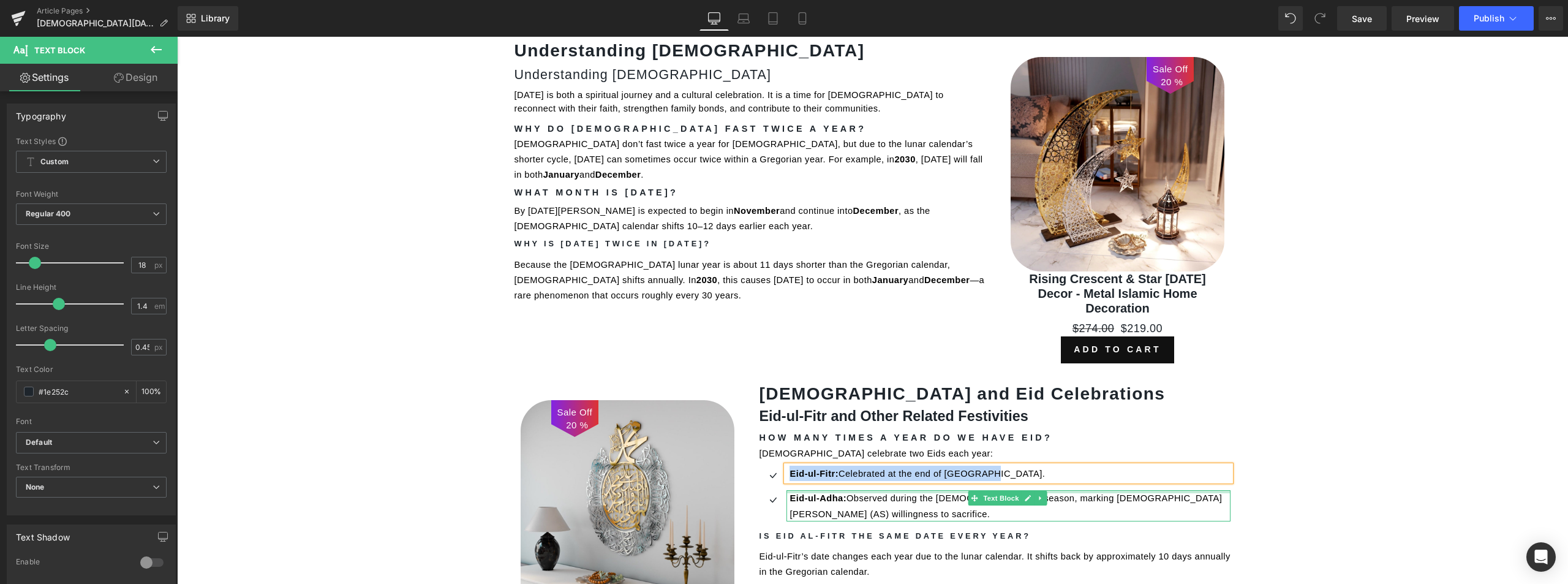
click at [813, 493] on span "Eid-ul-Adha:" at bounding box center [818, 497] width 57 height 10
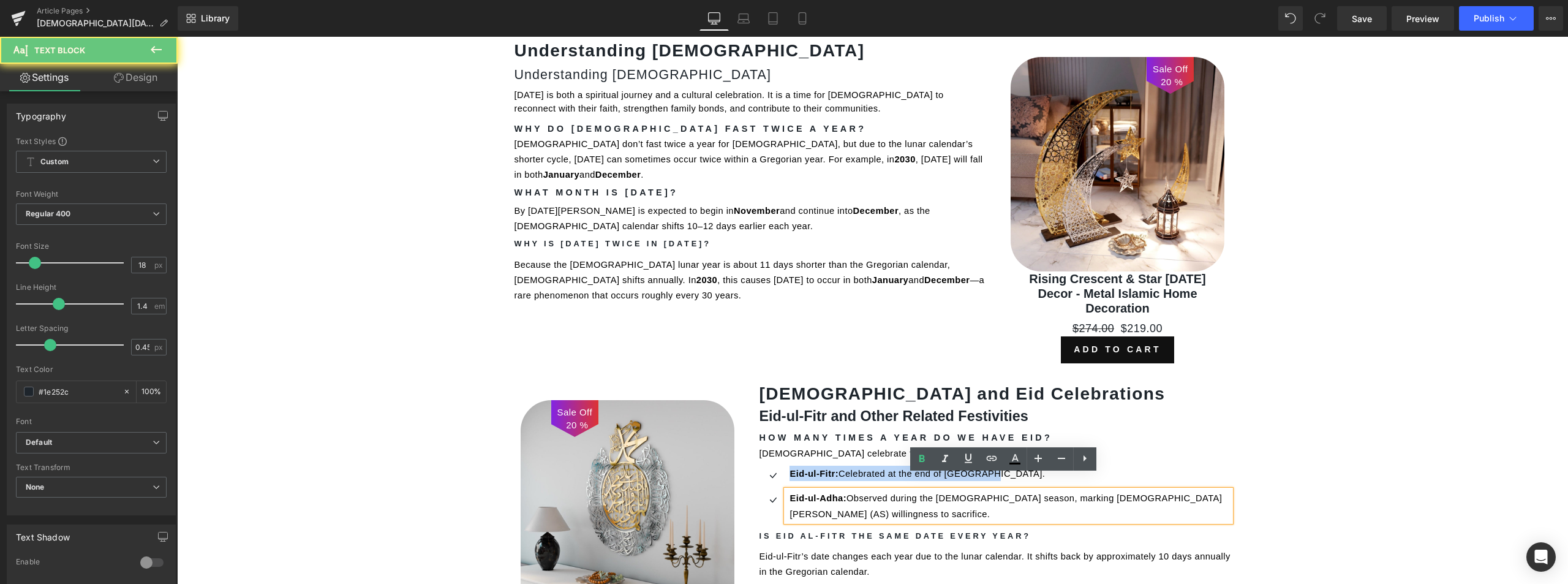
click at [813, 493] on span "Eid-ul-Adha:" at bounding box center [818, 497] width 57 height 10
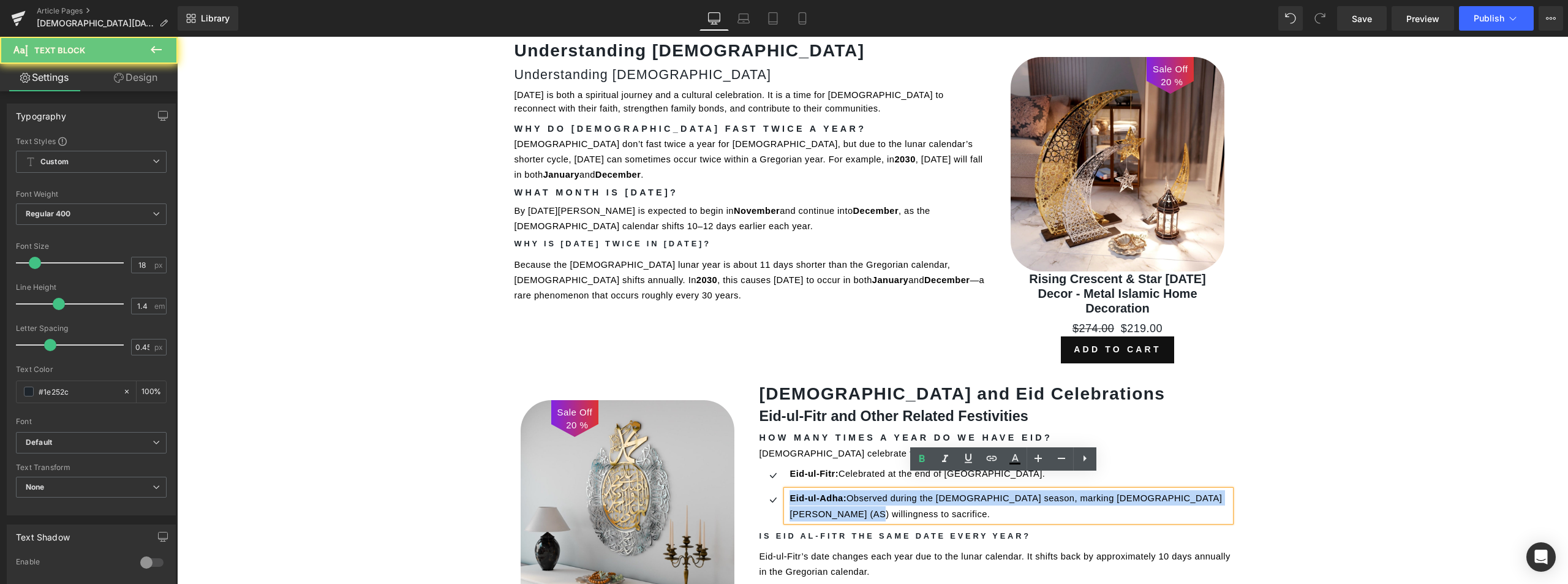
click at [813, 493] on span "Eid-ul-Adha:" at bounding box center [818, 497] width 57 height 10
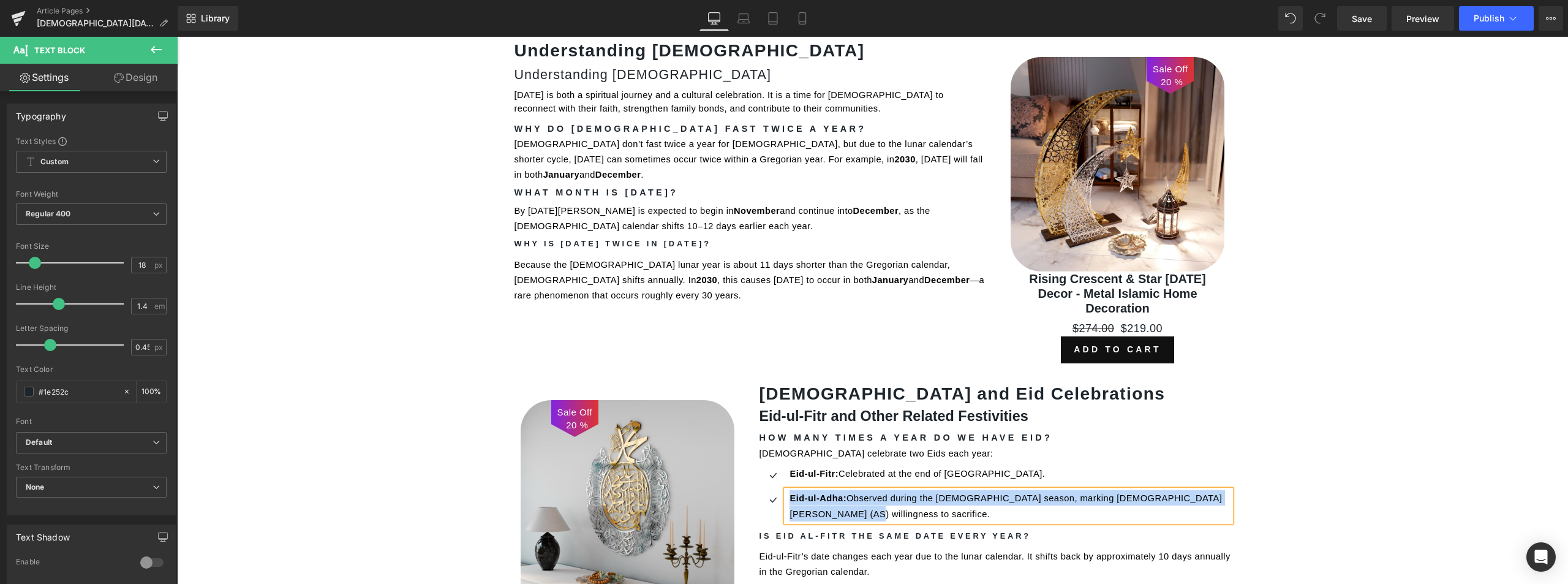
click at [865, 531] on strong "Is Eid al-Fitr the Same Date Every Year?" at bounding box center [894, 536] width 272 height 9
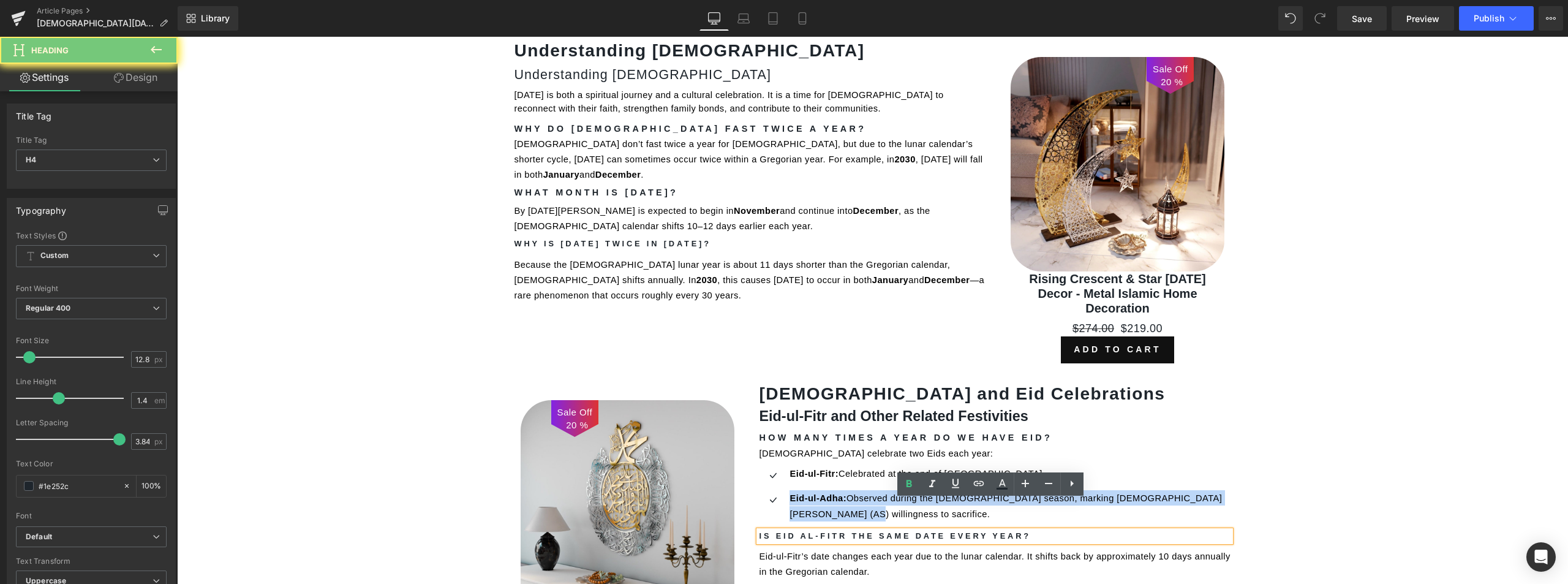
click at [865, 531] on strong "Is Eid al-Fitr the Same Date Every Year?" at bounding box center [894, 536] width 272 height 9
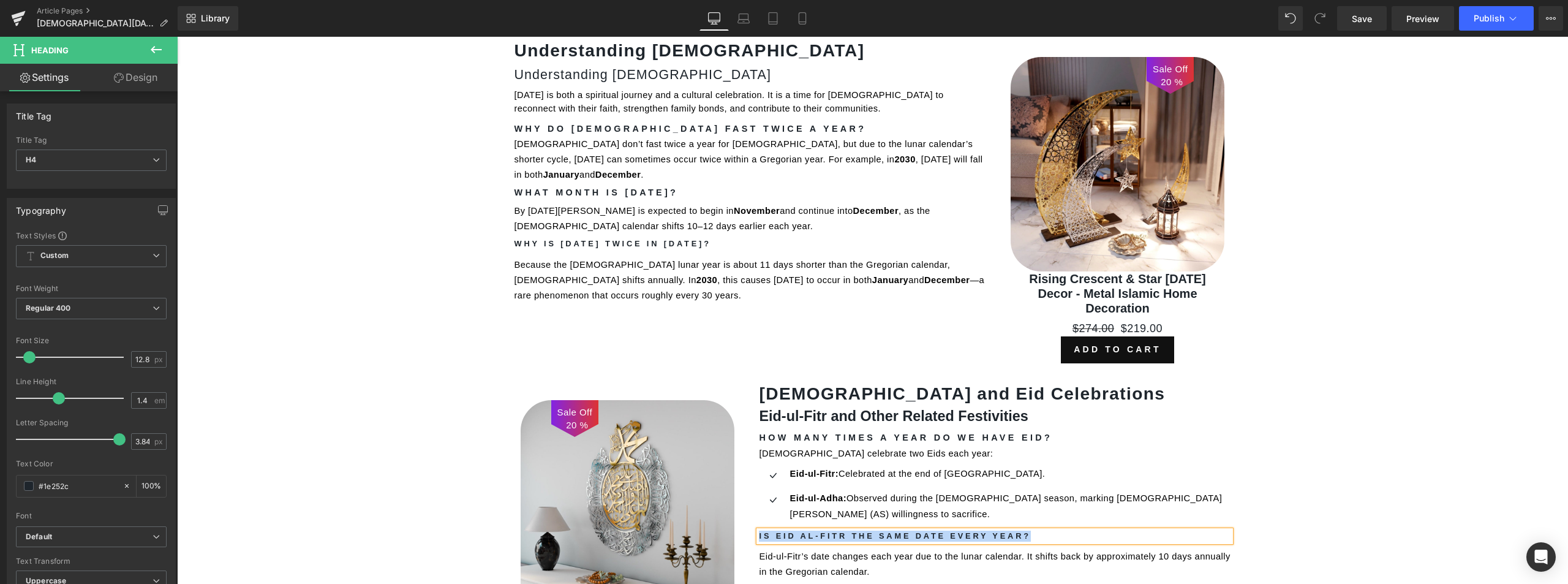
click at [826, 548] on p "Eid-ul-Fitr’s date changes each year due to the lunar calendar. It shifts back …" at bounding box center [994, 563] width 471 height 30
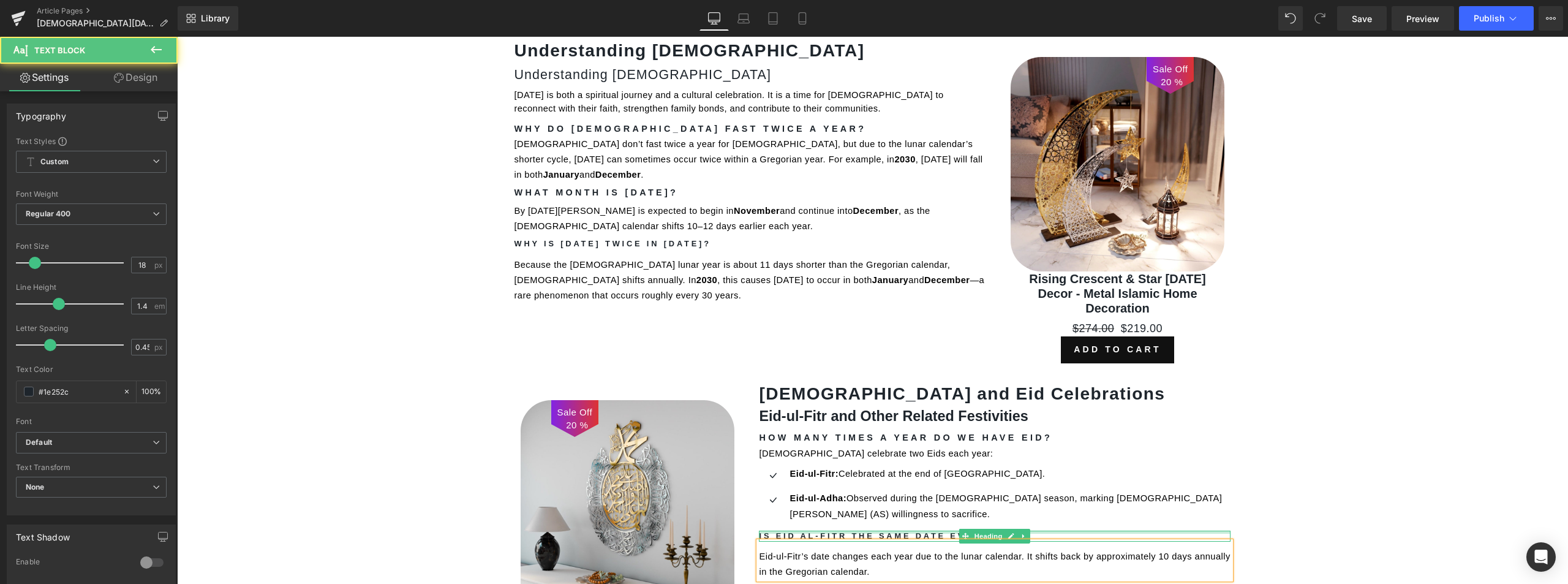
click at [880, 531] on div at bounding box center [994, 531] width 471 height 3
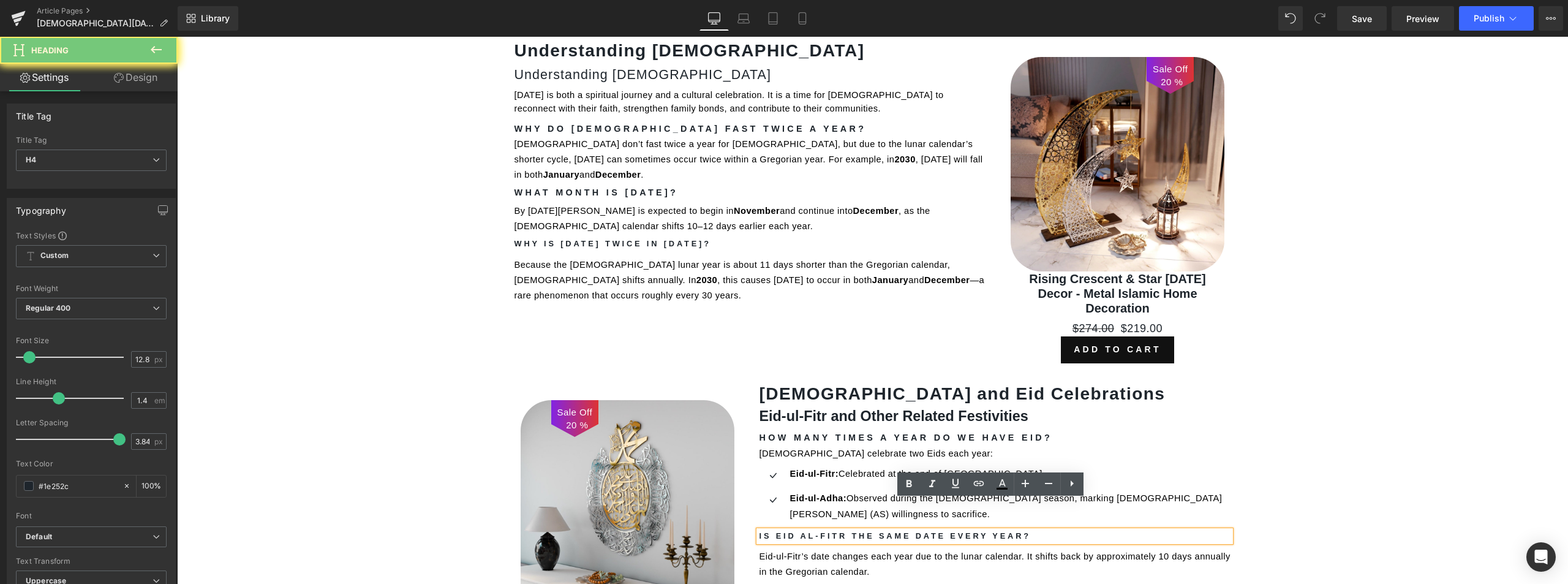
click at [880, 531] on h4 "Is Eid al-Fitr the Same Date Every Year?" at bounding box center [994, 536] width 471 height 11
click at [869, 531] on strong "Is Eid al-Fitr the Same Date Every Year?" at bounding box center [894, 536] width 272 height 9
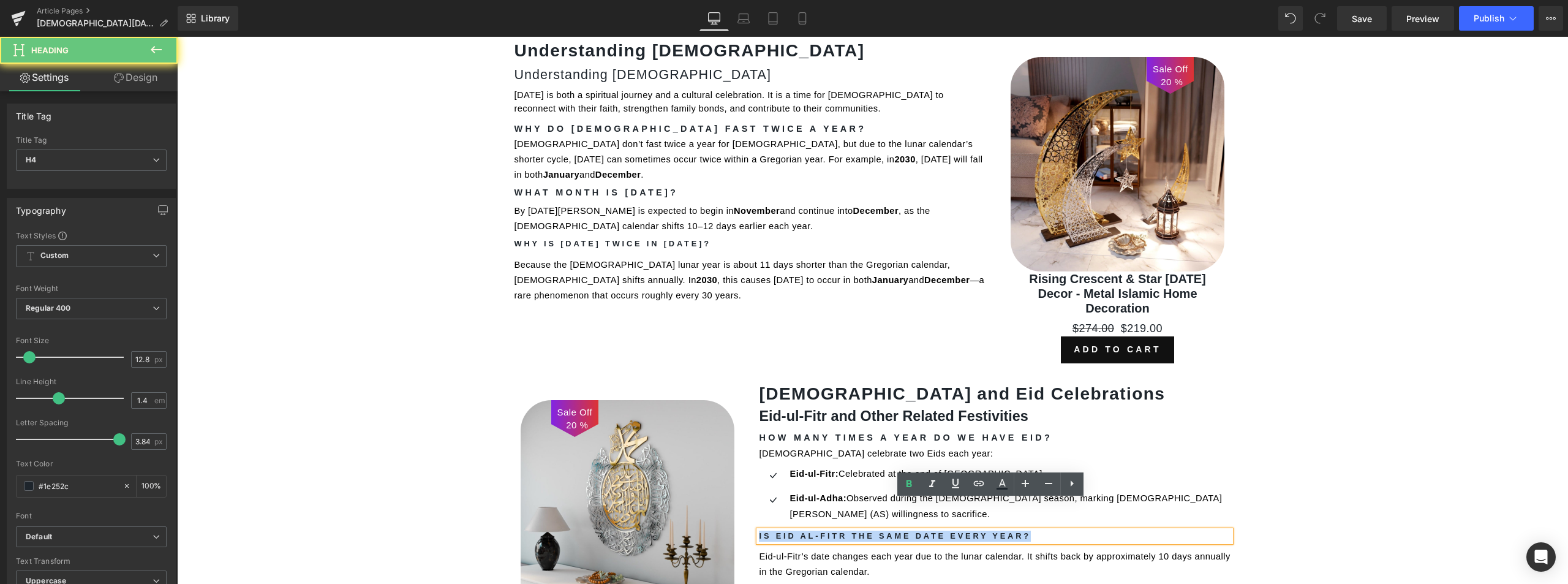
click at [869, 531] on strong "Is Eid al-Fitr the Same Date Every Year?" at bounding box center [894, 536] width 272 height 9
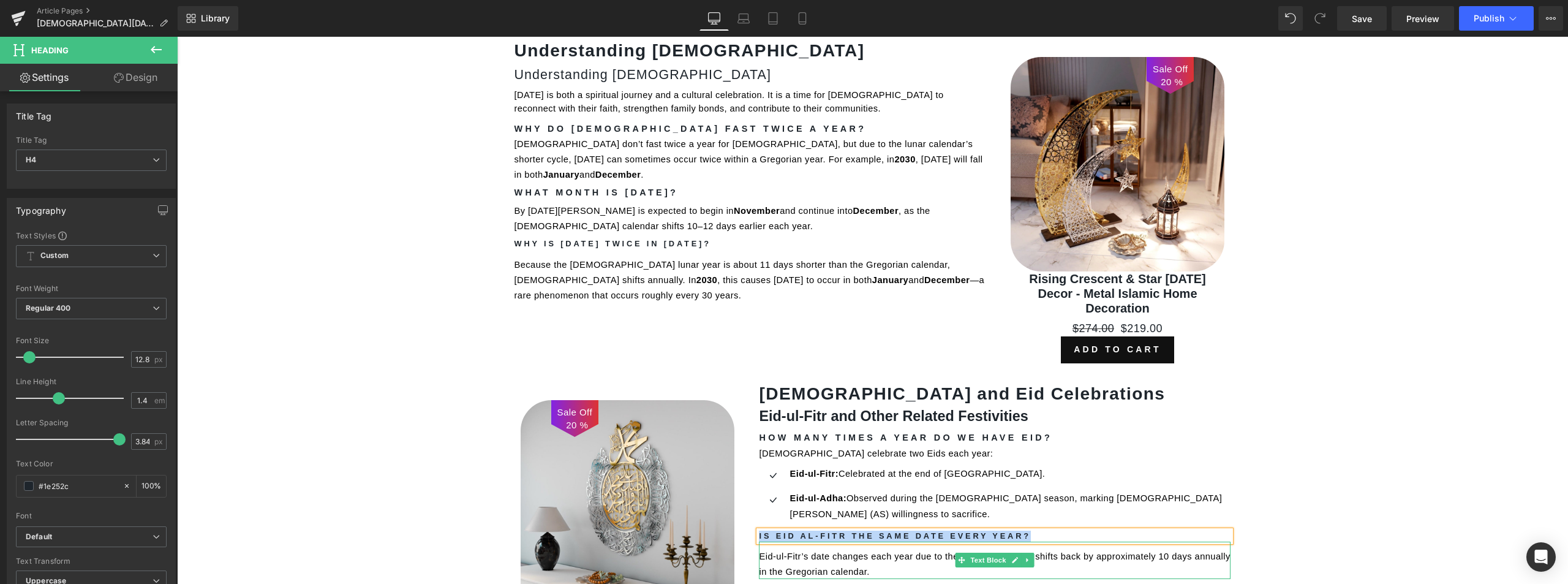
click at [823, 552] on span "Eid-ul-Fitr’s date changes each year due to the lunar calendar. It shifts back …" at bounding box center [995, 564] width 474 height 25
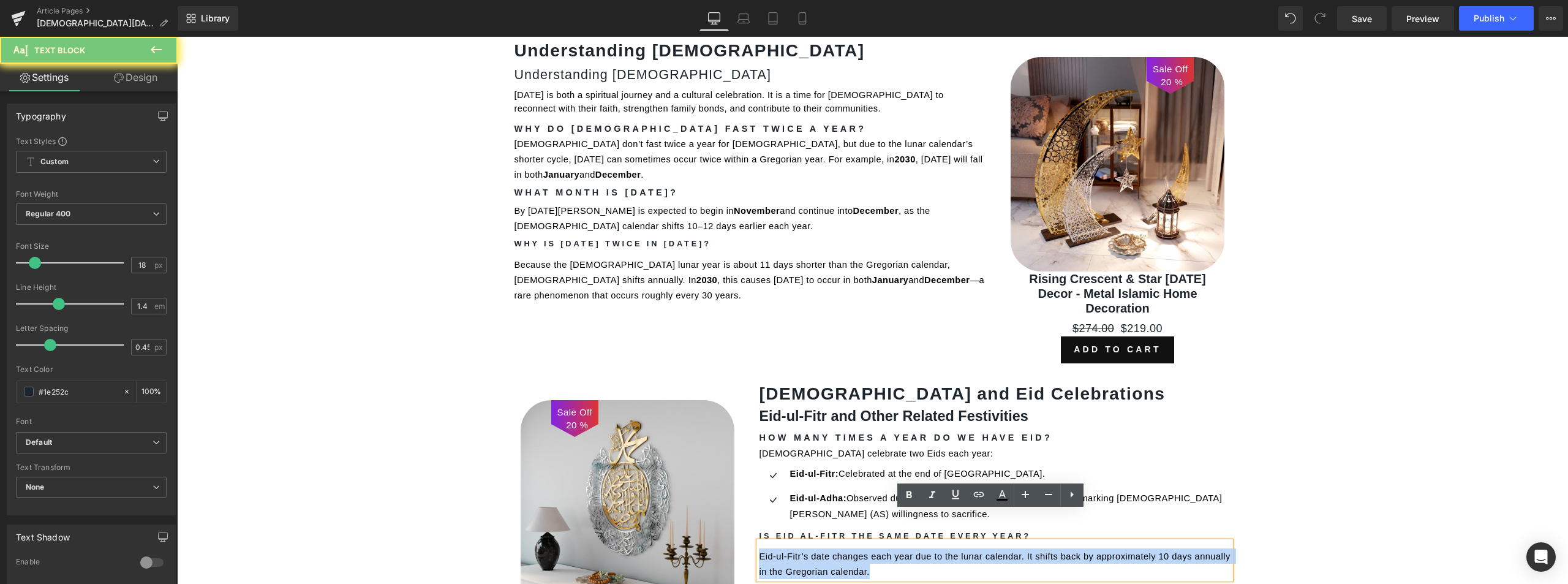
click at [823, 552] on span "Eid-ul-Fitr’s date changes each year due to the lunar calendar. It shifts back …" at bounding box center [995, 564] width 474 height 25
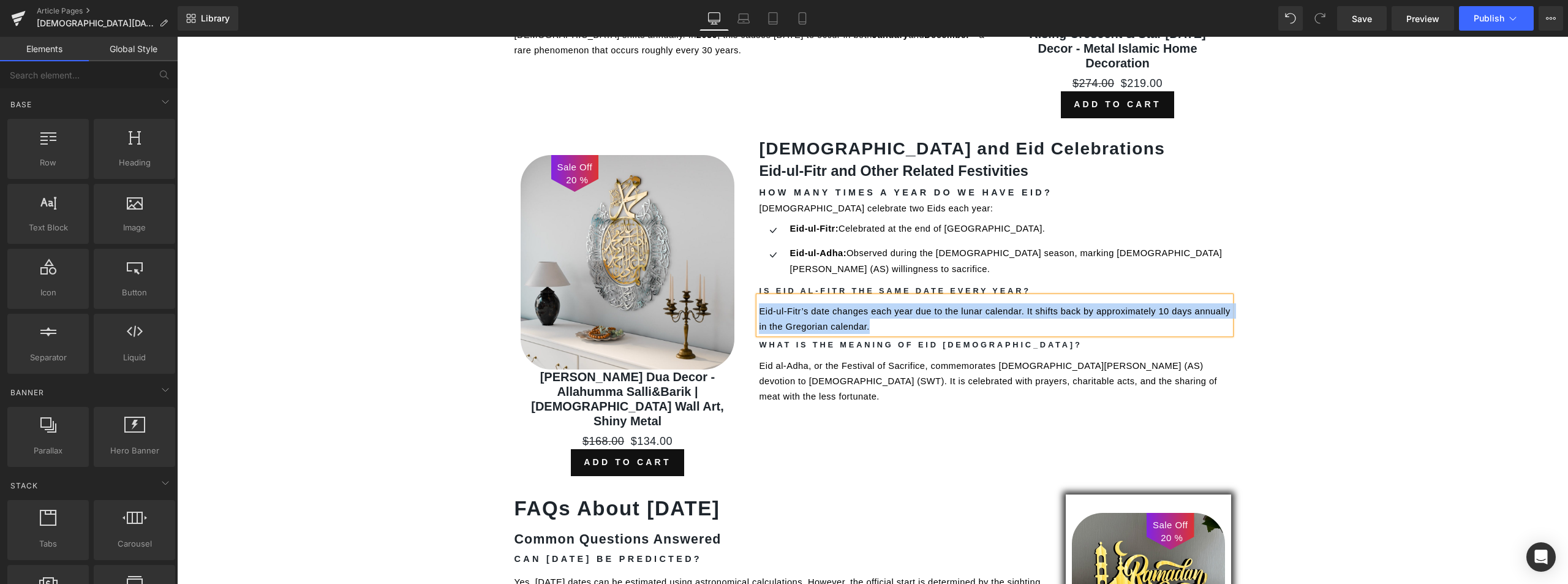
click at [1374, 343] on div "[DATE]: Dates, Traditions, and Significance Heading [DATE] is the holiest month…" at bounding box center [872, 226] width 1391 height 2228
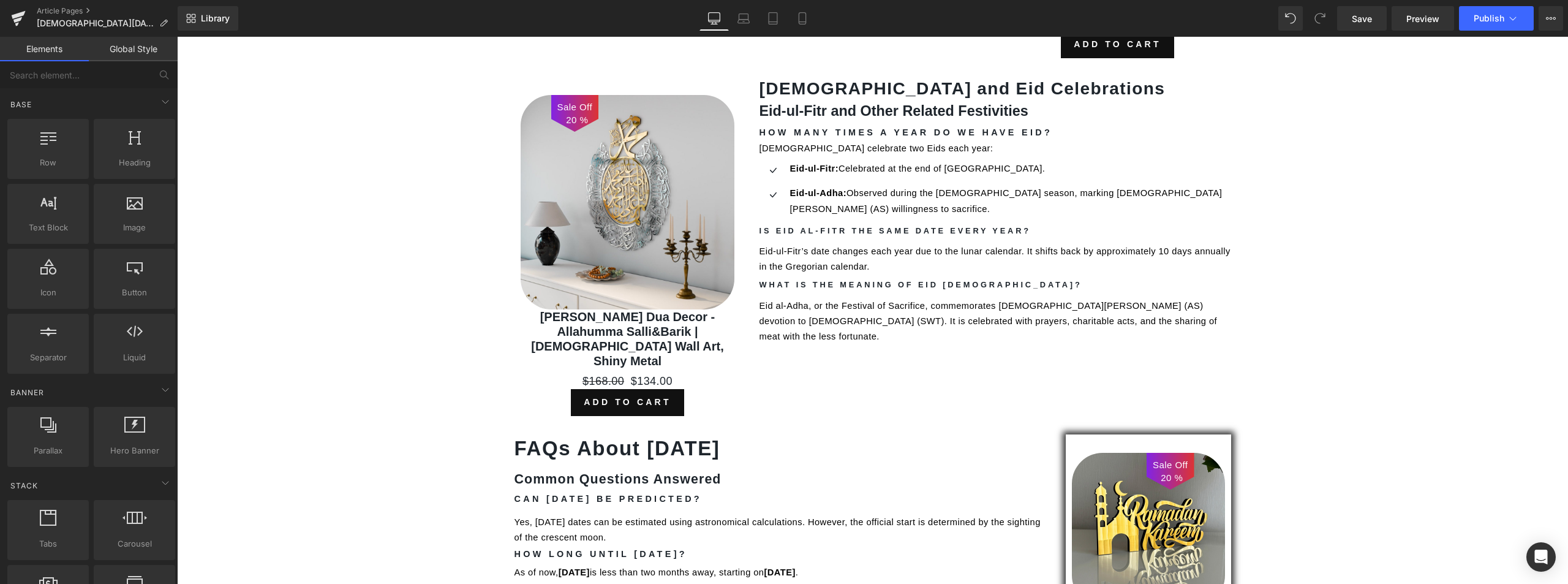
scroll to position [1057, 0]
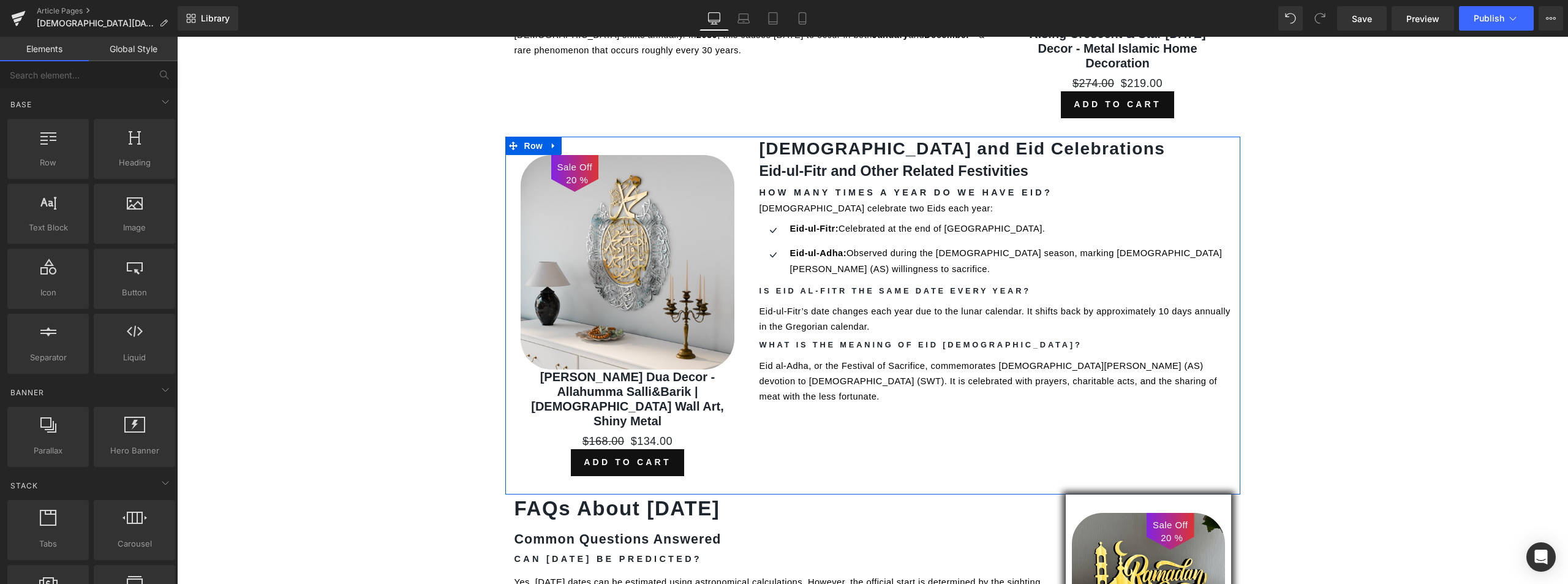
click at [806, 340] on strong "What is the Meaning of Eid [DEMOGRAPHIC_DATA]?" at bounding box center [920, 345] width 323 height 9
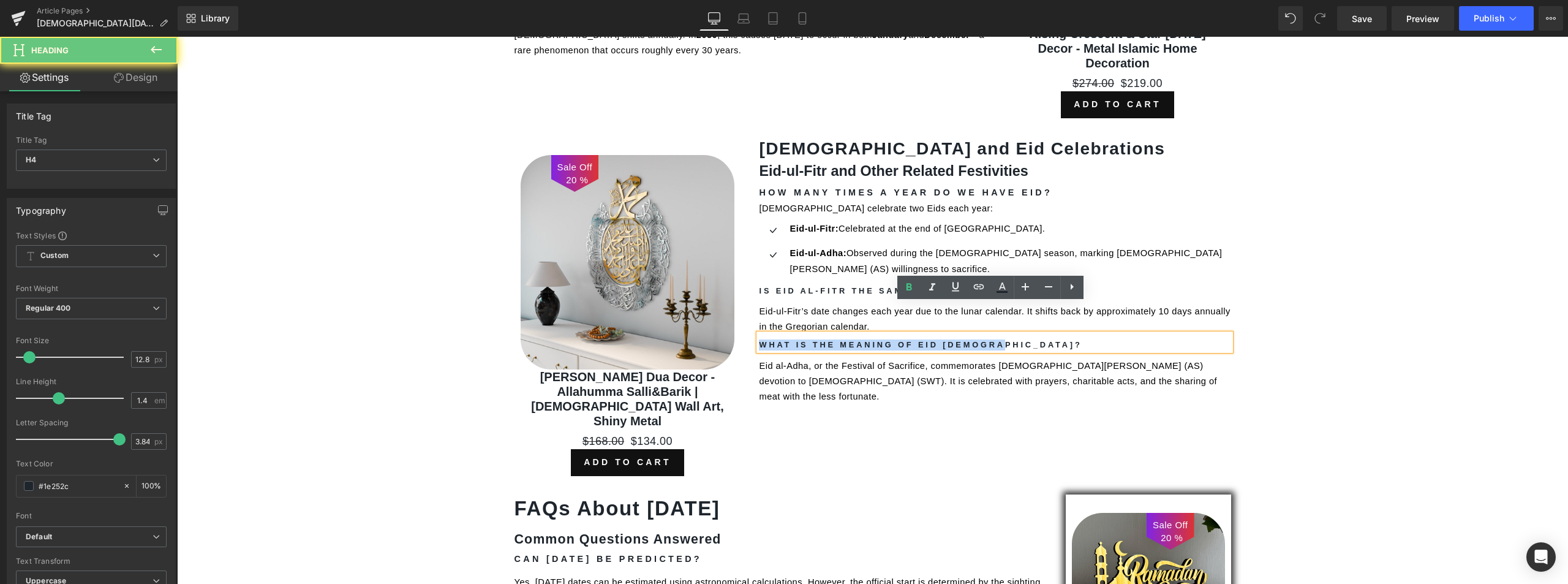
click at [806, 340] on strong "What is the Meaning of Eid [DEMOGRAPHIC_DATA]?" at bounding box center [920, 345] width 323 height 9
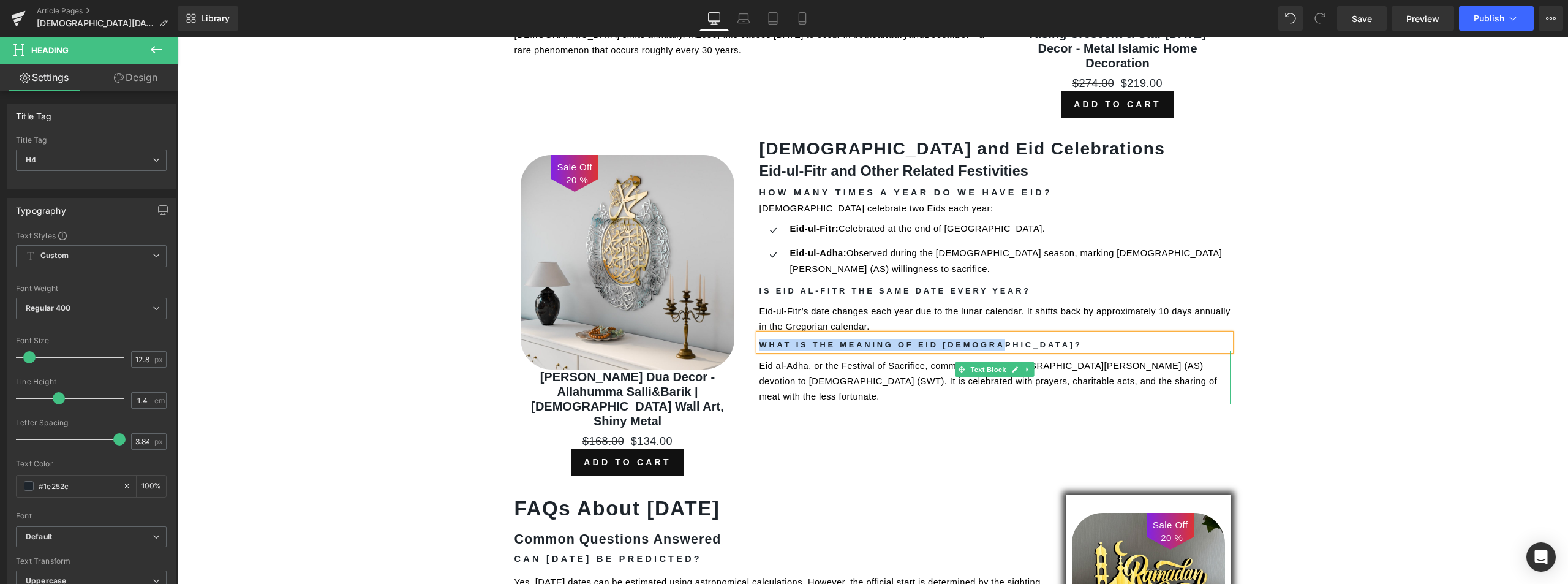
click at [836, 361] on span "Eid al-Adha, or the Festival of Sacrifice, commemorates [DEMOGRAPHIC_DATA][PERS…" at bounding box center [989, 381] width 460 height 41
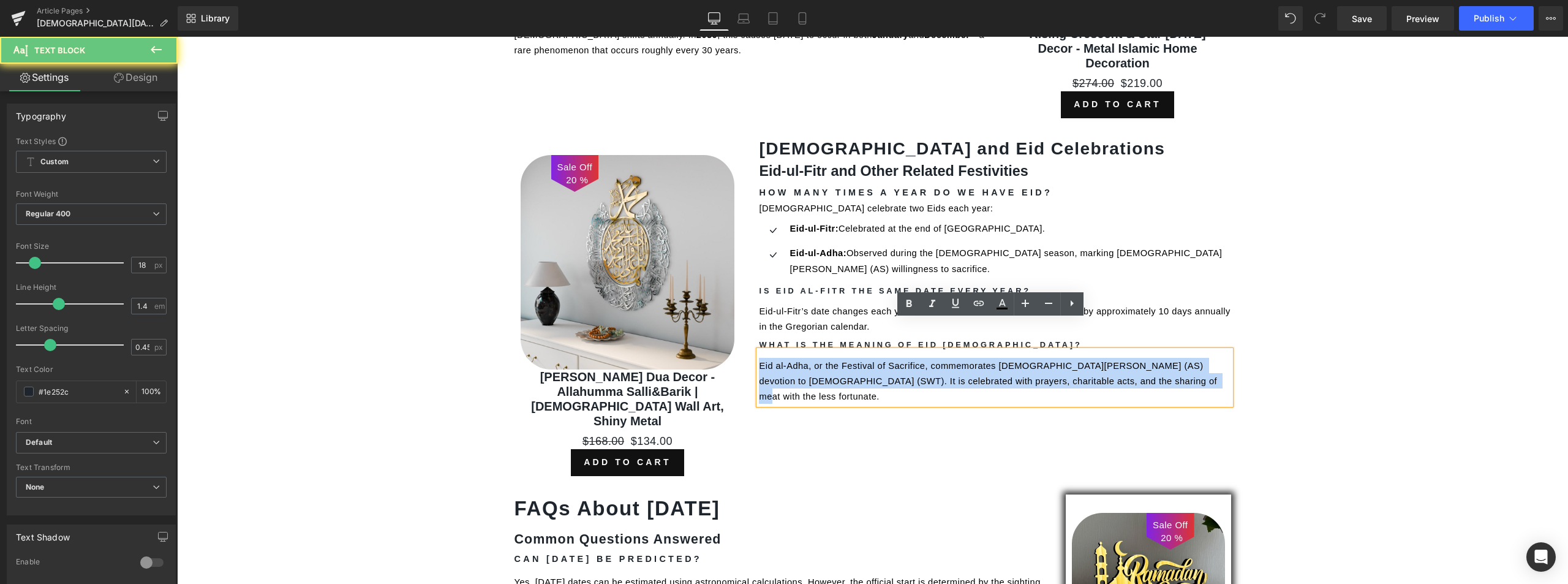
click at [836, 361] on span "Eid al-Adha, or the Festival of Sacrifice, commemorates [DEMOGRAPHIC_DATA][PERS…" at bounding box center [989, 381] width 460 height 41
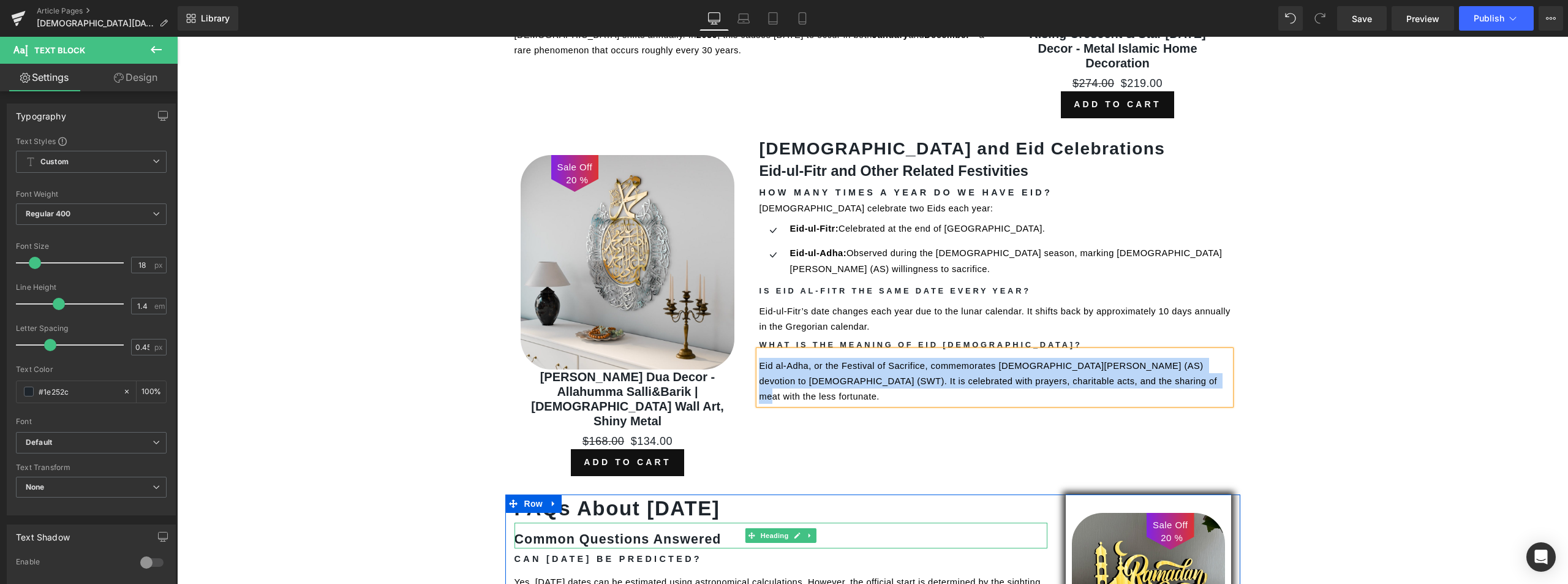
click at [607, 496] on strong "FAQs About [DATE]" at bounding box center [617, 508] width 205 height 23
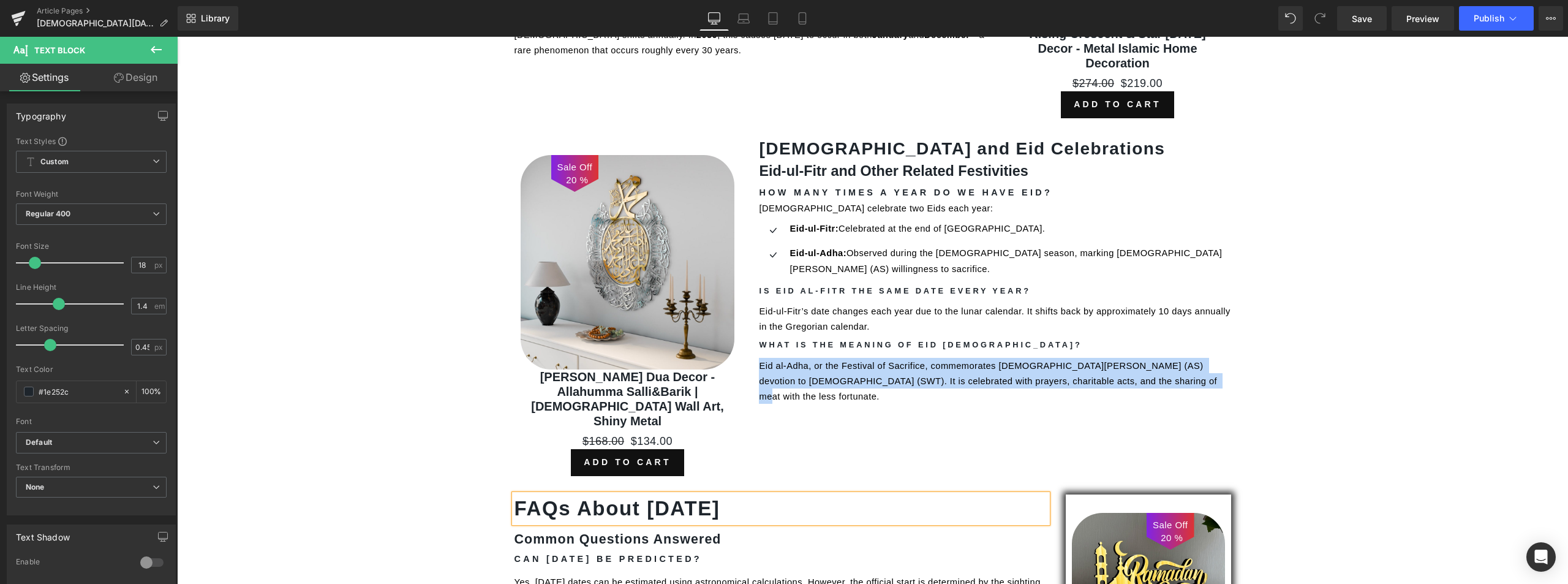
click at [607, 496] on strong "FAQs About [DATE]" at bounding box center [617, 508] width 205 height 23
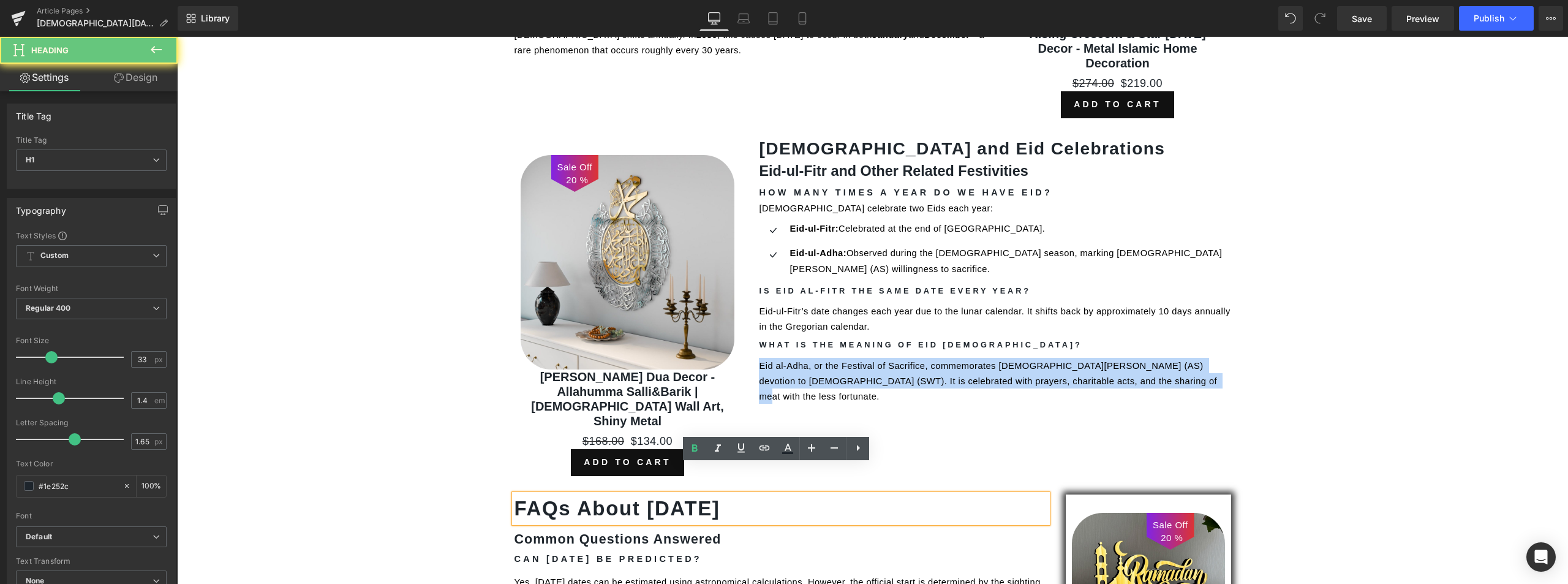
click at [607, 496] on strong "FAQs About [DATE]" at bounding box center [617, 508] width 205 height 23
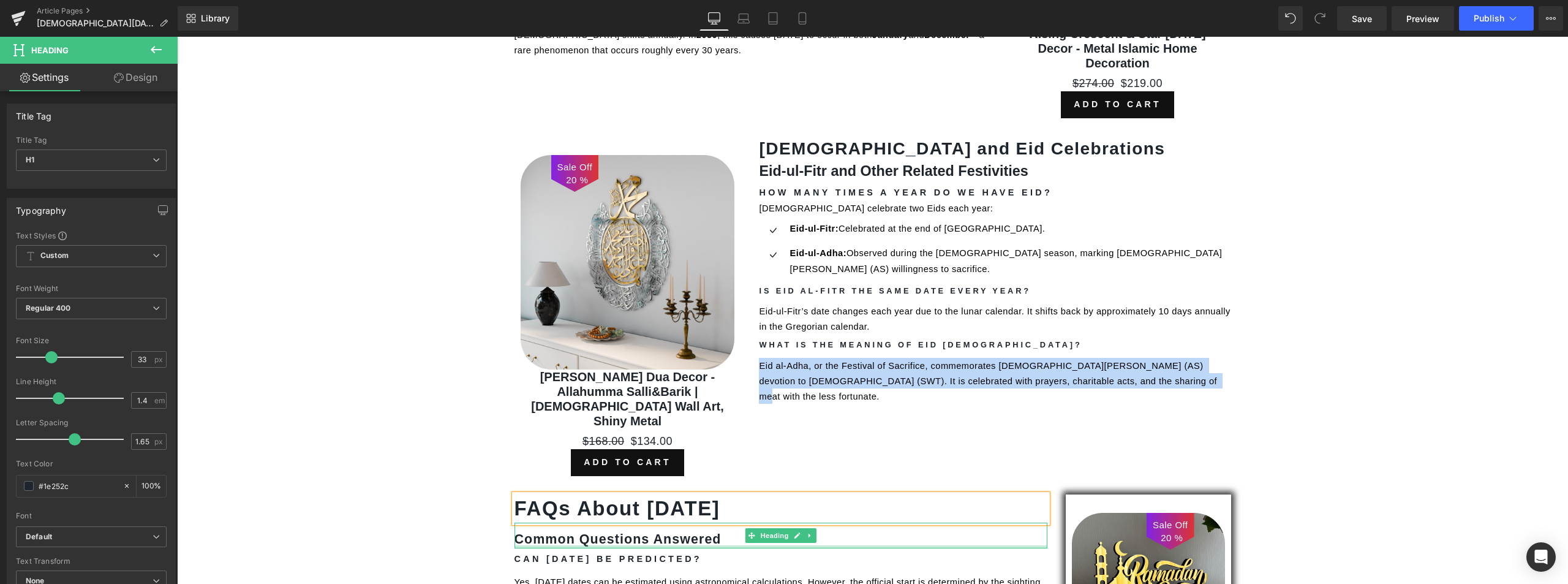
click at [563, 531] on b "Common Questions Answered" at bounding box center [618, 539] width 207 height 15
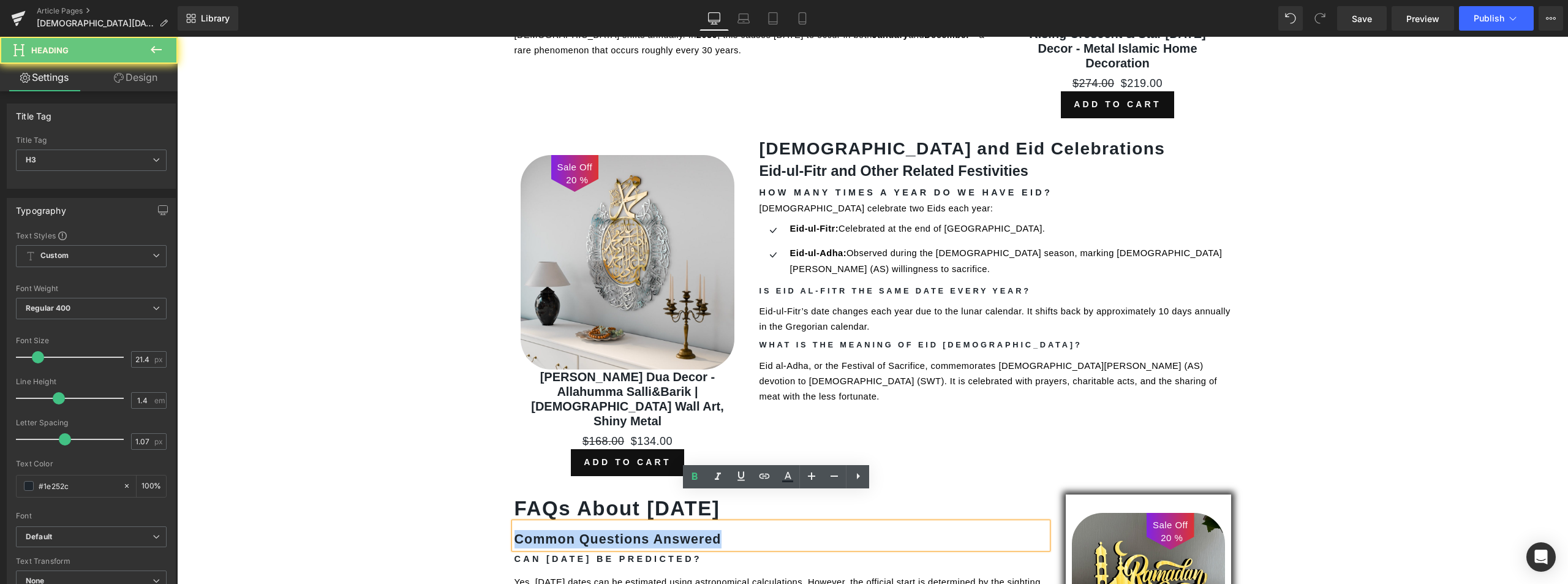
click at [563, 531] on b "Common Questions Answered" at bounding box center [618, 539] width 207 height 15
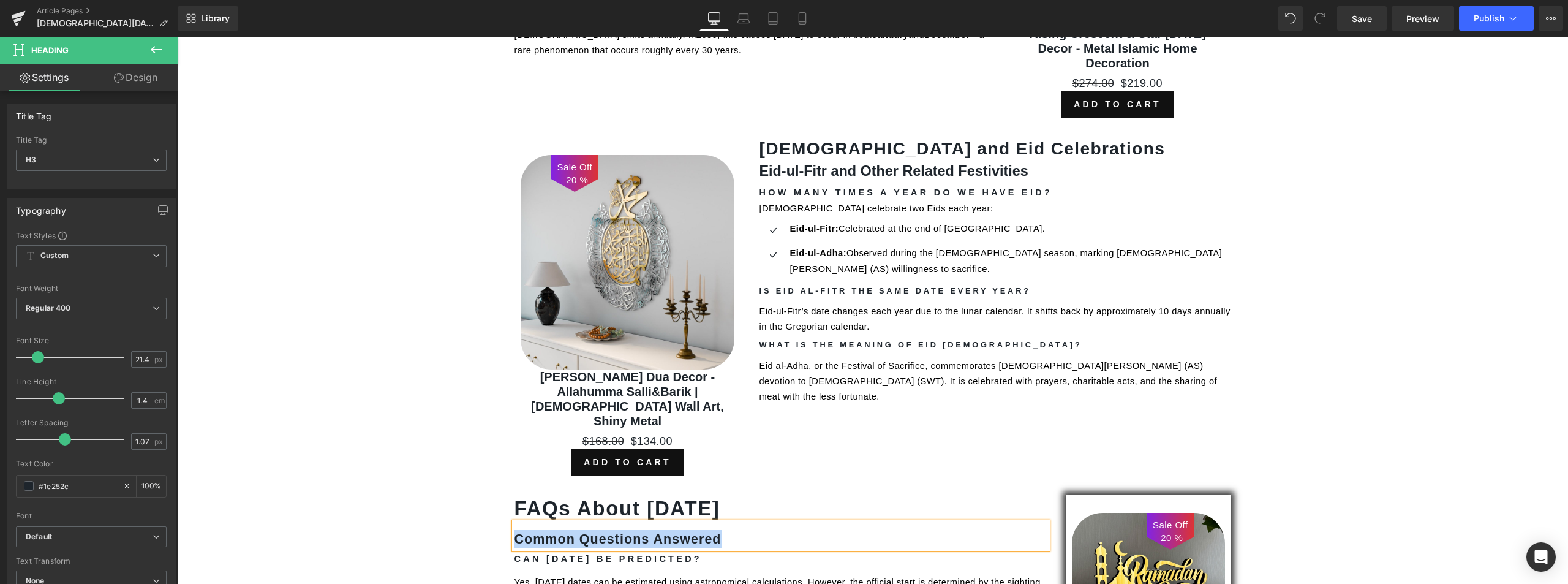
click at [615, 555] on h4 "Can [DATE] Be Predicted?" at bounding box center [781, 558] width 533 height 8
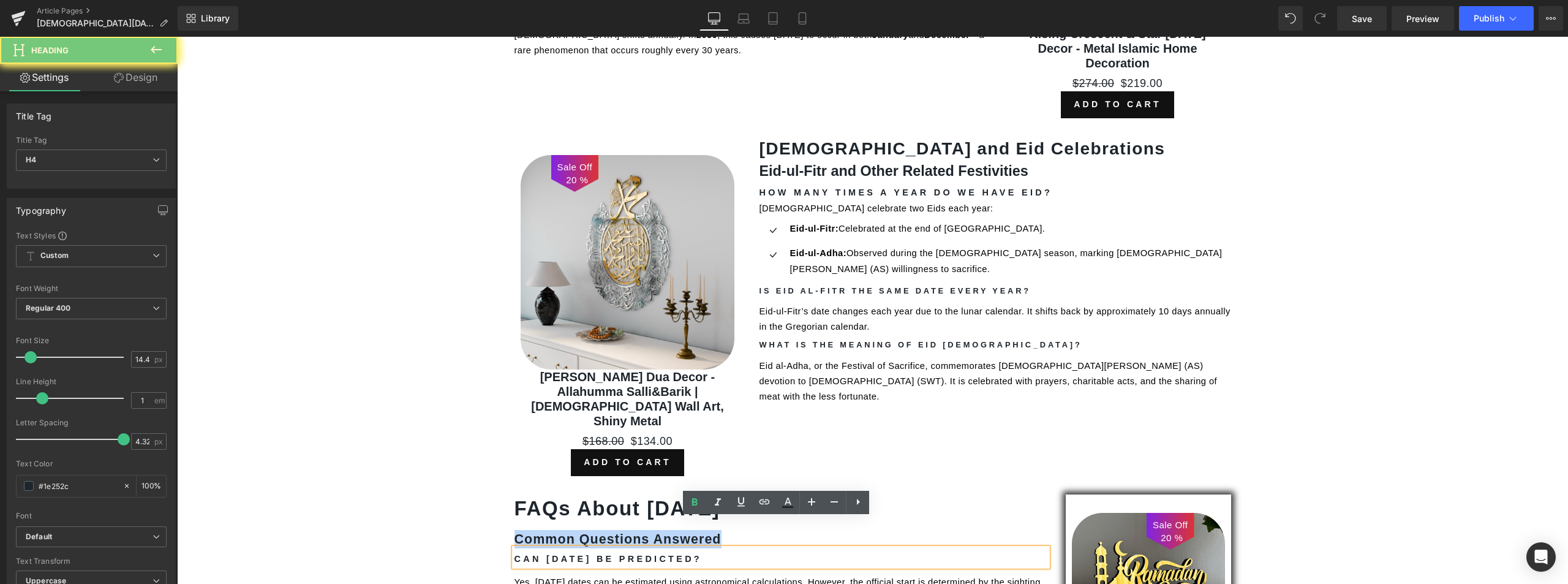
click at [615, 555] on h4 "Can [DATE] Be Predicted?" at bounding box center [781, 558] width 533 height 8
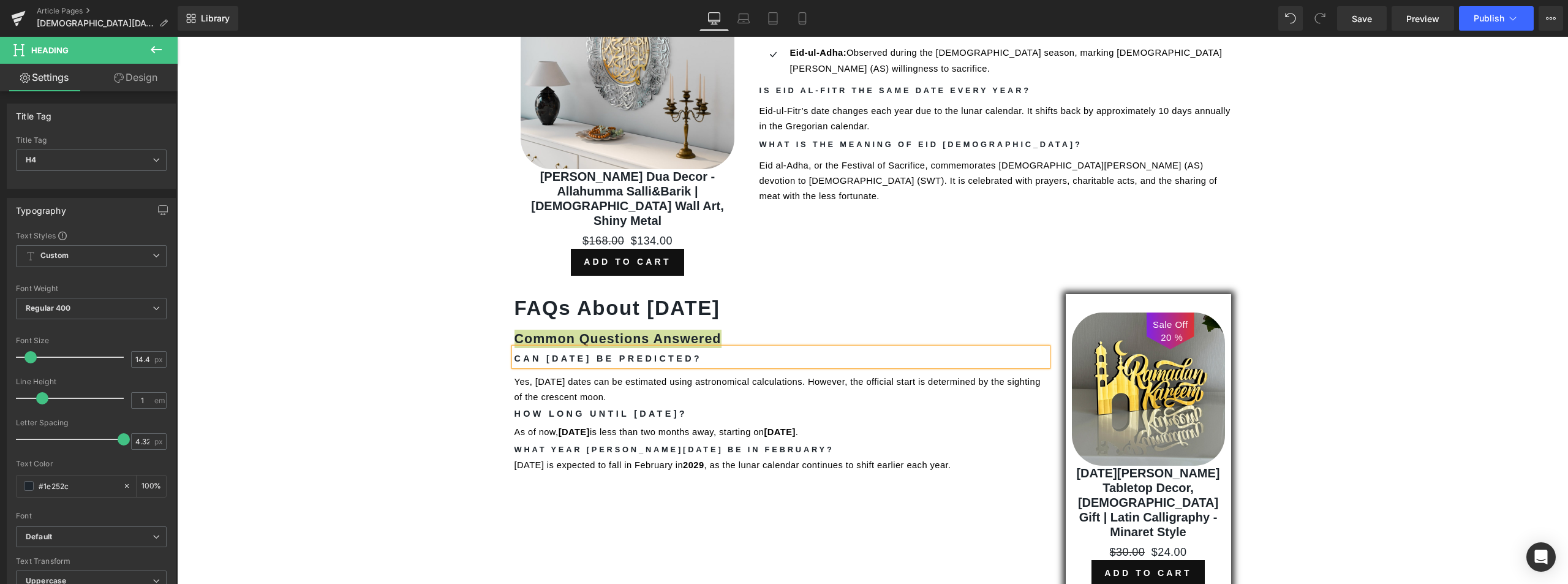
scroll to position [1302, 0]
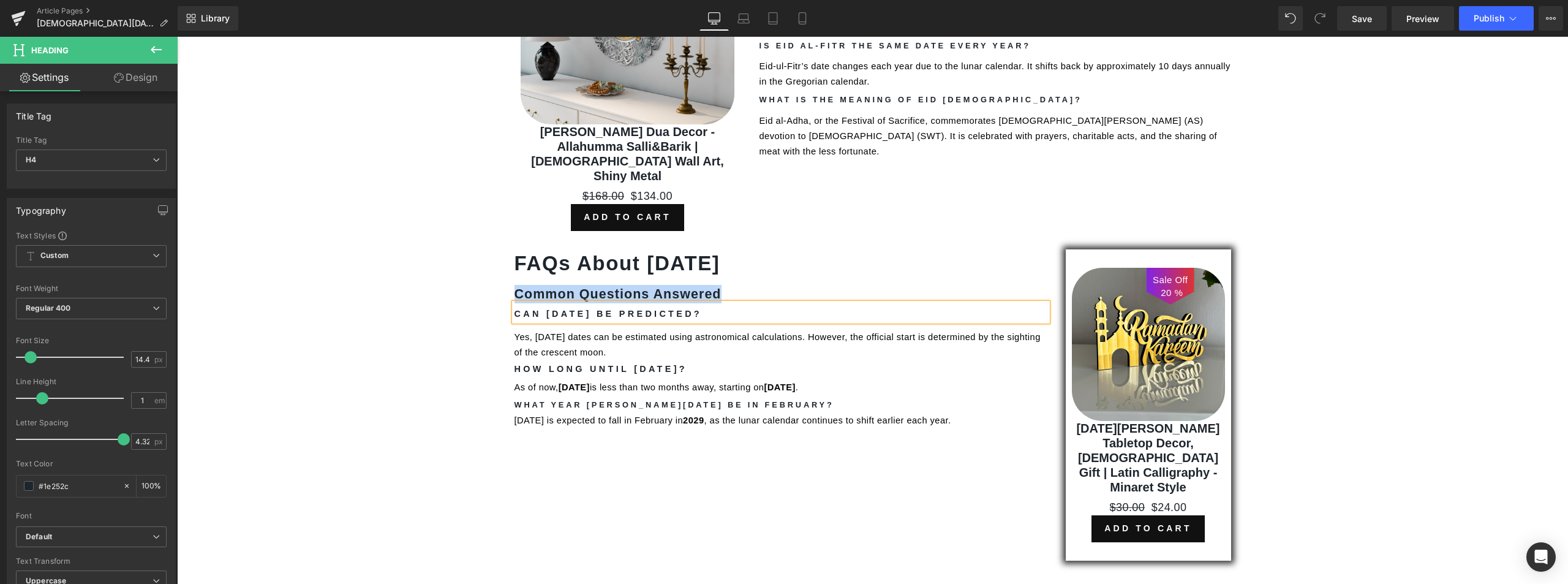
click at [552, 333] on span "Yes, [DATE] dates can be estimated using astronomical calculations. However, th…" at bounding box center [779, 345] width 529 height 25
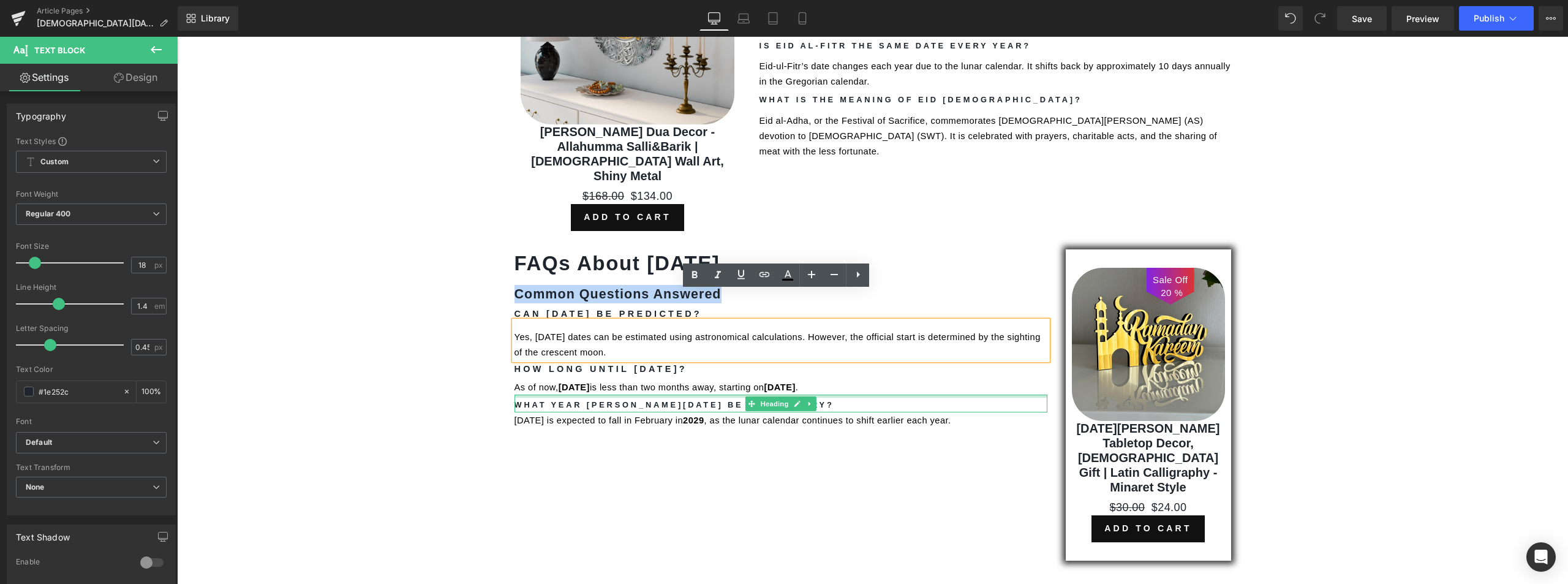
drag, startPoint x: 513, startPoint y: 307, endPoint x: 681, endPoint y: 366, distance: 178.1
click at [681, 366] on div "FAQs About [DEMOGRAPHIC_DATA][DATE] Heading Common Questions Answered Heading C…" at bounding box center [781, 339] width 552 height 179
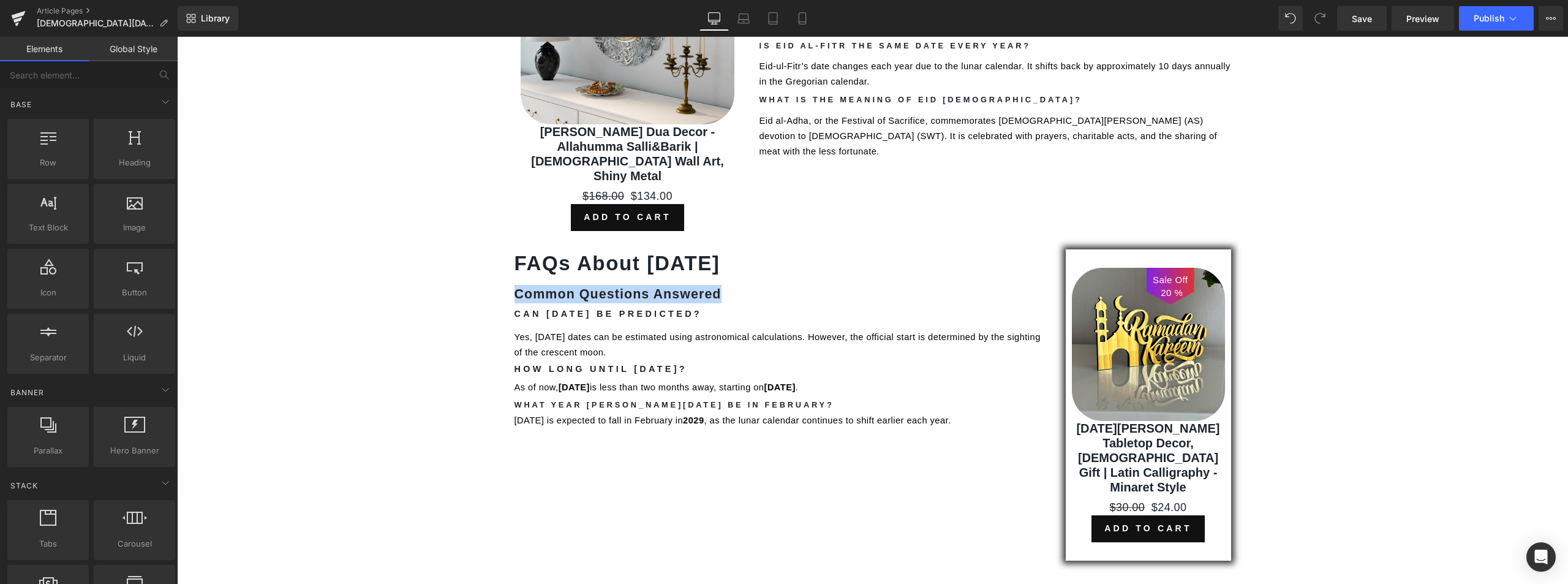
click at [559, 333] on span "Yes, [DATE] dates can be estimated using astronomical calculations. However, th…" at bounding box center [779, 345] width 529 height 25
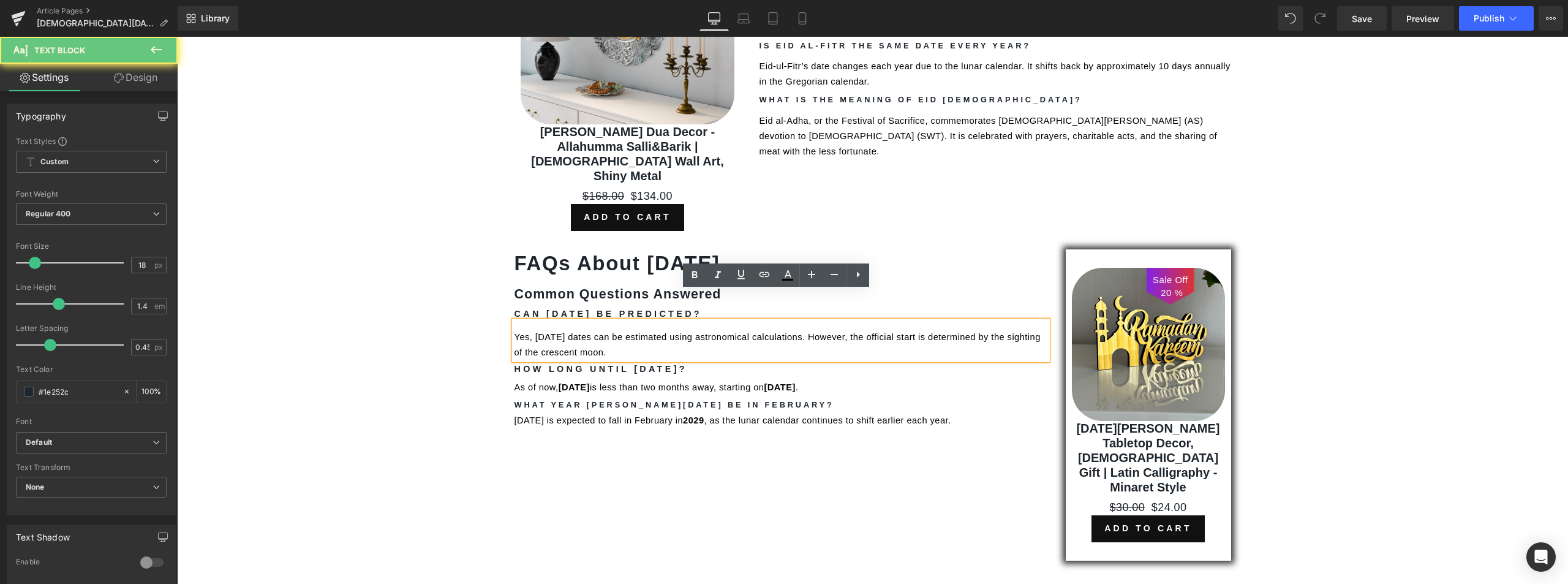
click at [544, 333] on span "Yes, [DATE] dates can be estimated using astronomical calculations. However, th…" at bounding box center [779, 345] width 529 height 25
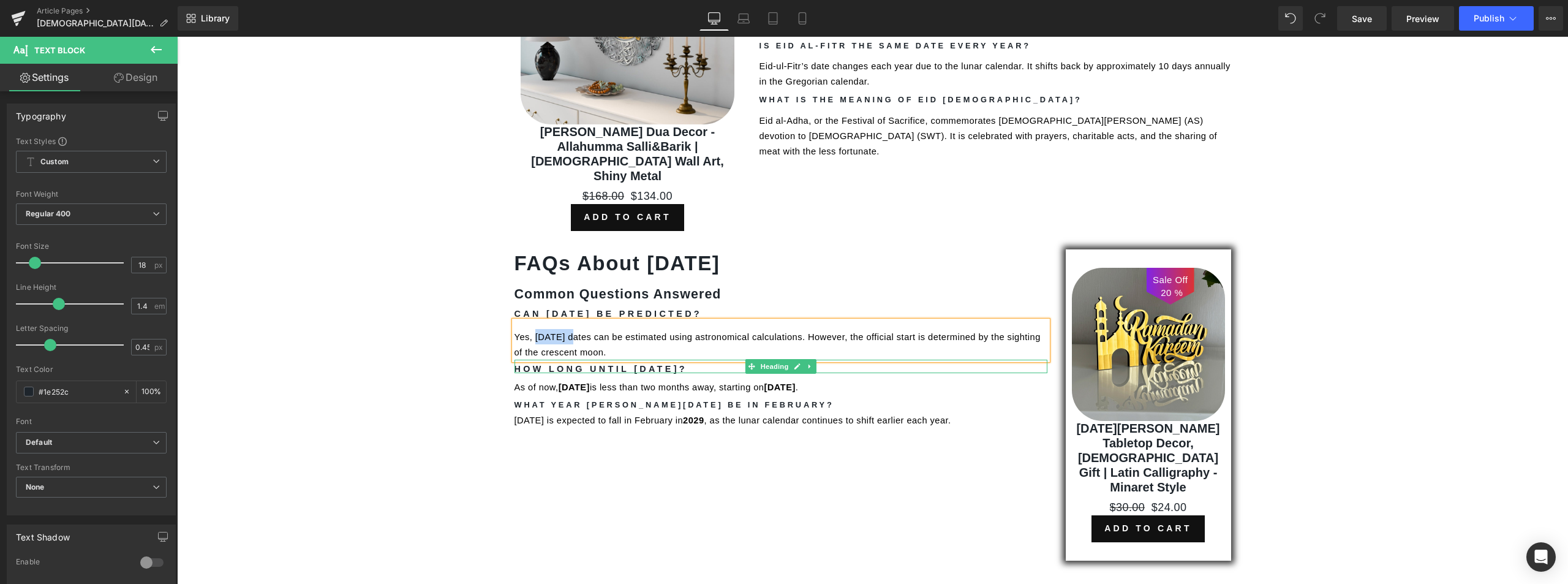
click at [632, 364] on b "How Long Until [DATE]?" at bounding box center [601, 368] width 173 height 10
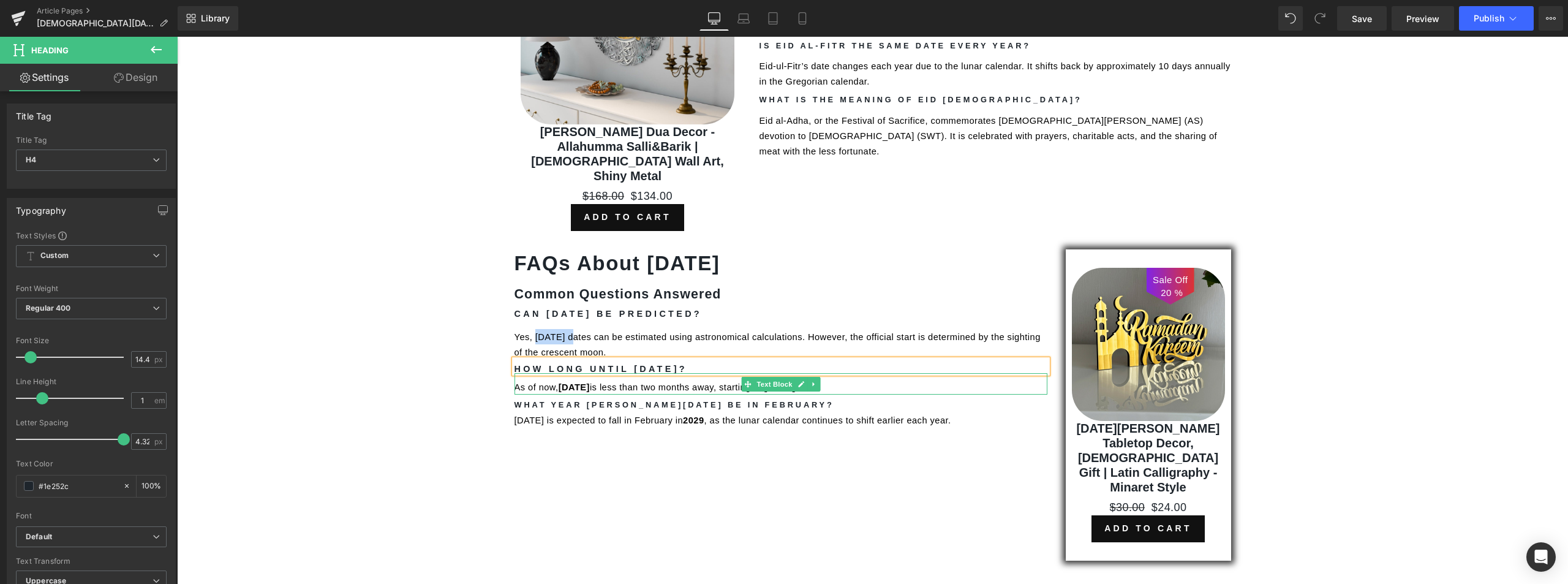
click at [586, 382] on span "[DATE]" at bounding box center [575, 387] width 31 height 10
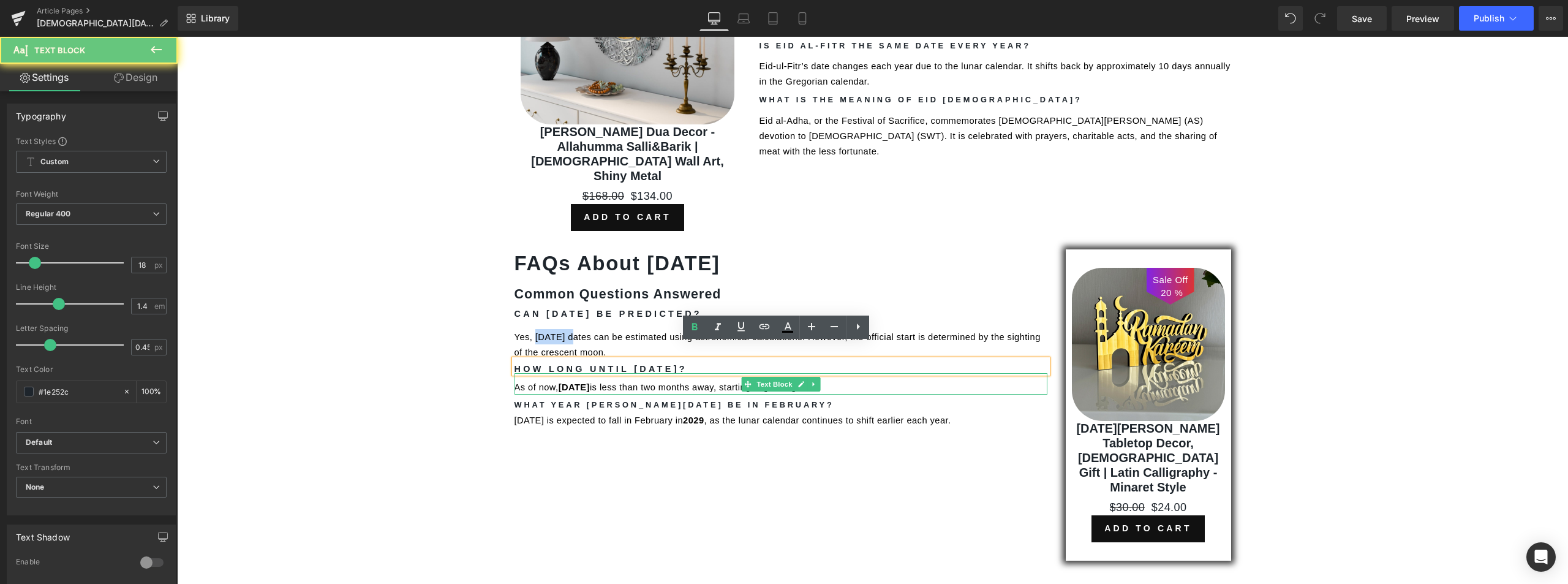
click at [586, 382] on span "[DATE]" at bounding box center [575, 387] width 31 height 10
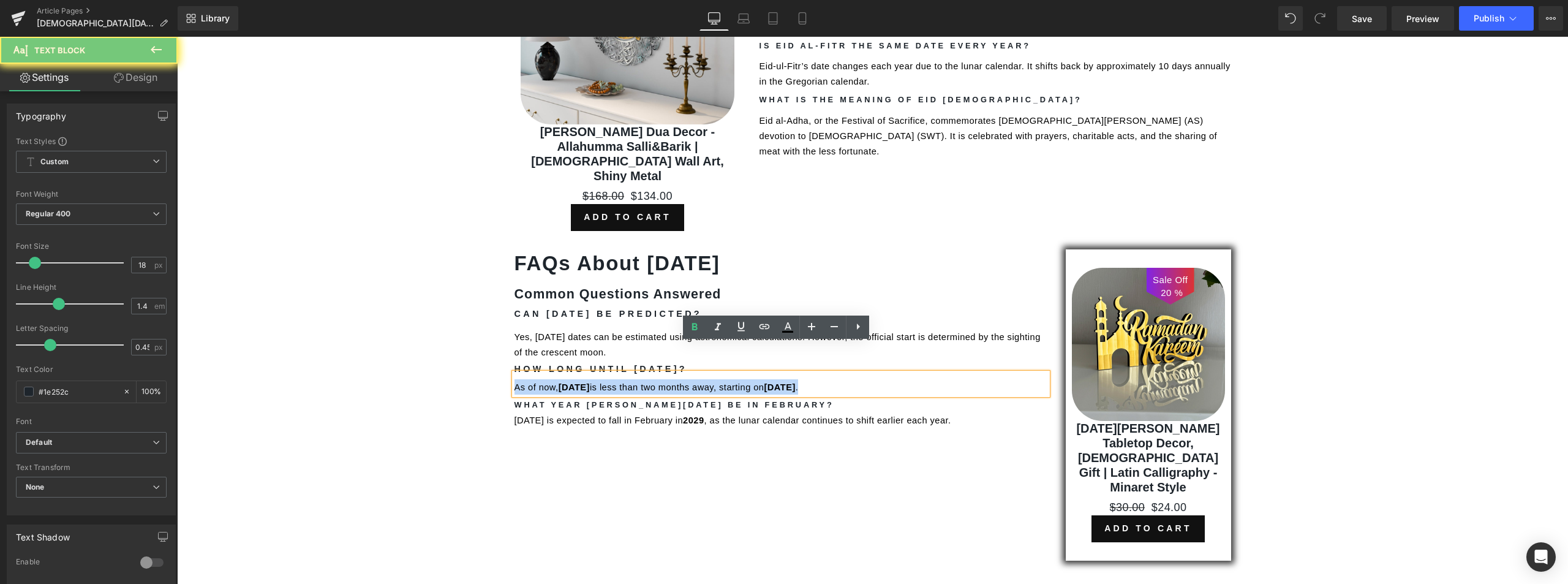
click at [586, 382] on span "[DATE]" at bounding box center [575, 387] width 31 height 10
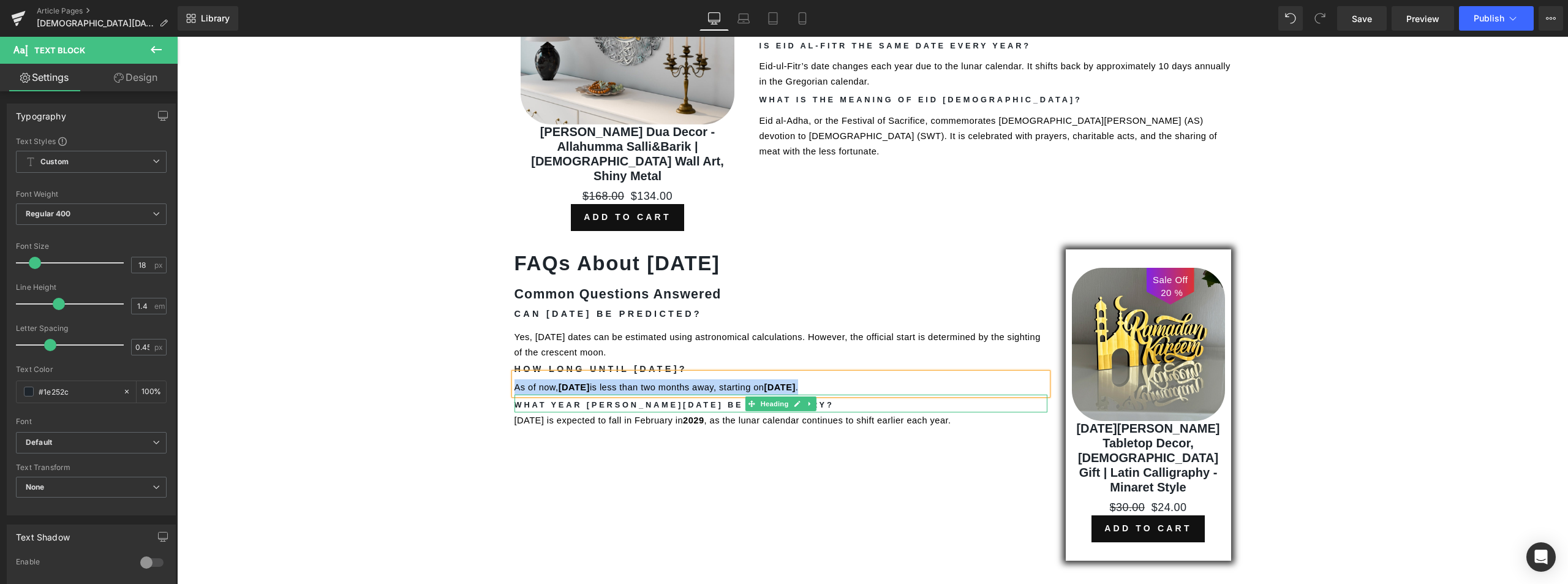
click at [615, 400] on strong "What Year [PERSON_NAME][DATE] Be in February?" at bounding box center [674, 404] width 319 height 9
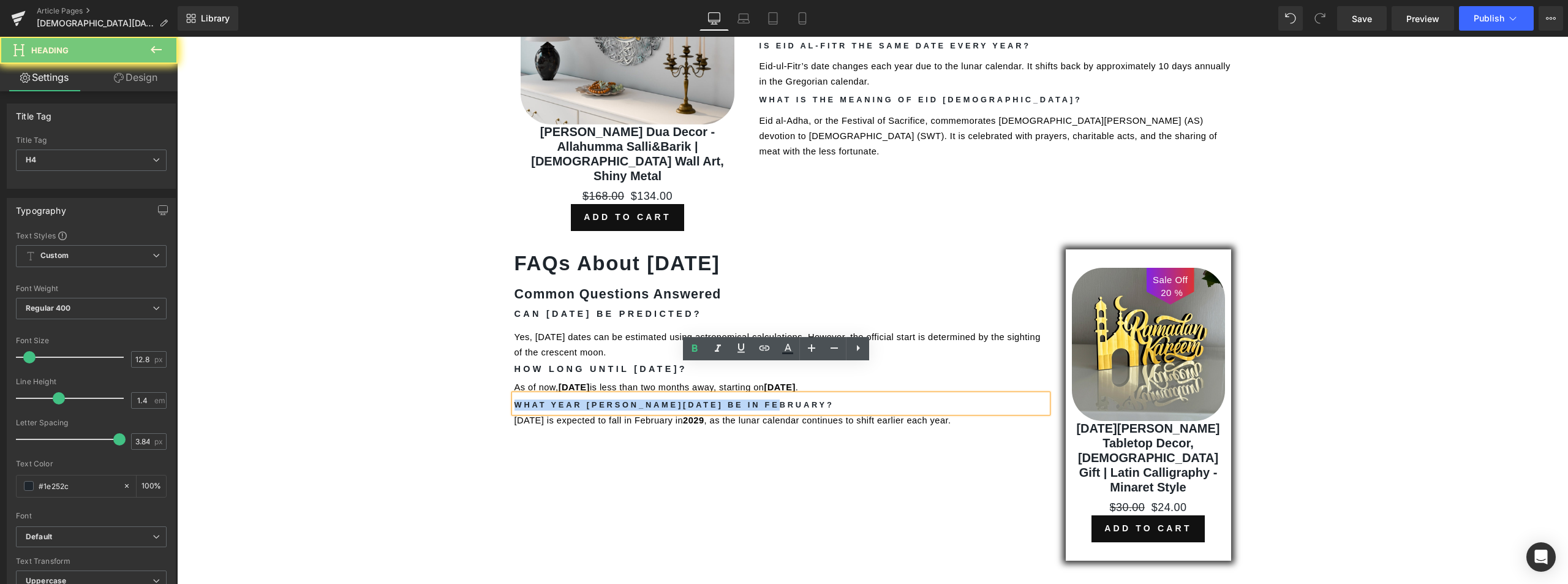
click at [615, 400] on strong "What Year [PERSON_NAME][DATE] Be in February?" at bounding box center [674, 404] width 319 height 9
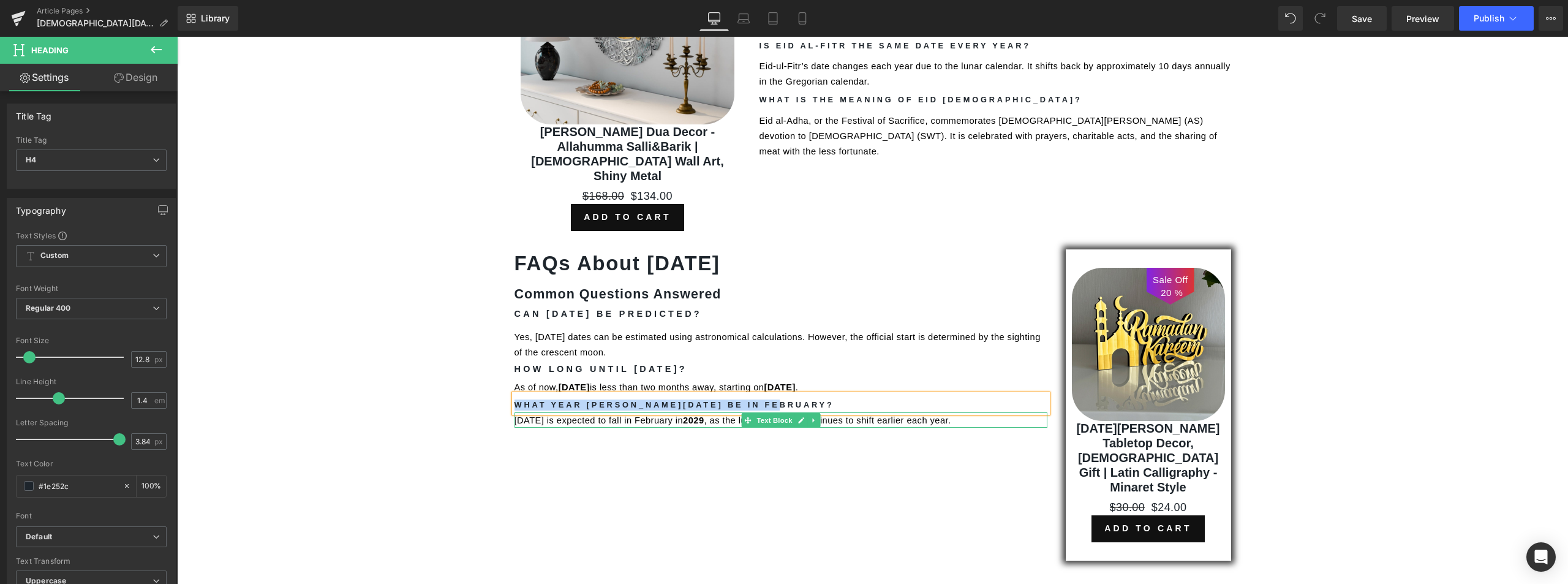
click at [562, 413] on div "[DATE] is expected to fall in February in [DATE] , as the lunar calendar contin…" at bounding box center [781, 420] width 533 height 16
click at [562, 415] on span "[DATE] is expected to fall in February in" at bounding box center [599, 420] width 169 height 10
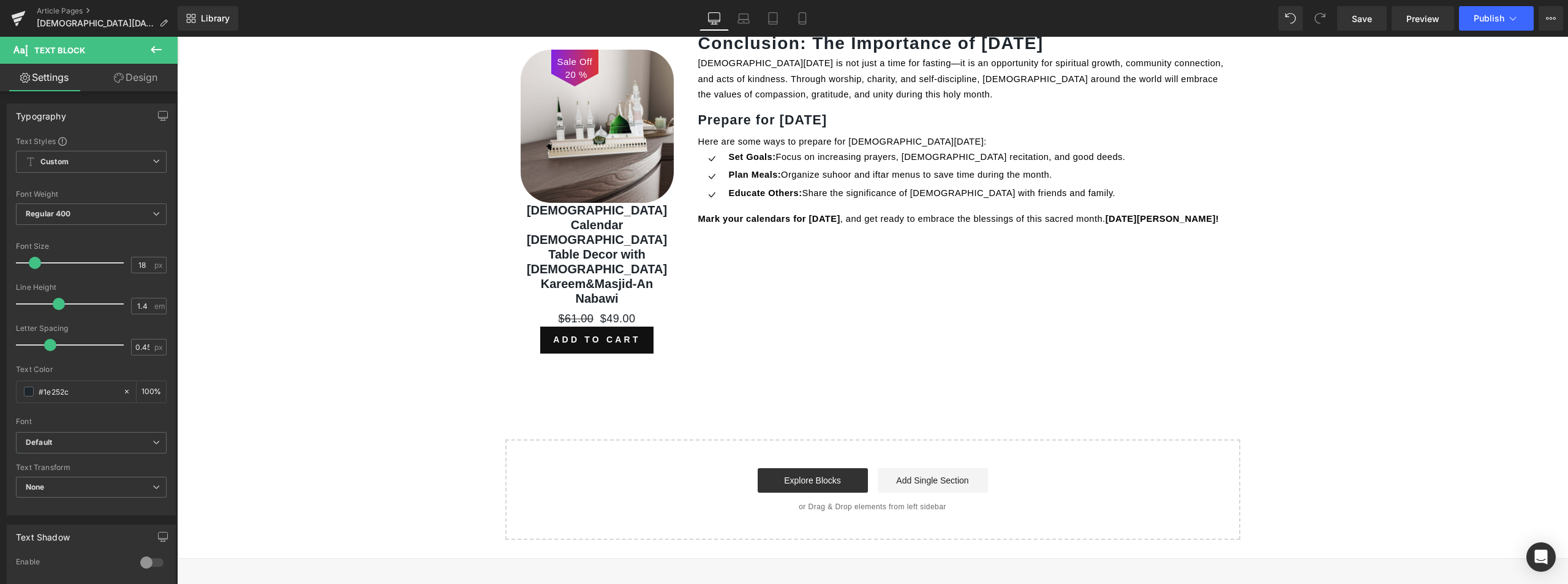
scroll to position [1608, 0]
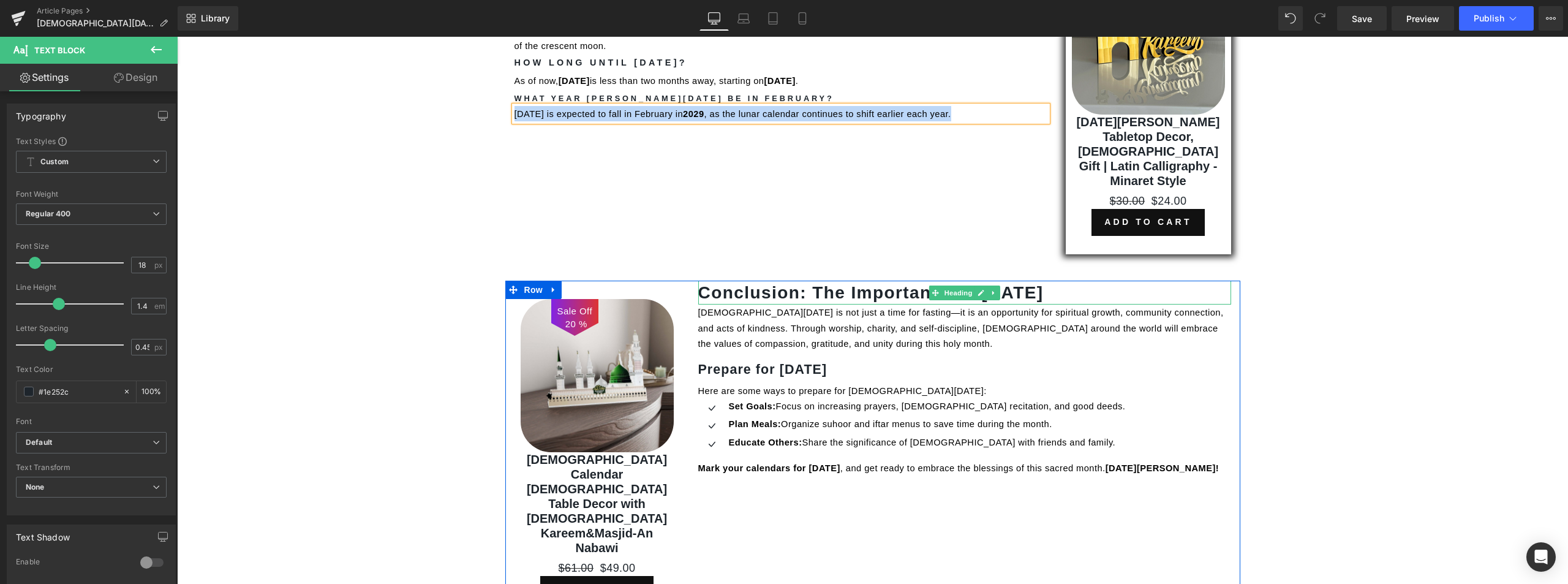
click at [752, 283] on strong "Conclusion: The Importance of [DATE]" at bounding box center [870, 292] width 345 height 19
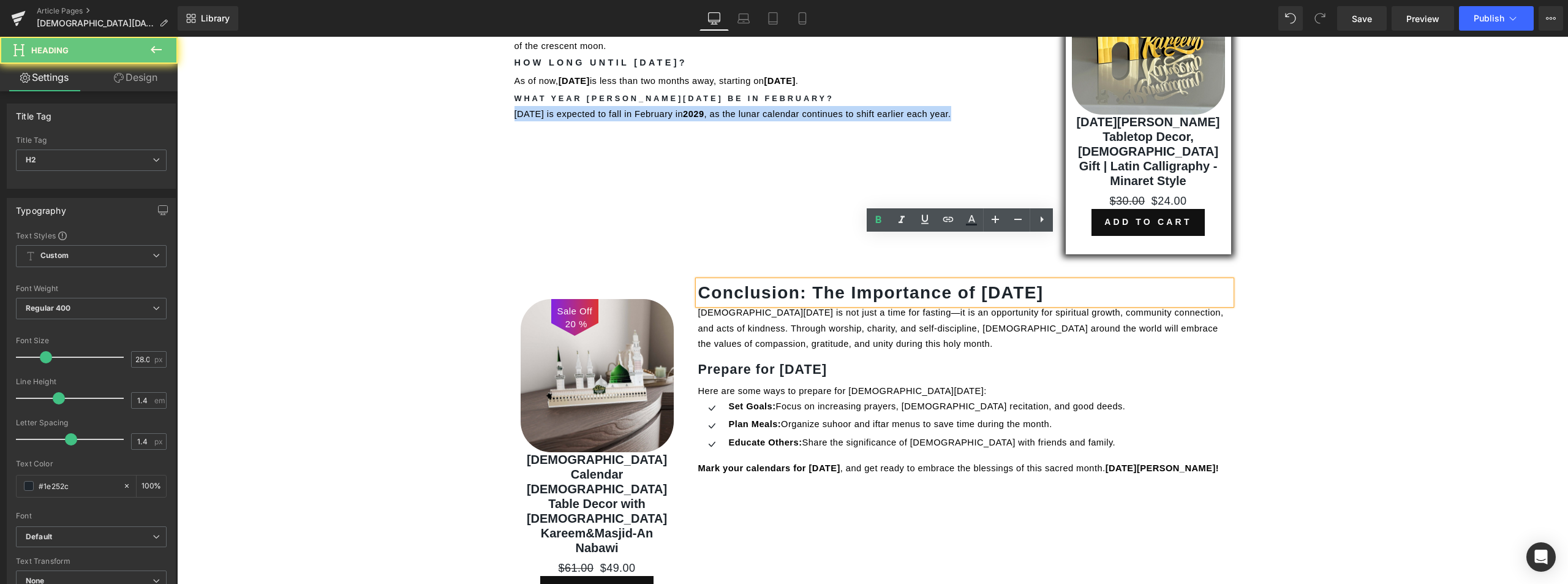
click at [752, 283] on strong "Conclusion: The Importance of [DATE]" at bounding box center [870, 292] width 345 height 19
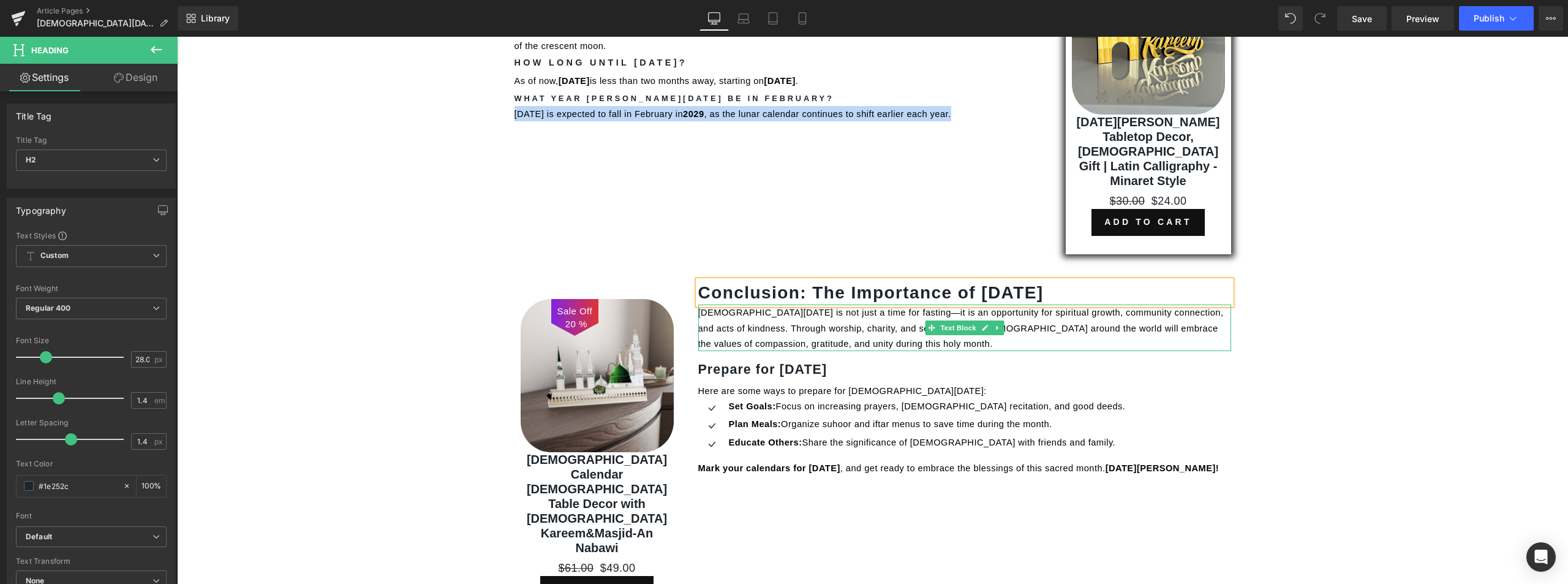
click at [831, 308] on span "[DEMOGRAPHIC_DATA][DATE] is not just a time for fasting—it is an opportunity fo…" at bounding box center [961, 328] width 528 height 41
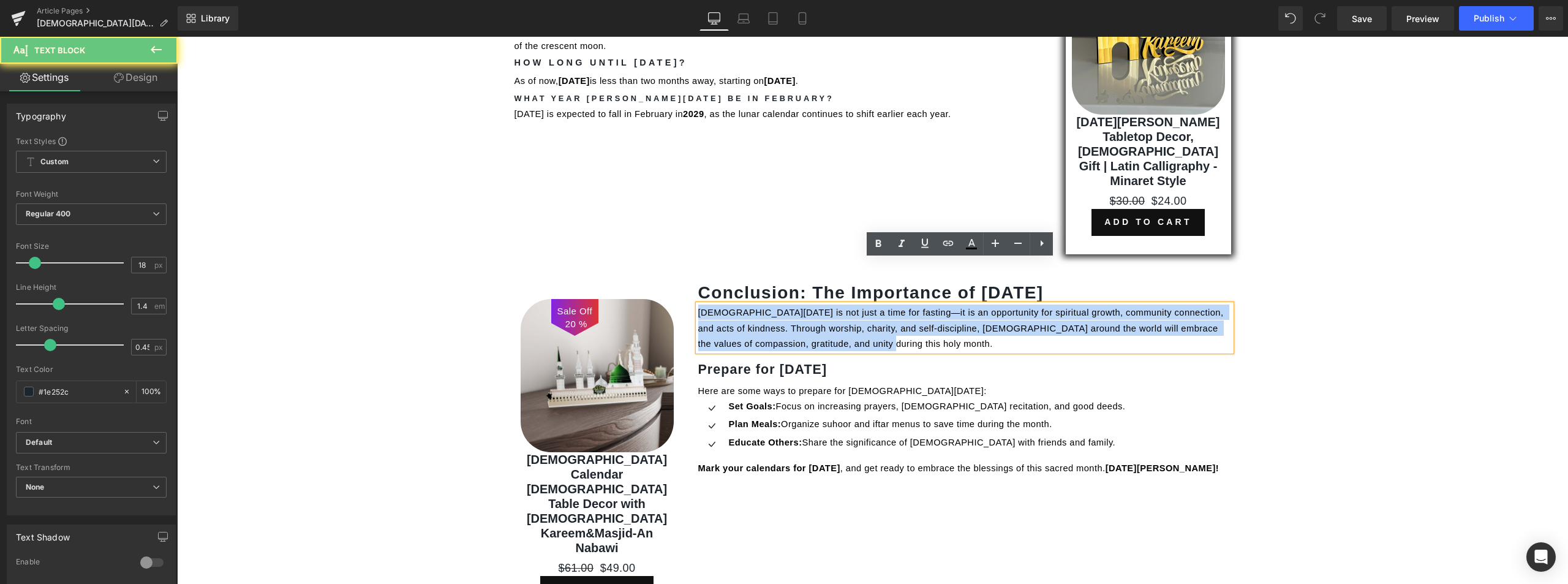
click at [831, 308] on span "[DEMOGRAPHIC_DATA][DATE] is not just a time for fasting—it is an opportunity fo…" at bounding box center [961, 328] width 528 height 41
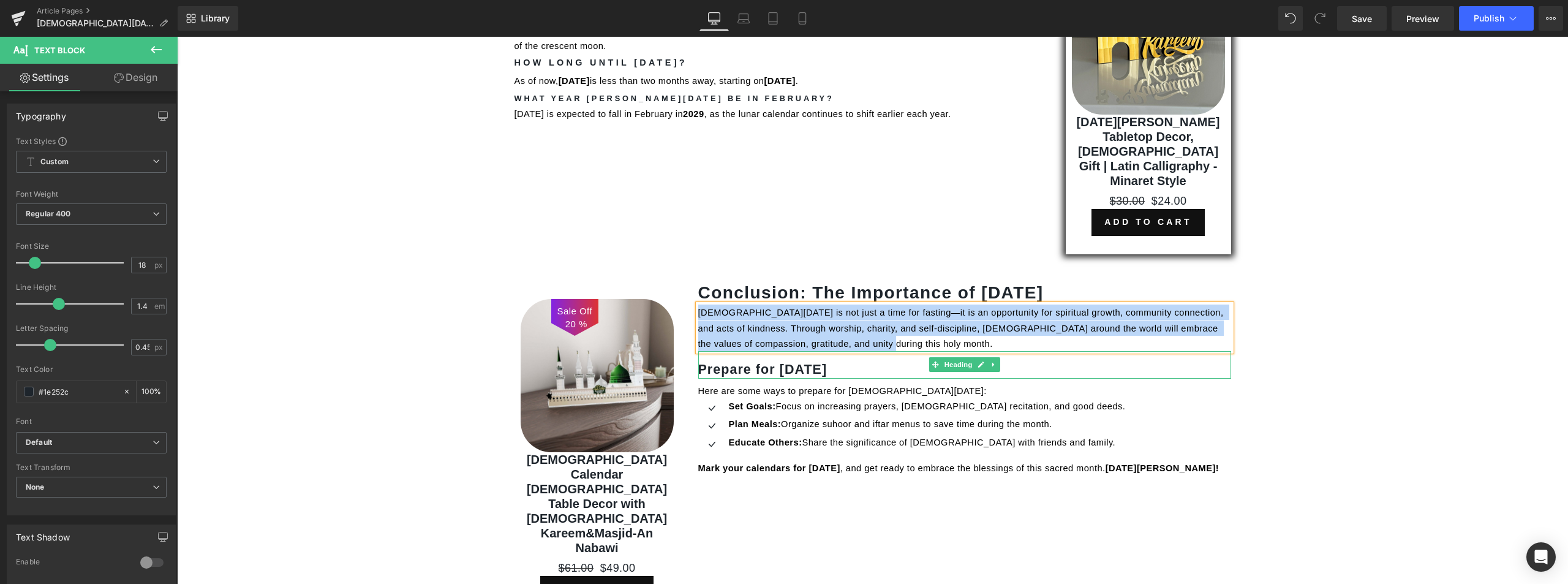
click at [752, 362] on b "Prepare for [DATE]" at bounding box center [762, 369] width 129 height 15
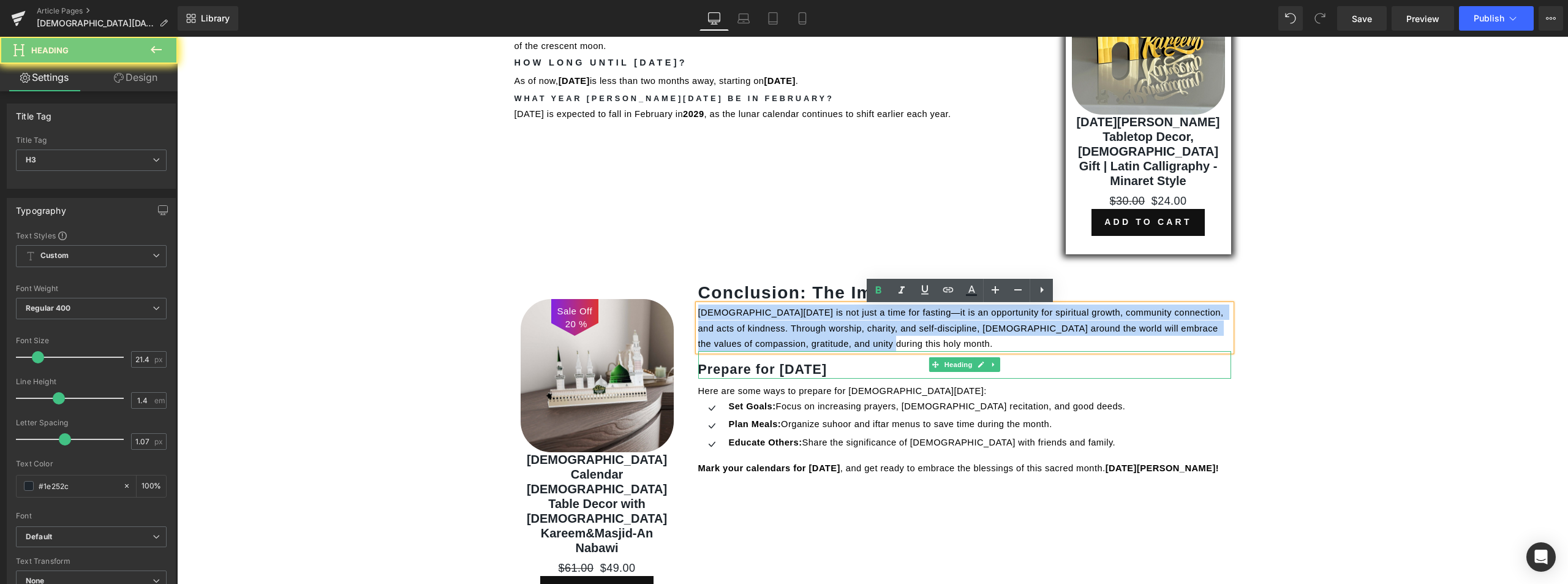
click at [752, 362] on b "Prepare for [DATE]" at bounding box center [762, 369] width 129 height 15
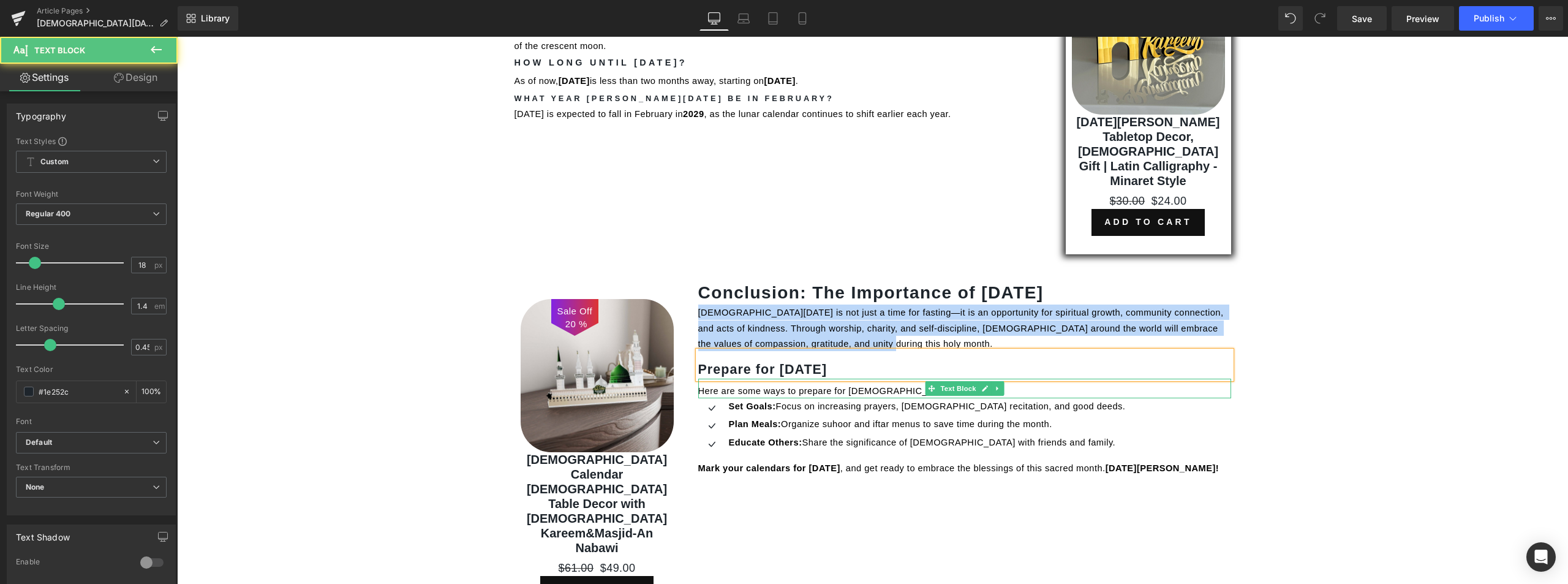
click at [782, 386] on span "Here are some ways to prepare for [DEMOGRAPHIC_DATA][DATE]:" at bounding box center [842, 391] width 288 height 10
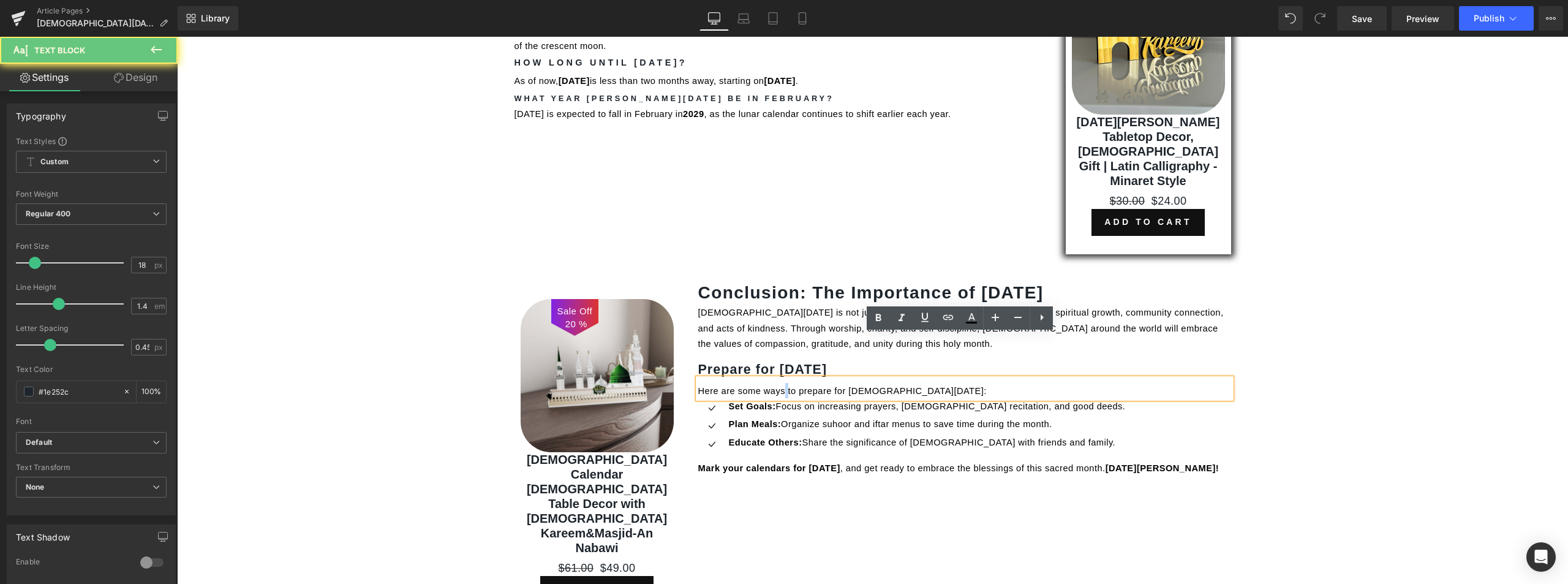
click at [782, 386] on span "Here are some ways to prepare for [DEMOGRAPHIC_DATA][DATE]:" at bounding box center [842, 391] width 288 height 10
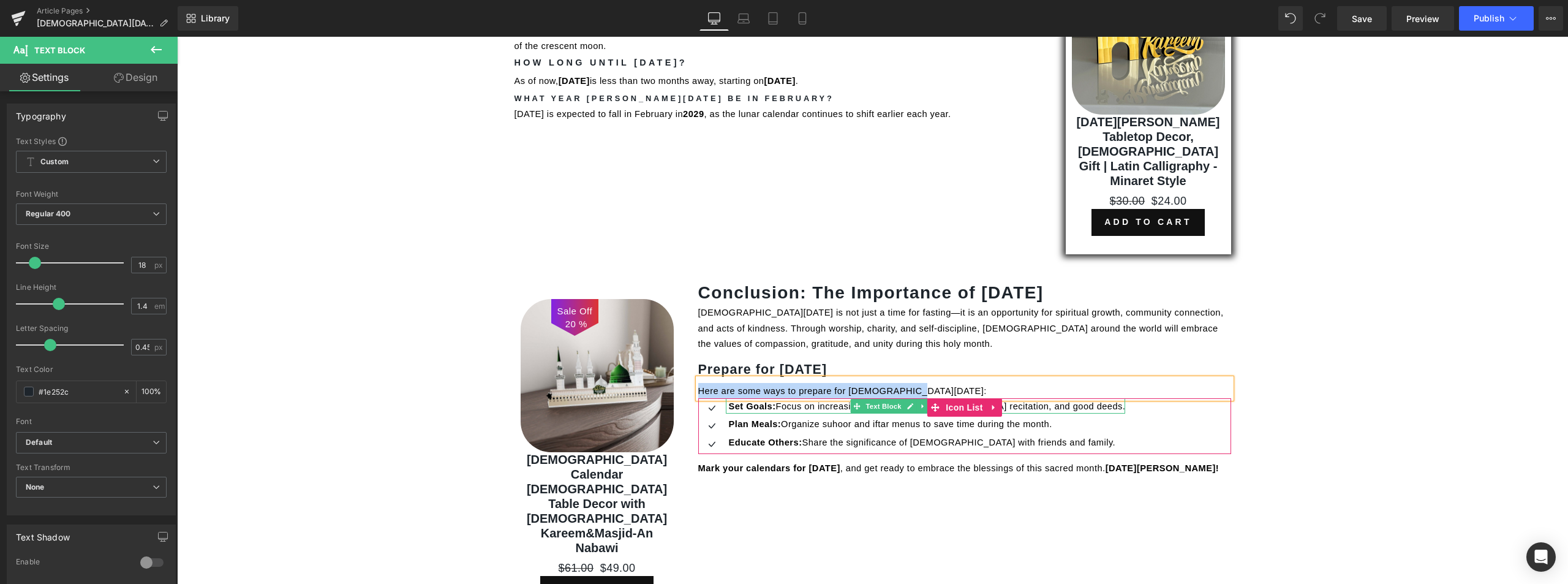
drag, startPoint x: 784, startPoint y: 362, endPoint x: 778, endPoint y: 363, distance: 6.1
click at [784, 402] on span "Focus on increasing prayers, [DEMOGRAPHIC_DATA] recitation, and good deeds." at bounding box center [951, 406] width 350 height 10
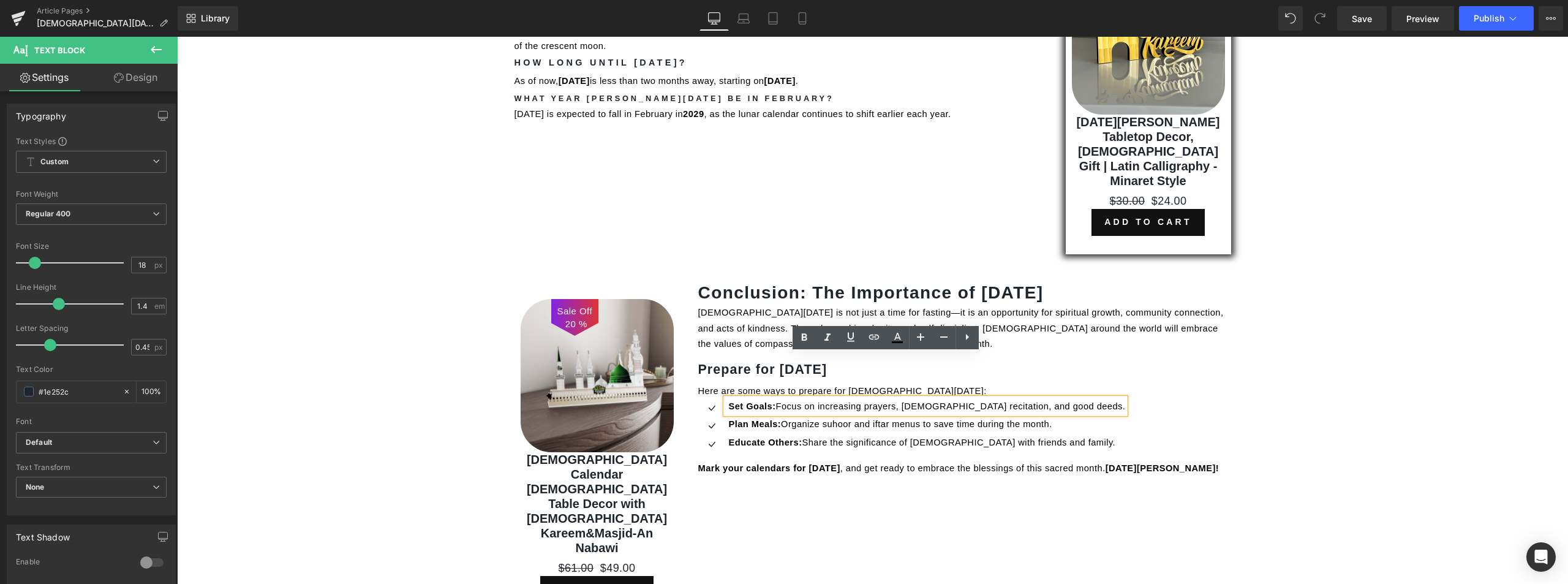
click at [726, 398] on div "Set Goals: Focus on increasing prayers, [DEMOGRAPHIC_DATA] recitation, and good…" at bounding box center [925, 405] width 400 height 16
click at [731, 402] on span "Set Goals:" at bounding box center [752, 406] width 47 height 10
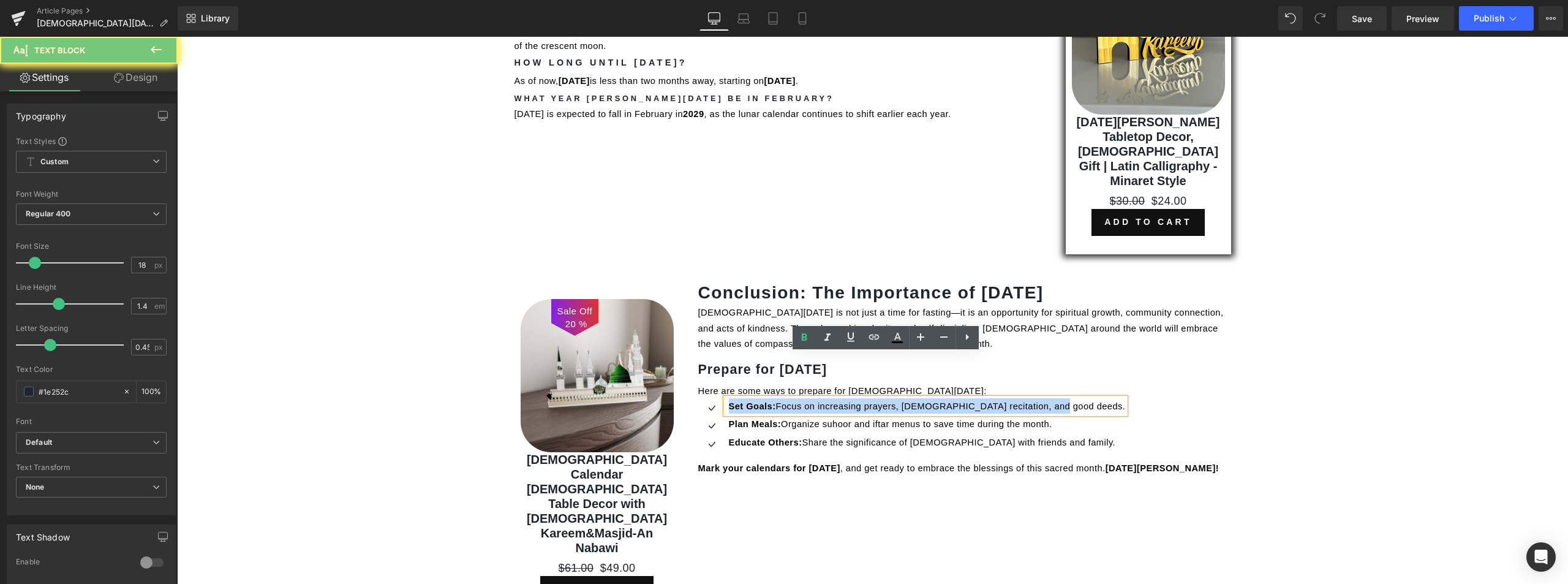
click at [731, 402] on span "Set Goals:" at bounding box center [752, 406] width 47 height 10
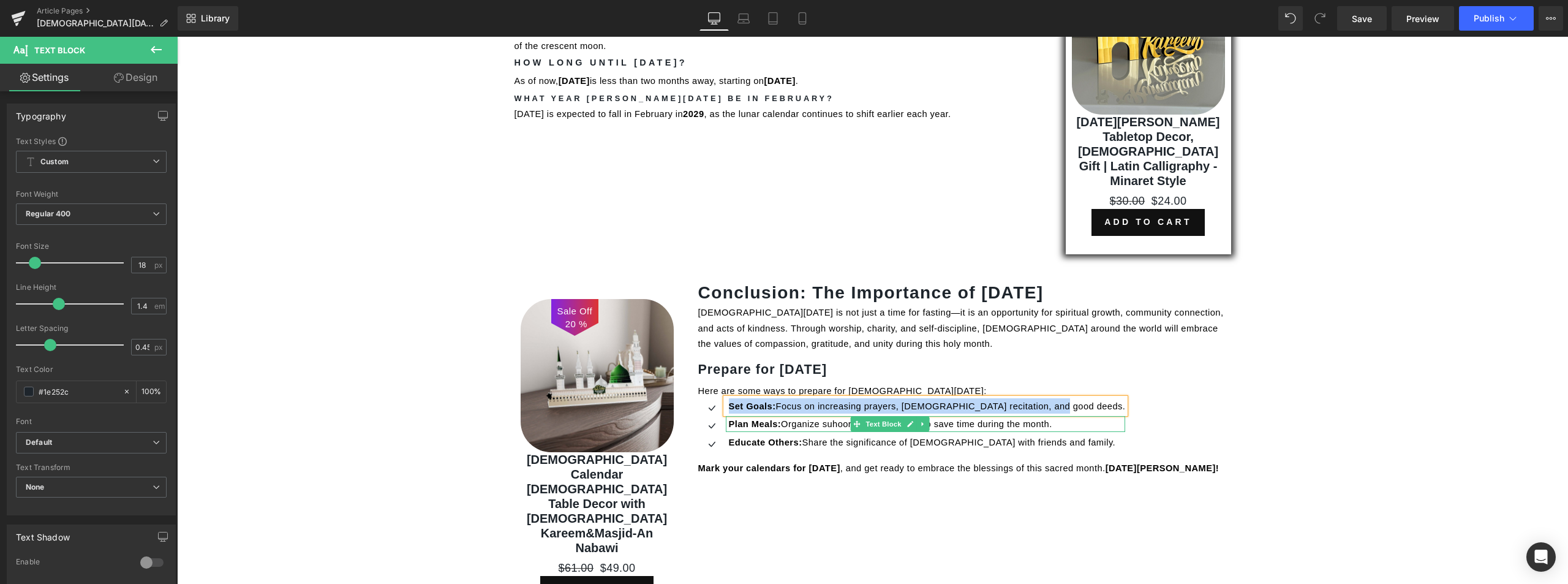
click at [787, 419] on span "Organize suhoor and iftar menus to save time during the month." at bounding box center [916, 424] width 272 height 10
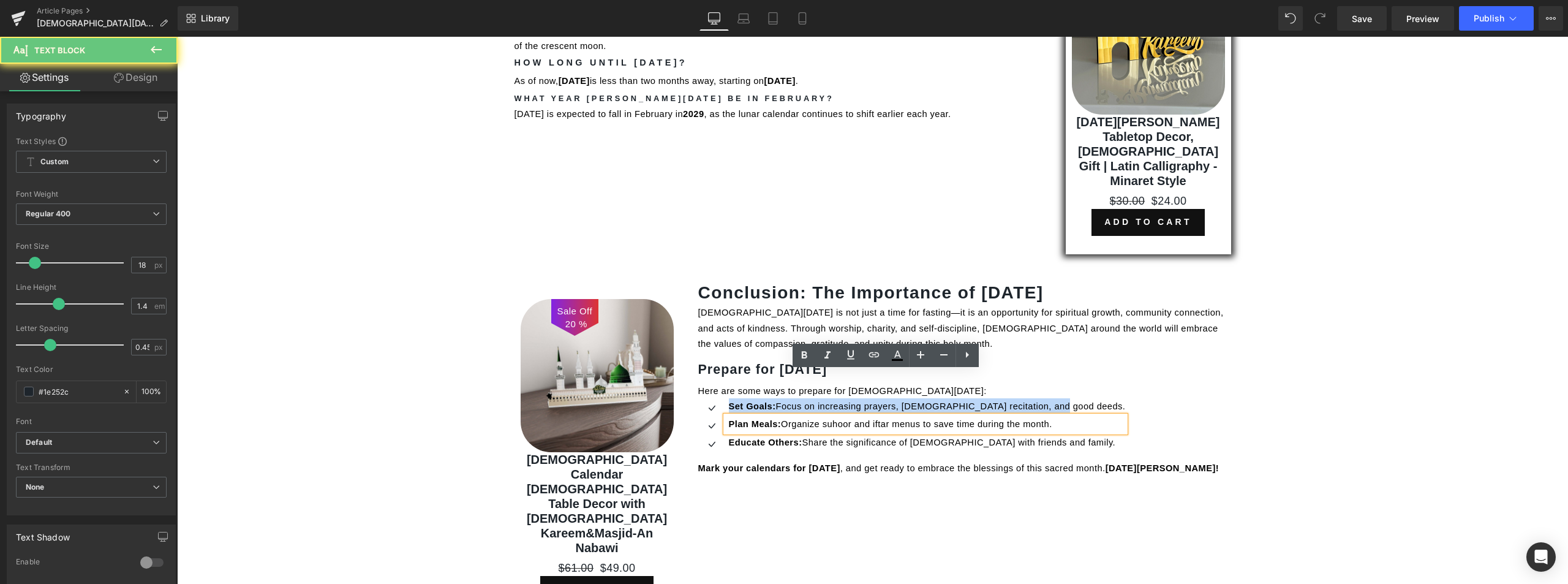
click at [787, 419] on span "Organize suhoor and iftar menus to save time during the month." at bounding box center [916, 424] width 272 height 10
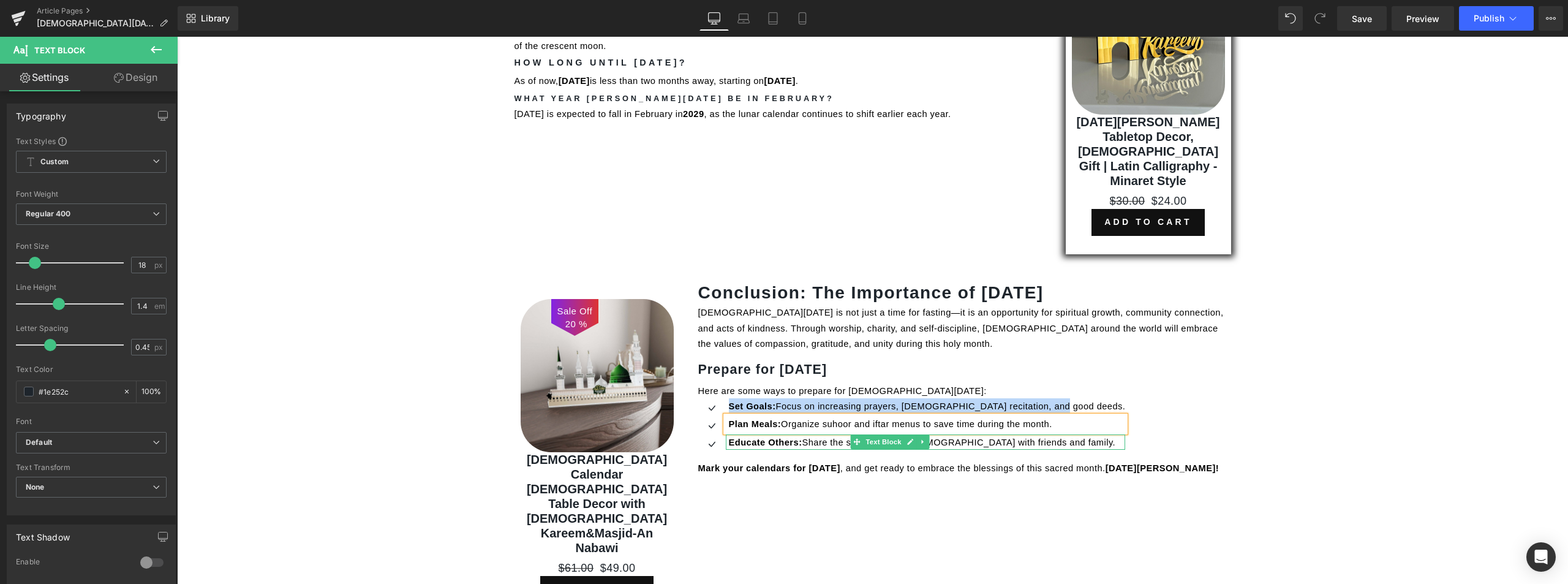
click at [768, 438] on span "Educate Others:" at bounding box center [766, 442] width 74 height 10
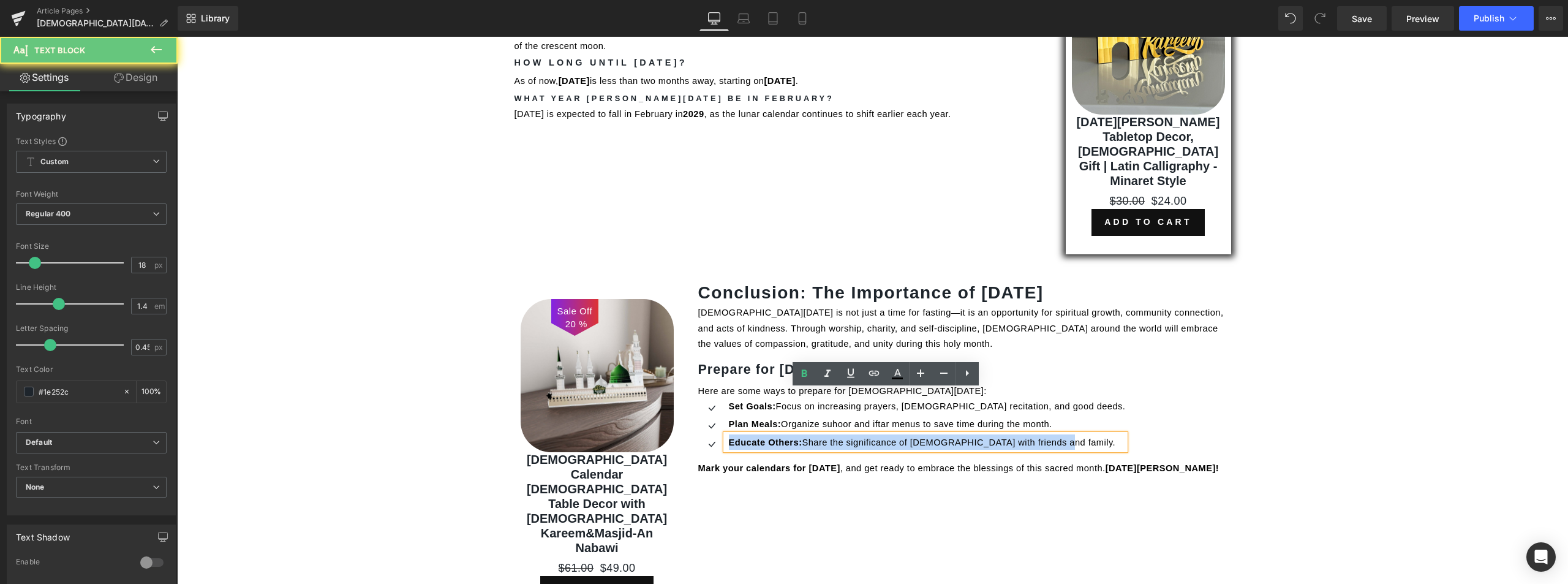
click at [768, 438] on span "Educate Others:" at bounding box center [766, 442] width 74 height 10
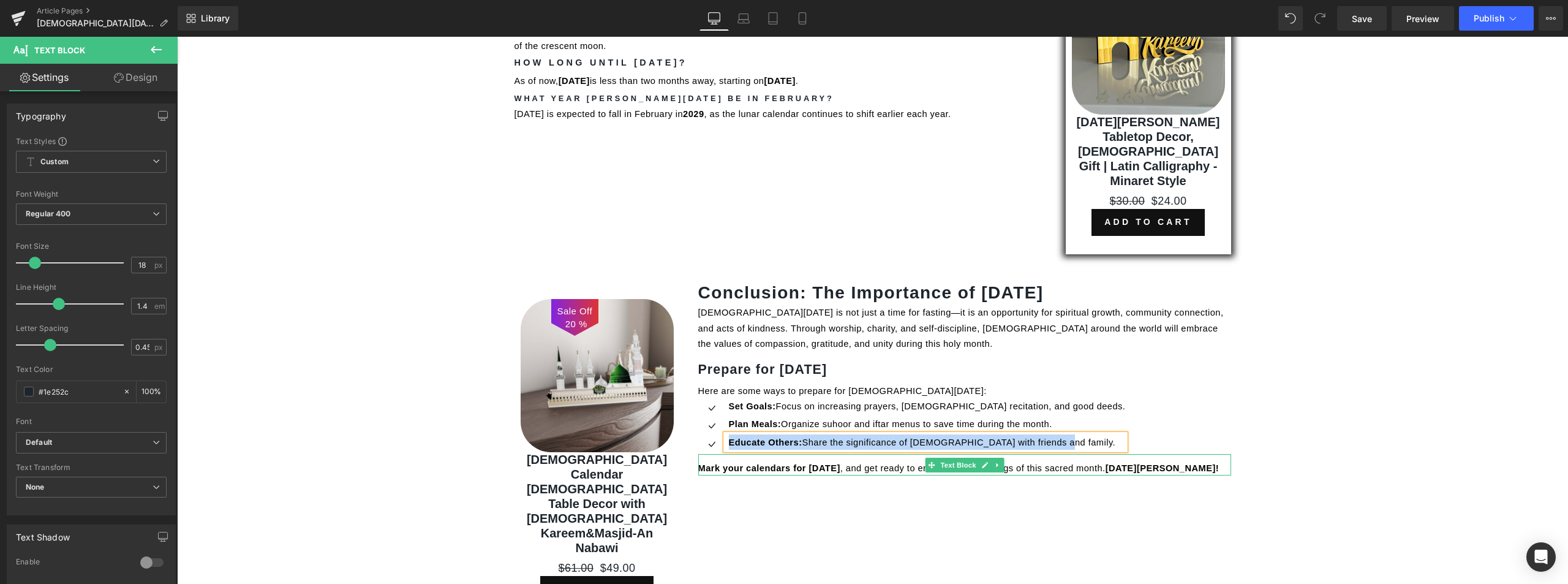
click at [766, 463] on span "Mark your calendars for [DATE]" at bounding box center [769, 468] width 142 height 10
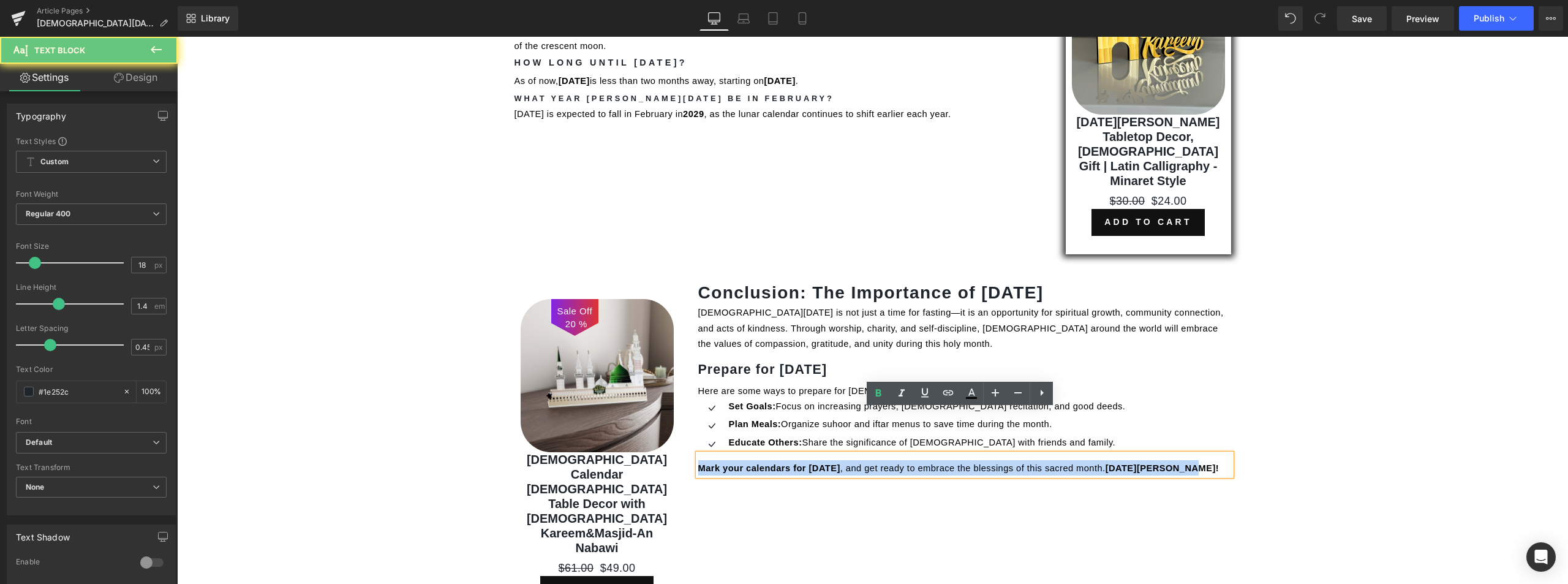
click at [766, 463] on span "Mark your calendars for [DATE]" at bounding box center [769, 468] width 142 height 10
